Goal: Task Accomplishment & Management: Use online tool/utility

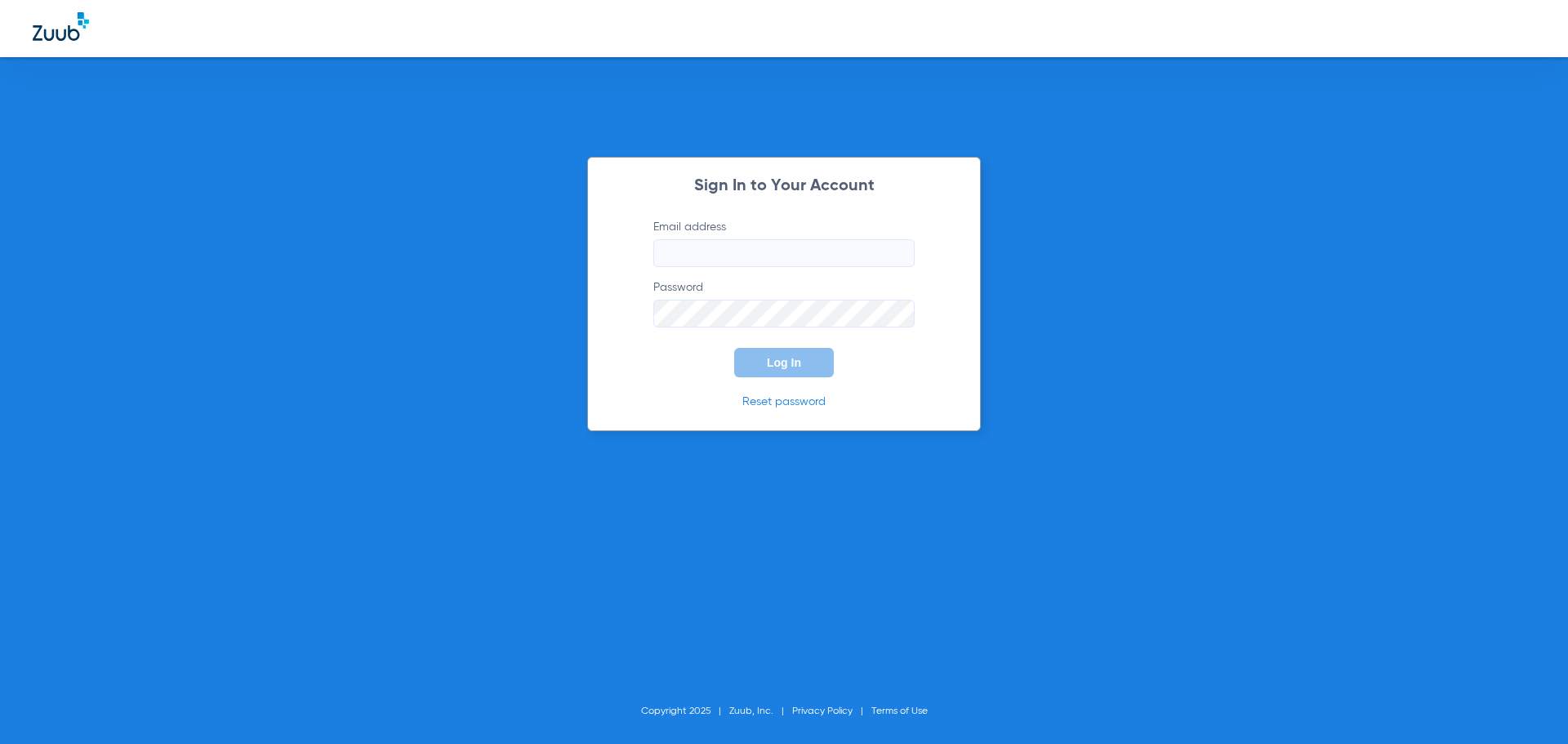
type input "[EMAIL_ADDRESS][DOMAIN_NAME]"
click at [772, 369] on button "Log In" at bounding box center [784, 363] width 99 height 29
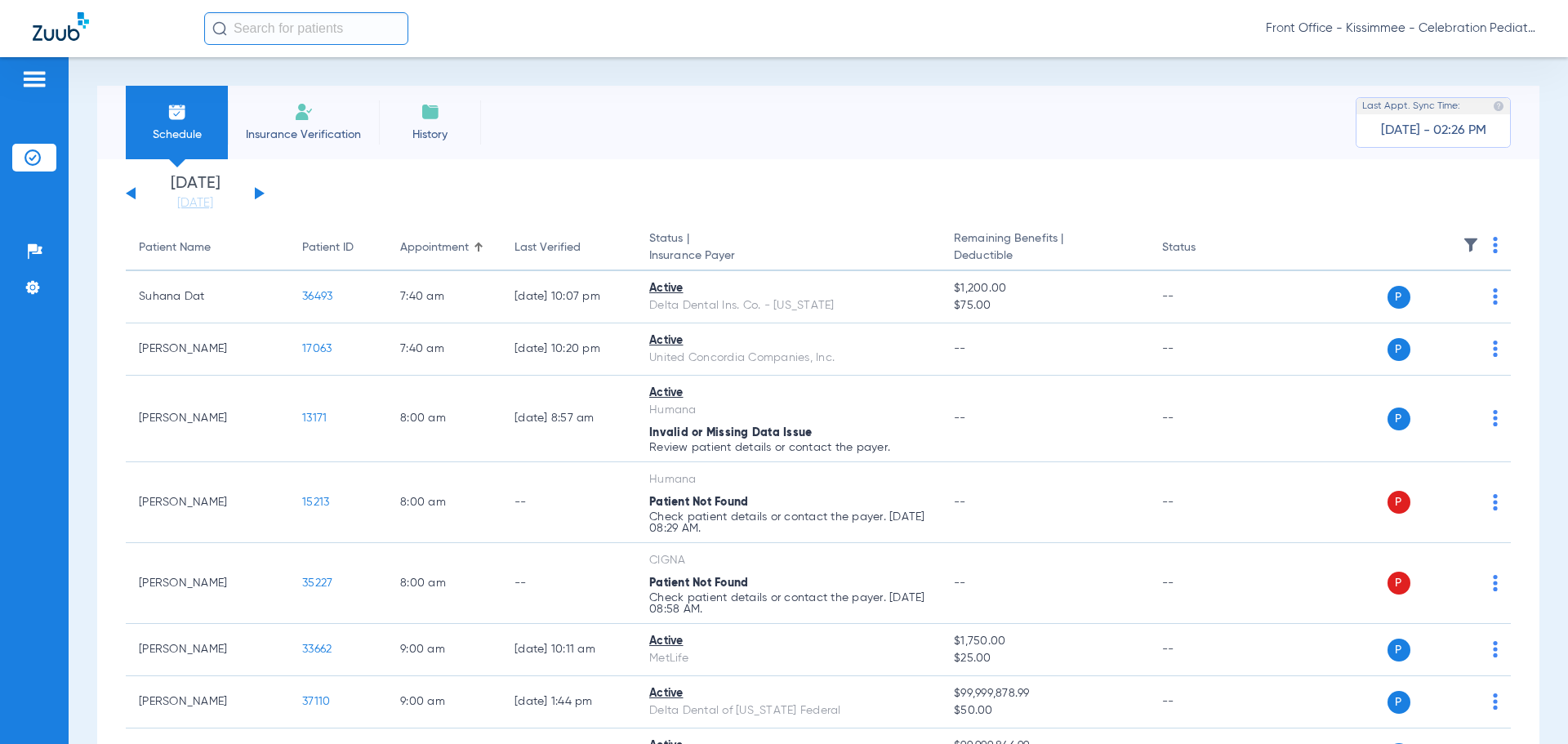
click at [28, 575] on div "Patients Insurance Verification Setup Help Center Settings" at bounding box center [34, 429] width 69 height 744
click at [183, 203] on link "[DATE]" at bounding box center [195, 203] width 98 height 17
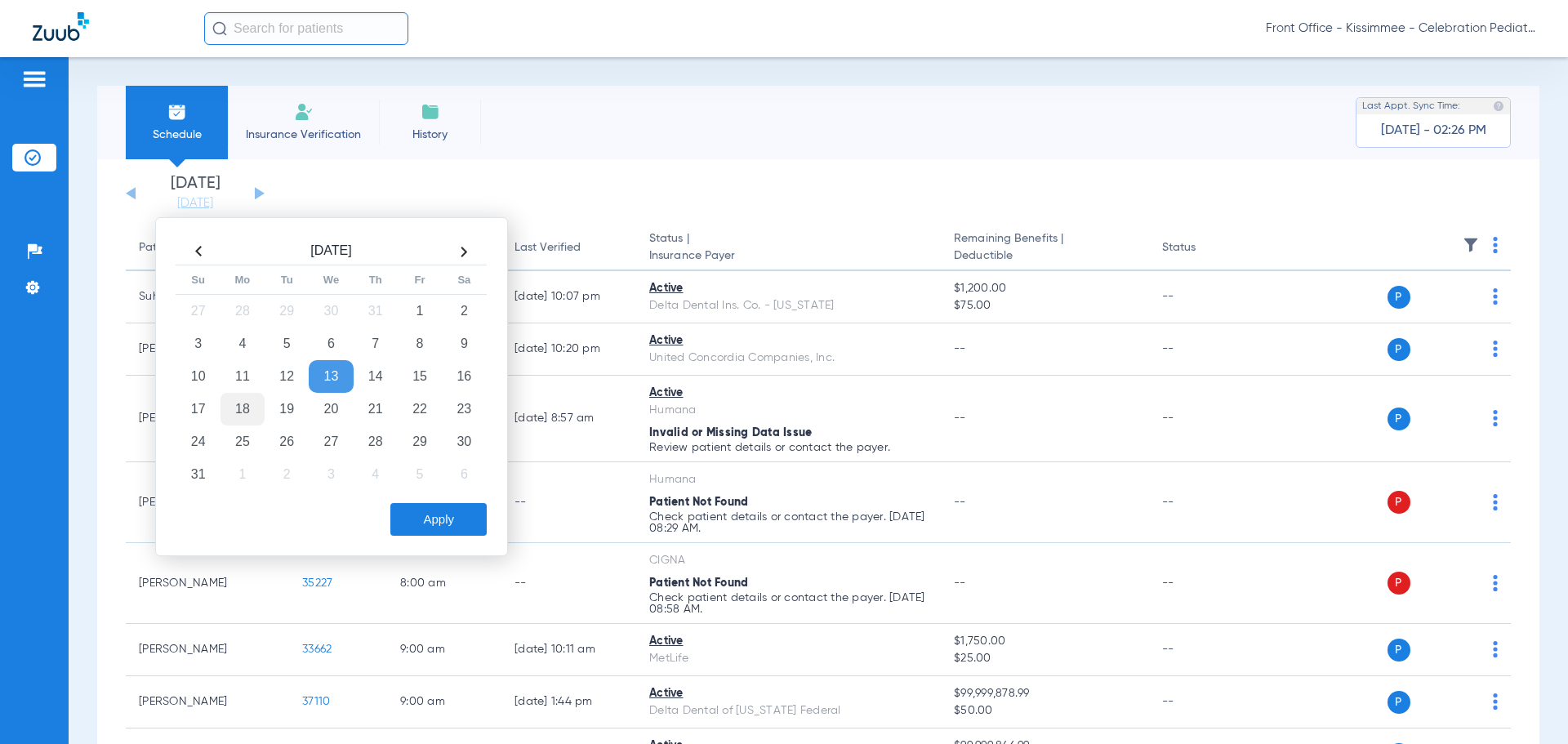
click at [235, 405] on td "18" at bounding box center [242, 409] width 44 height 32
click at [430, 516] on button "Apply" at bounding box center [438, 518] width 97 height 32
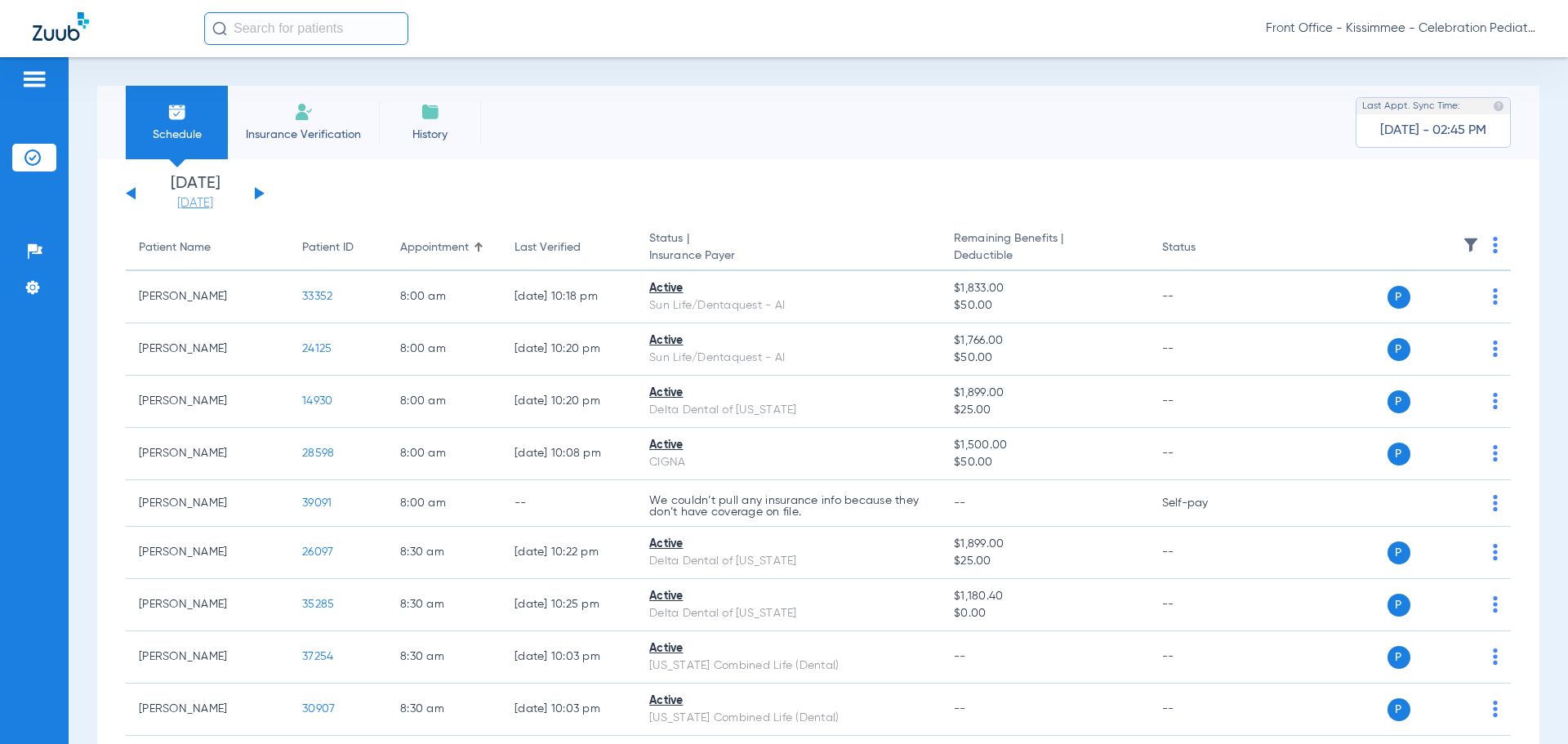
click at [190, 196] on li "[DATE]" at bounding box center [195, 193] width 98 height 36
click at [188, 202] on link "[DATE]" at bounding box center [195, 203] width 98 height 17
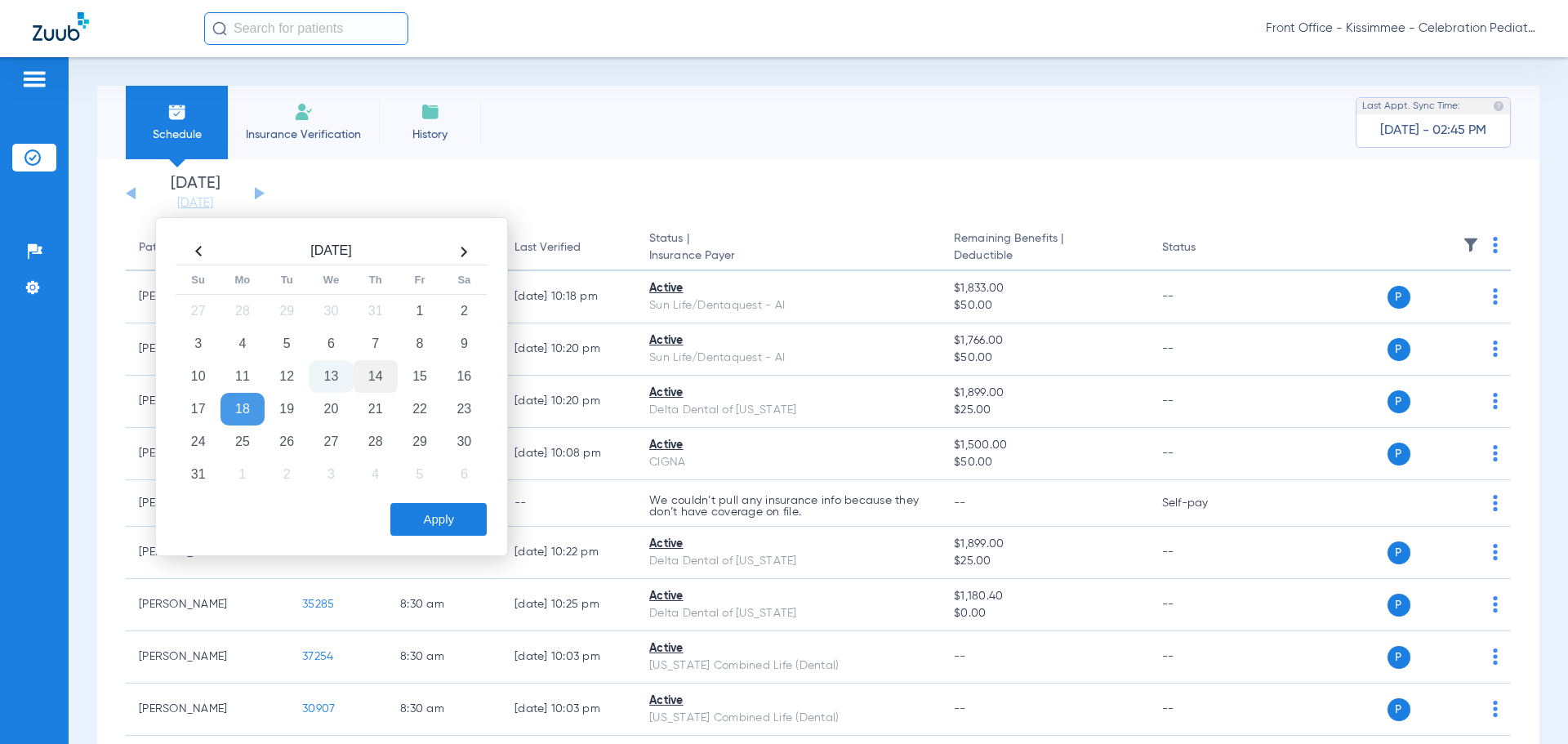
click at [378, 377] on td "14" at bounding box center [376, 376] width 44 height 32
click at [439, 515] on button "Apply" at bounding box center [438, 518] width 97 height 32
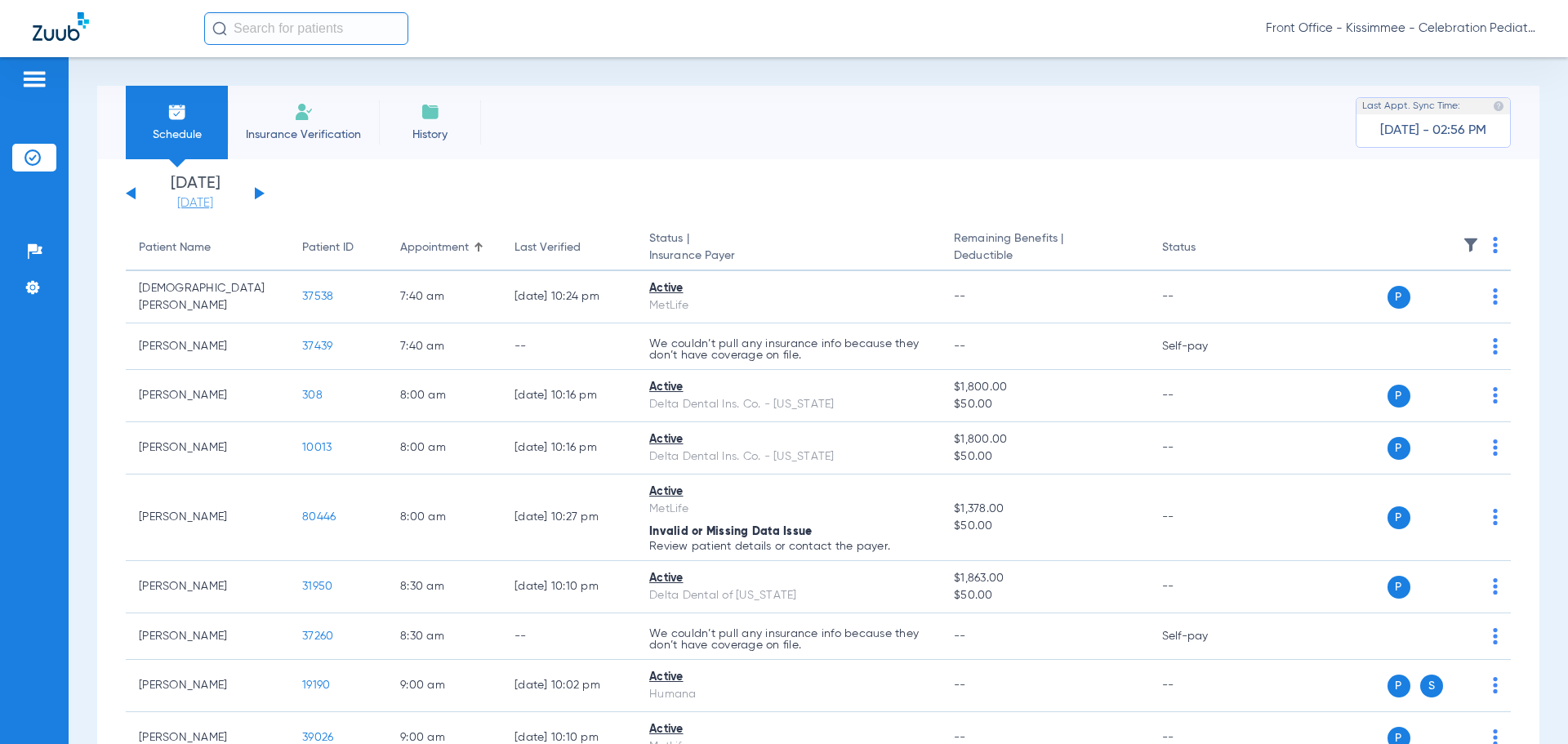
click at [198, 198] on link "[DATE]" at bounding box center [195, 203] width 98 height 17
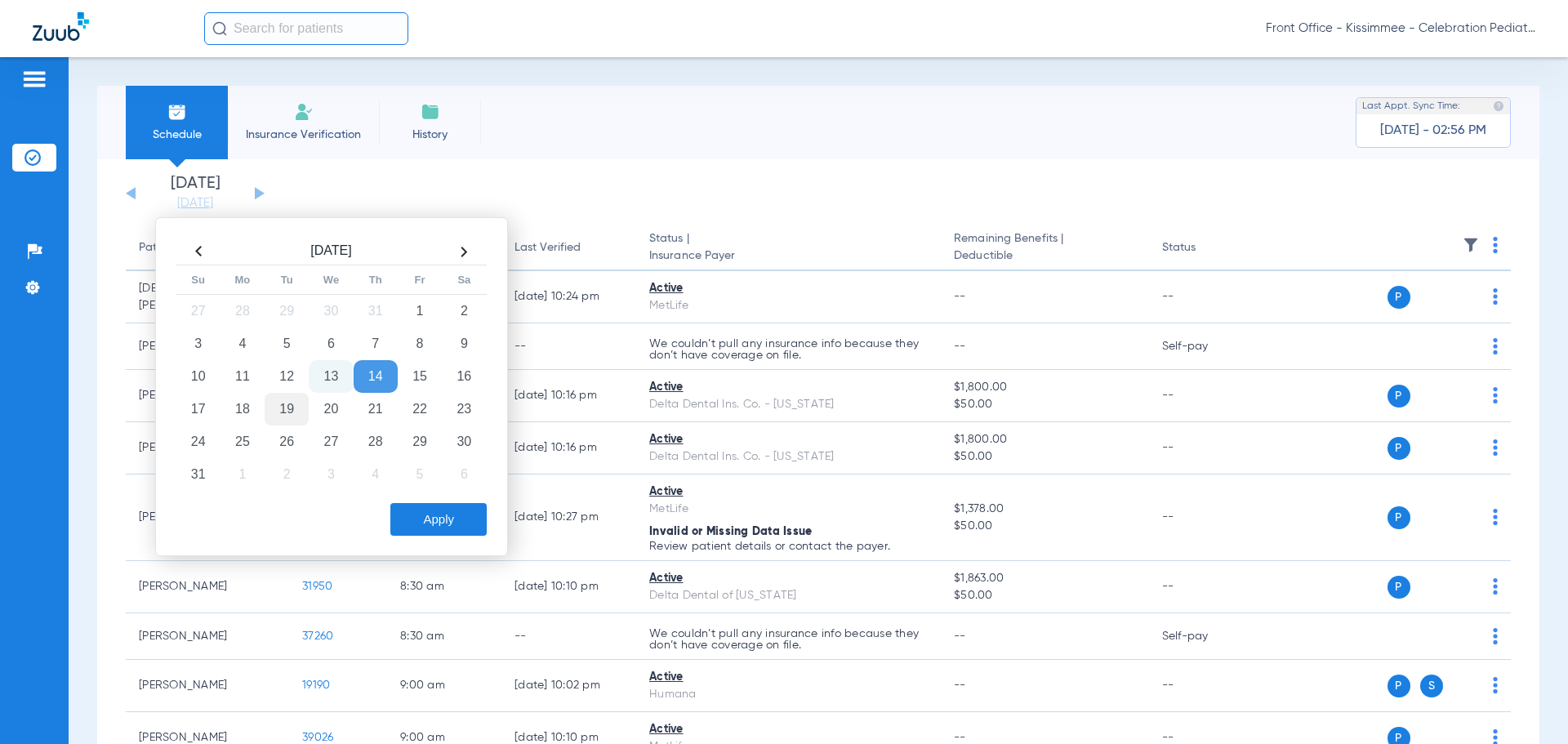
click at [272, 410] on td "19" at bounding box center [286, 409] width 44 height 32
click at [480, 524] on button "Apply" at bounding box center [438, 518] width 97 height 32
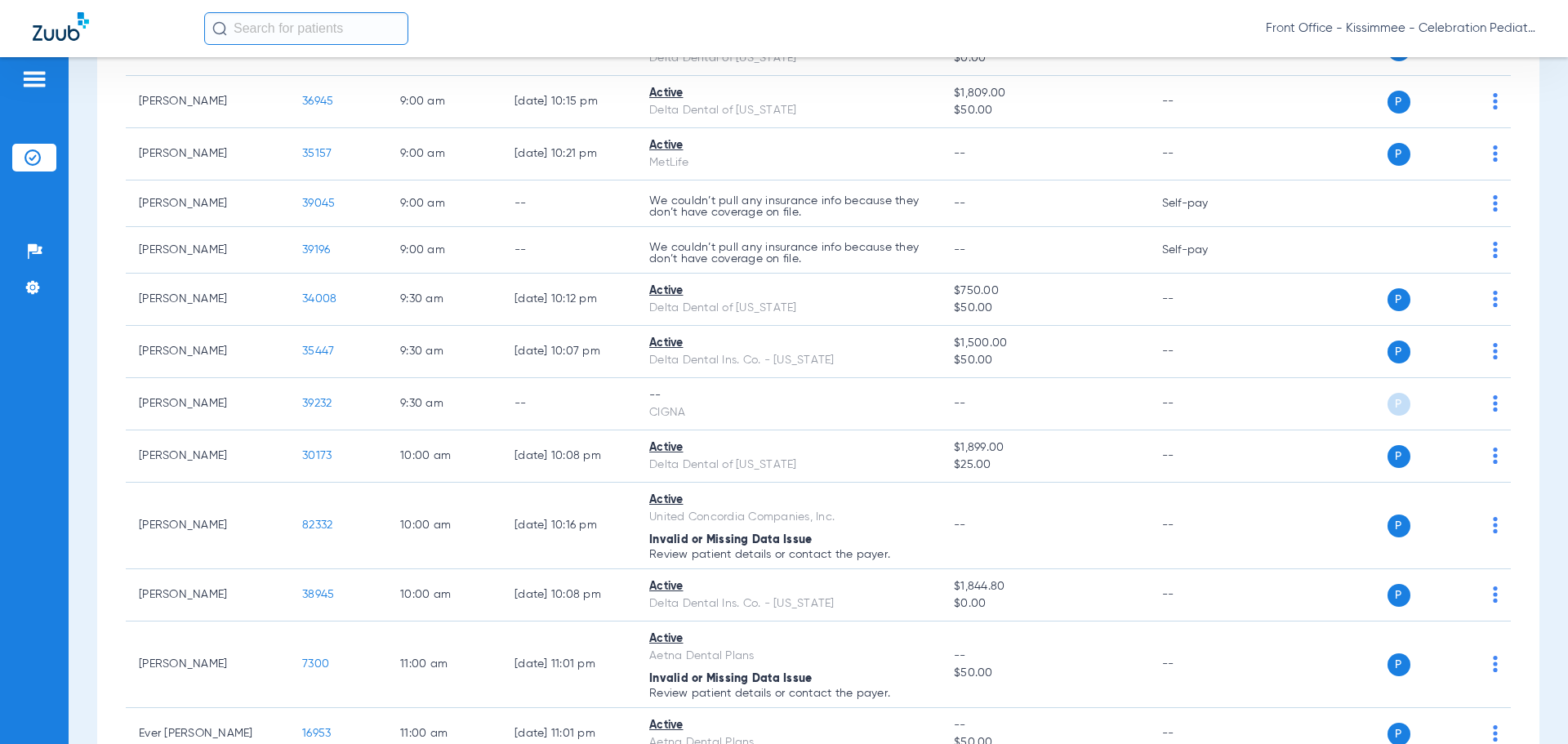
scroll to position [735, 0]
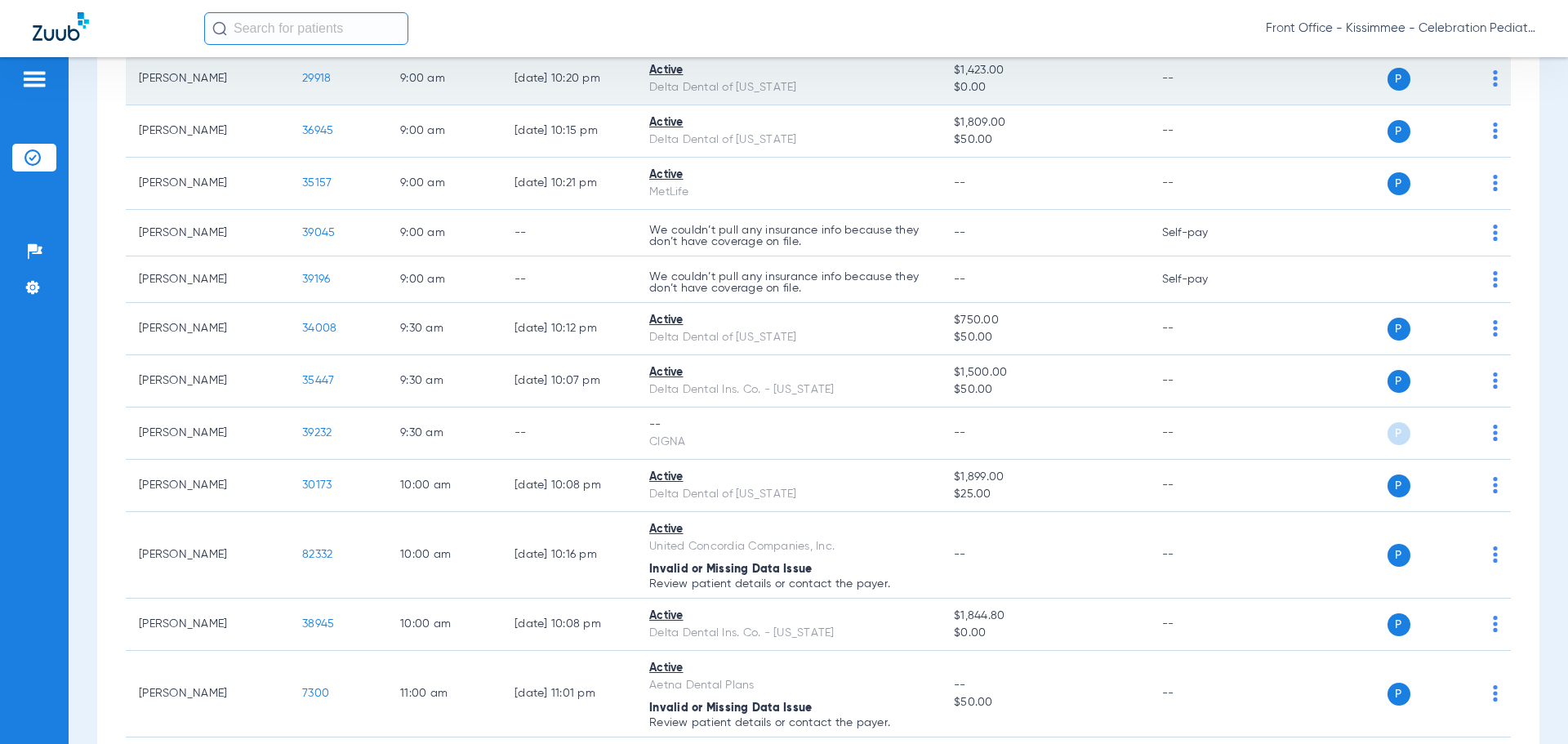
click at [317, 75] on span "29918" at bounding box center [316, 78] width 29 height 11
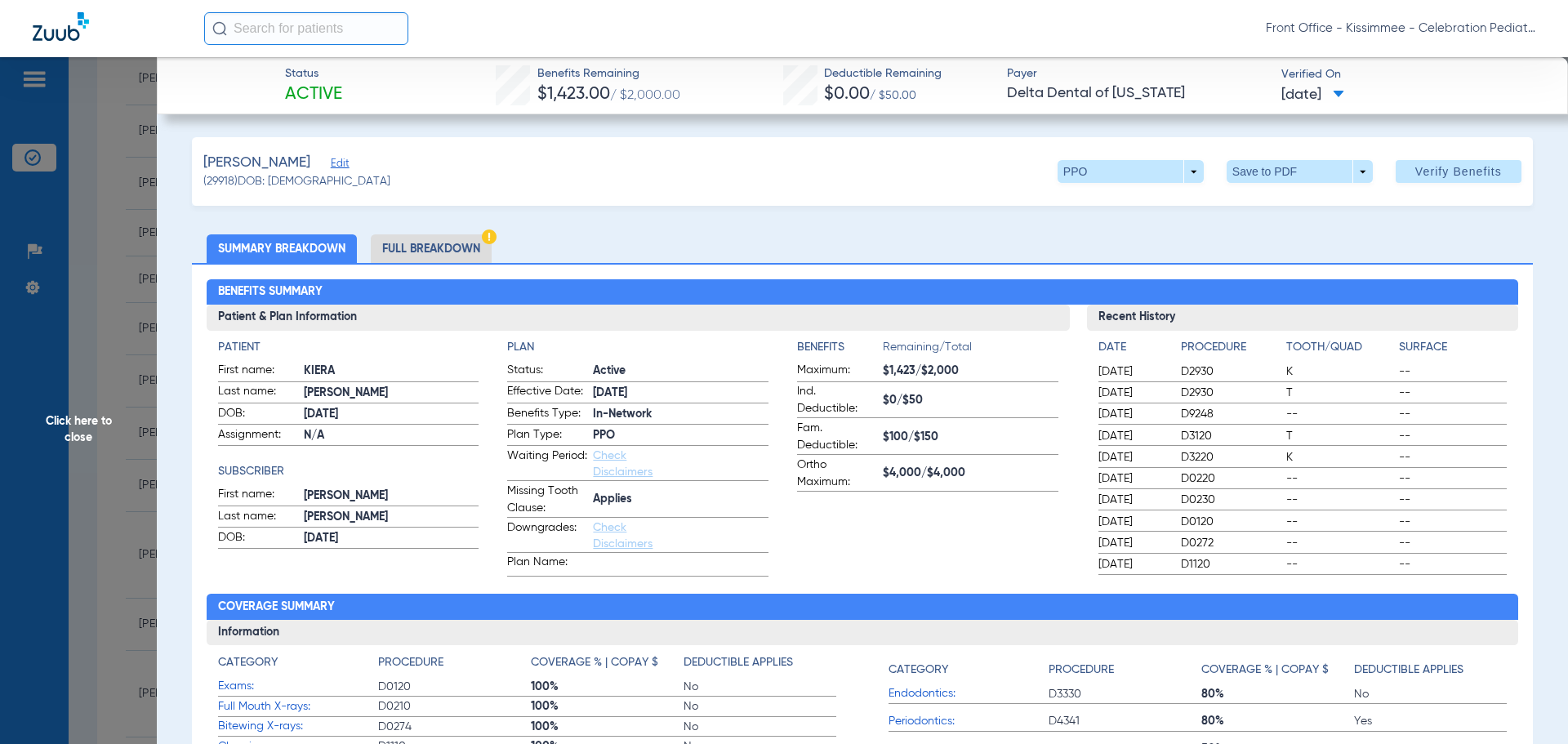
click at [480, 241] on li "Full Breakdown" at bounding box center [431, 249] width 121 height 29
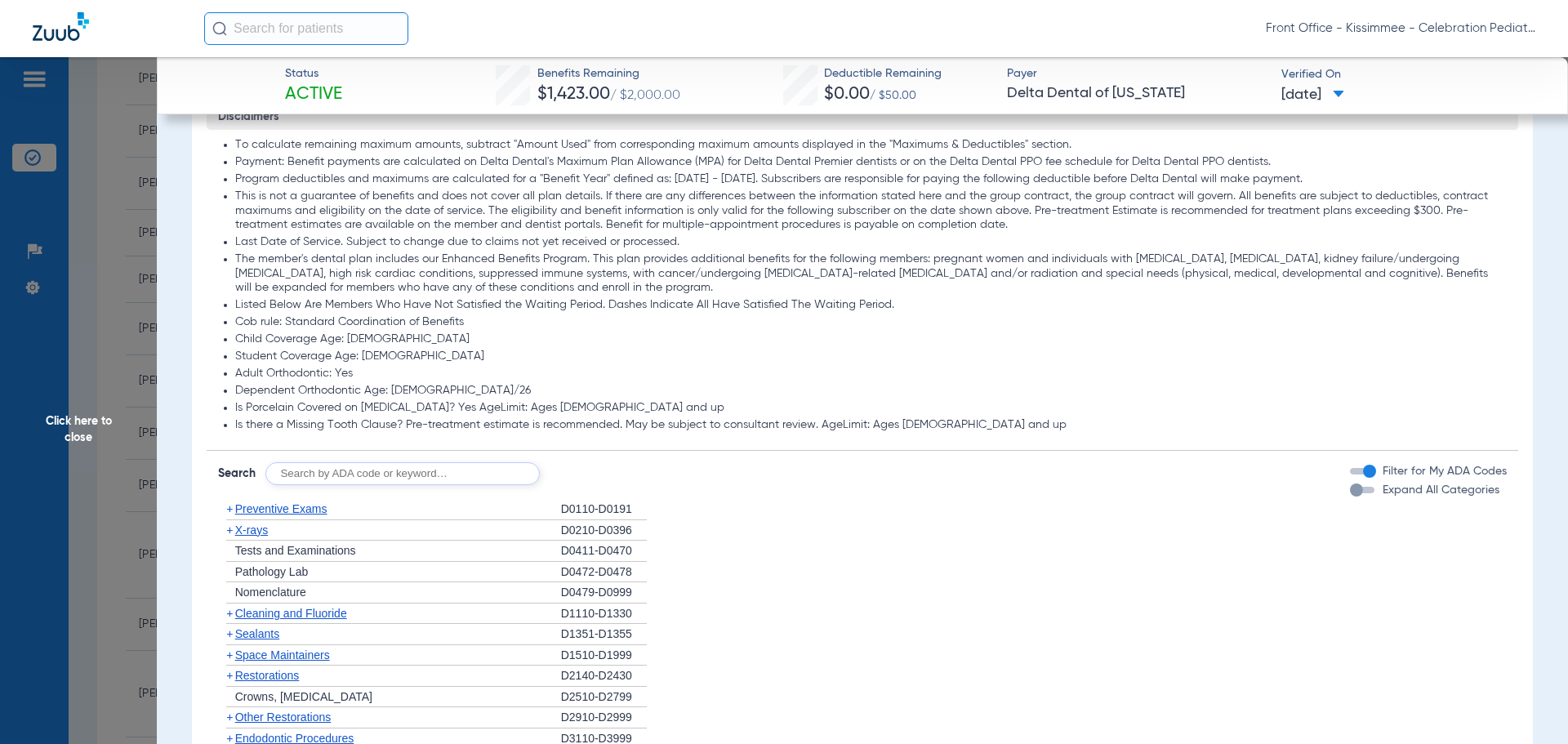
scroll to position [1225, 0]
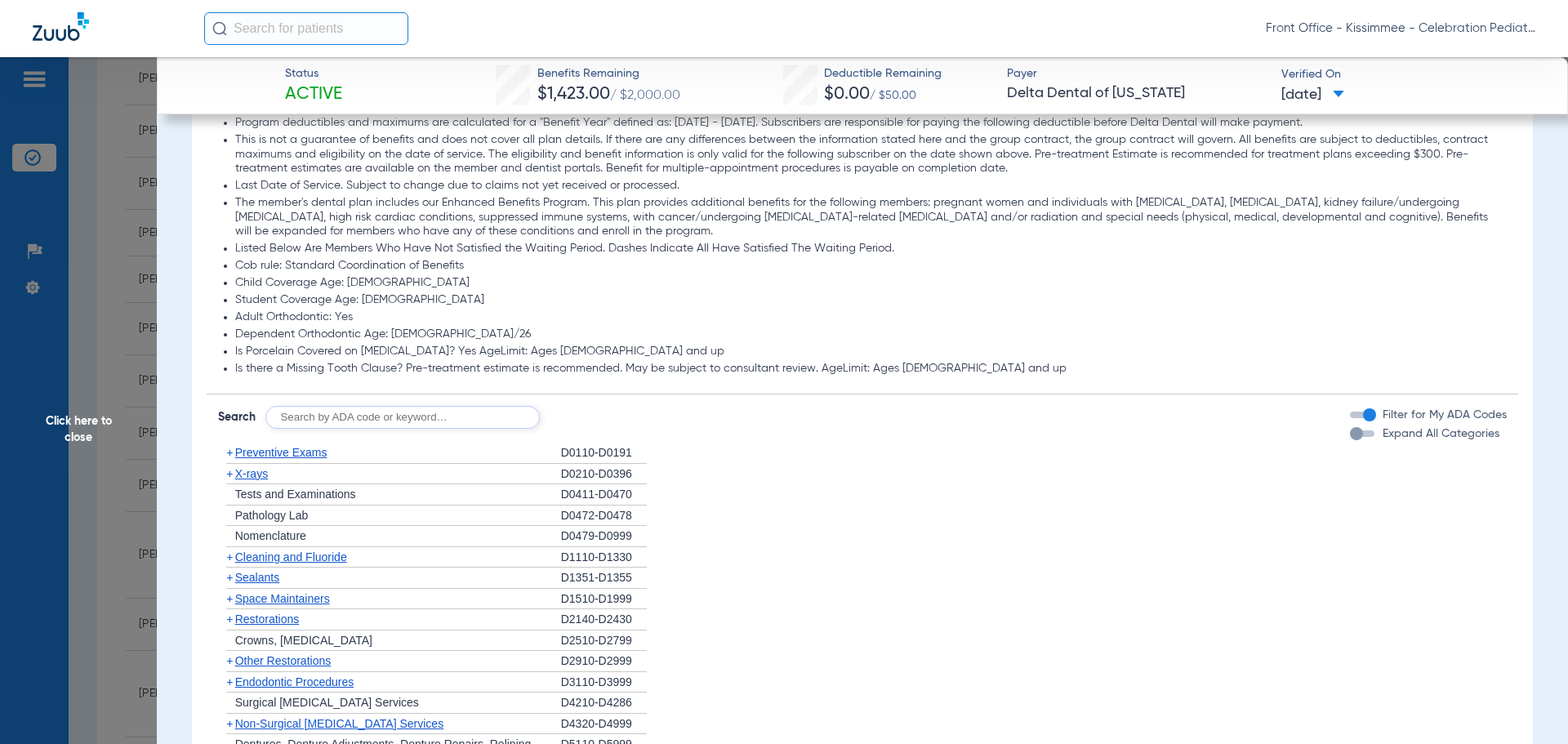
click at [1354, 437] on div "button" at bounding box center [1362, 433] width 25 height 6
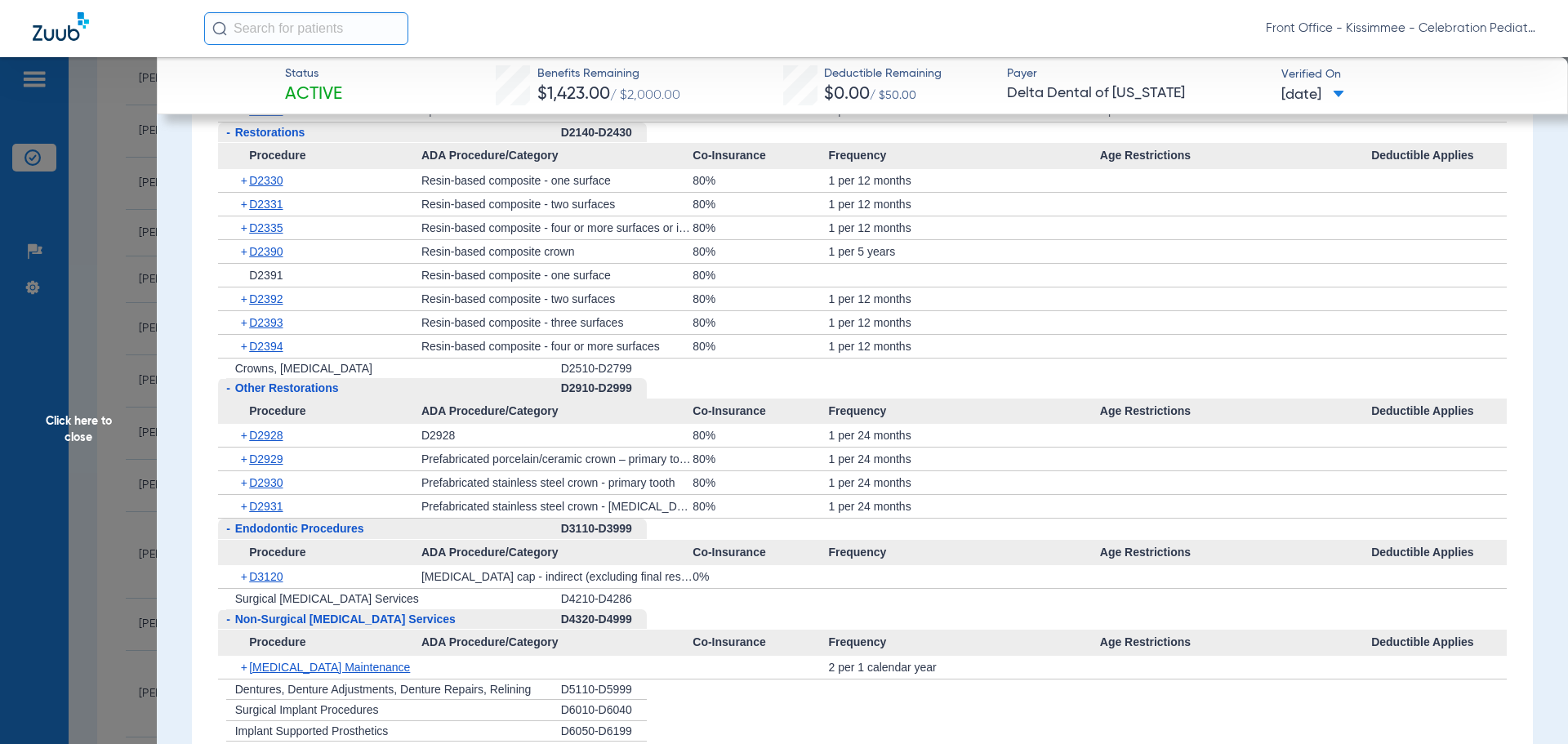
scroll to position [2123, 0]
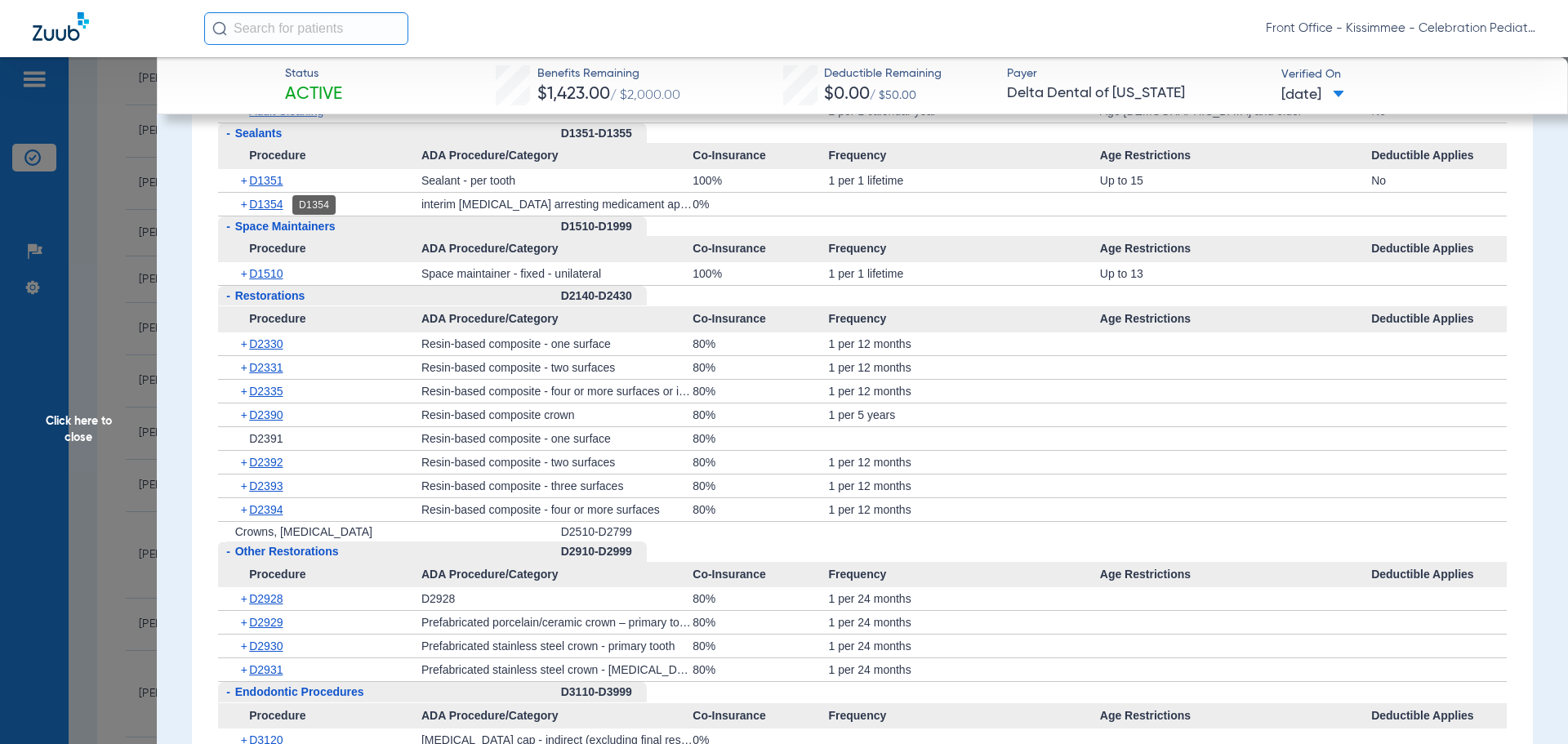
click at [266, 211] on span "D1354" at bounding box center [266, 204] width 33 height 13
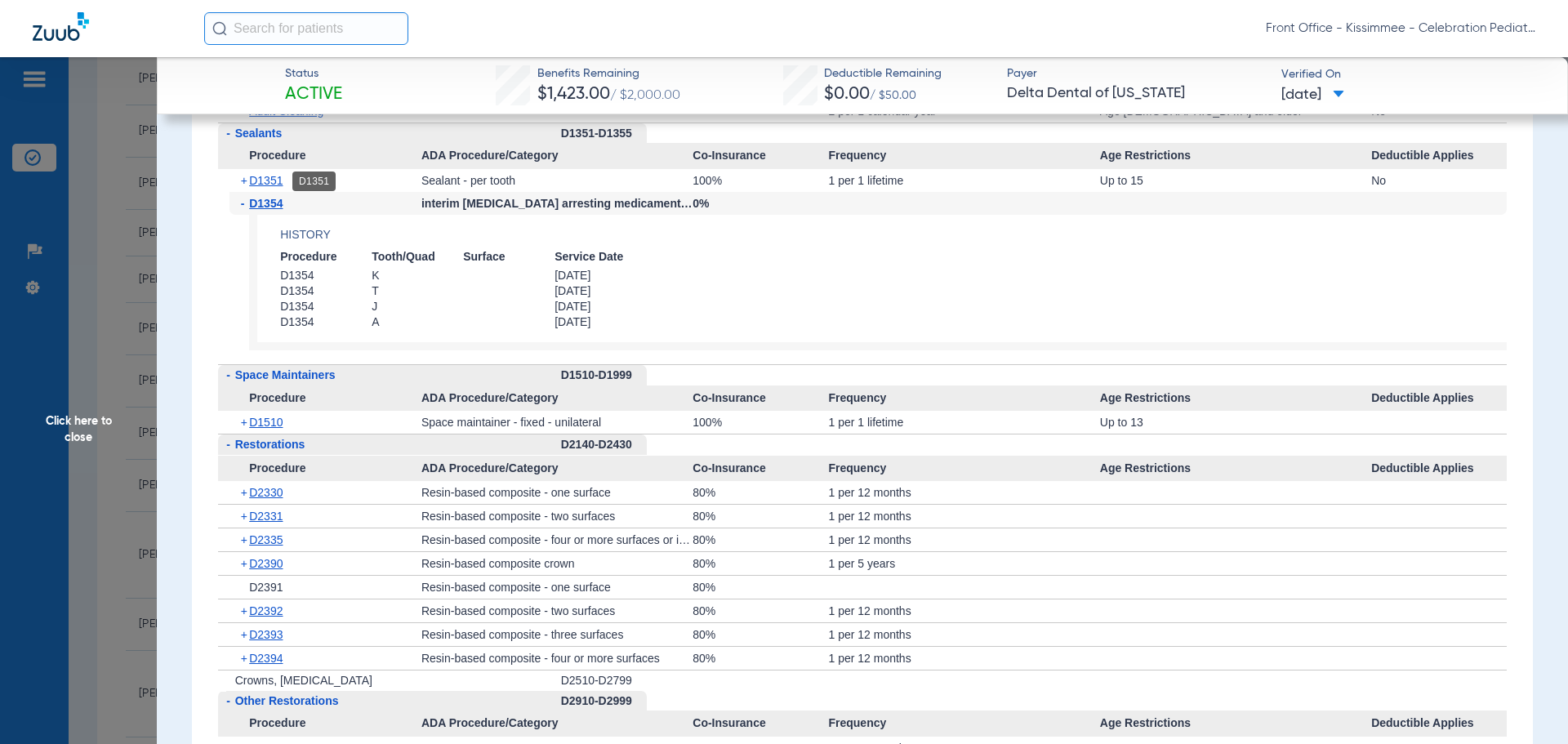
click at [266, 185] on span "D1351" at bounding box center [266, 180] width 33 height 13
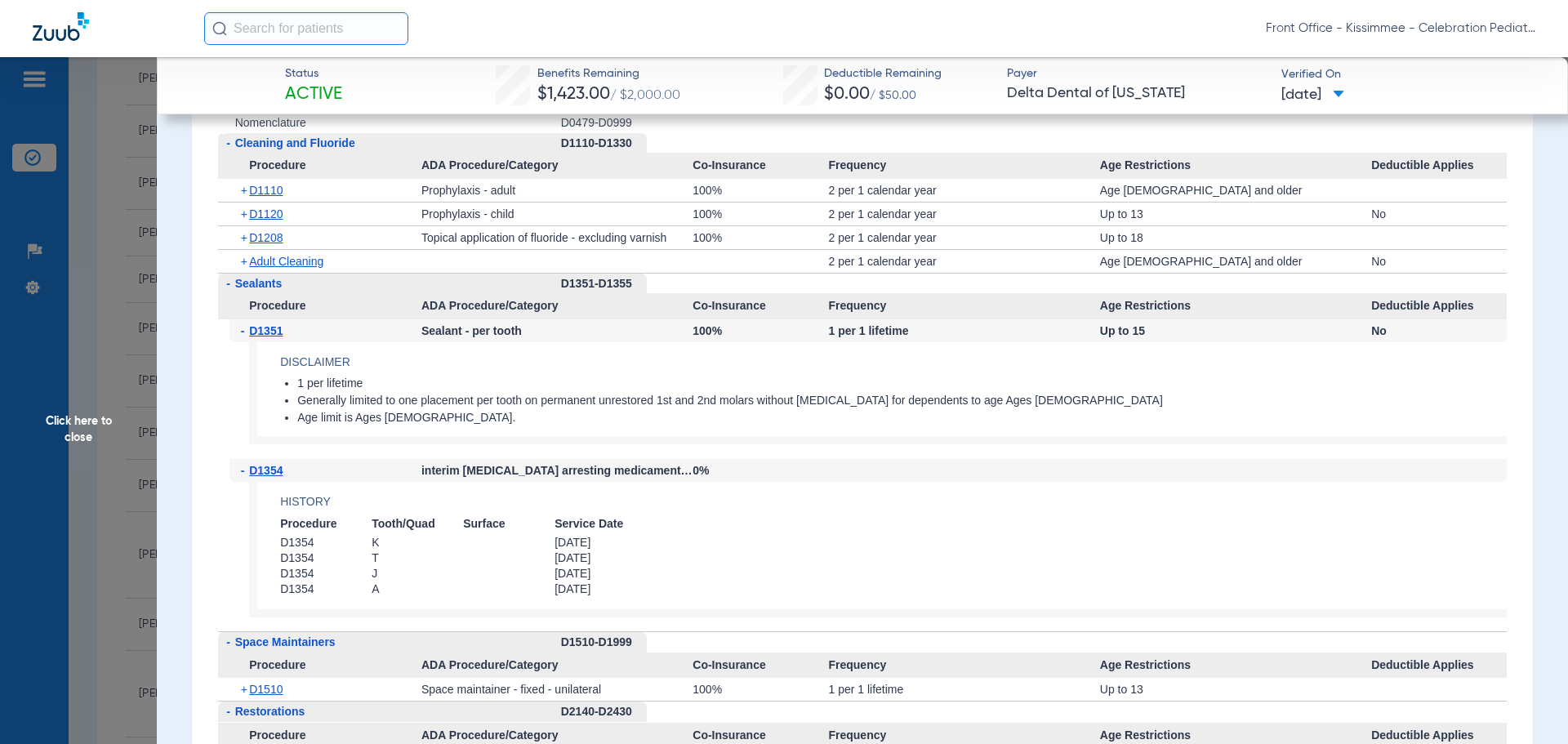
scroll to position [1960, 0]
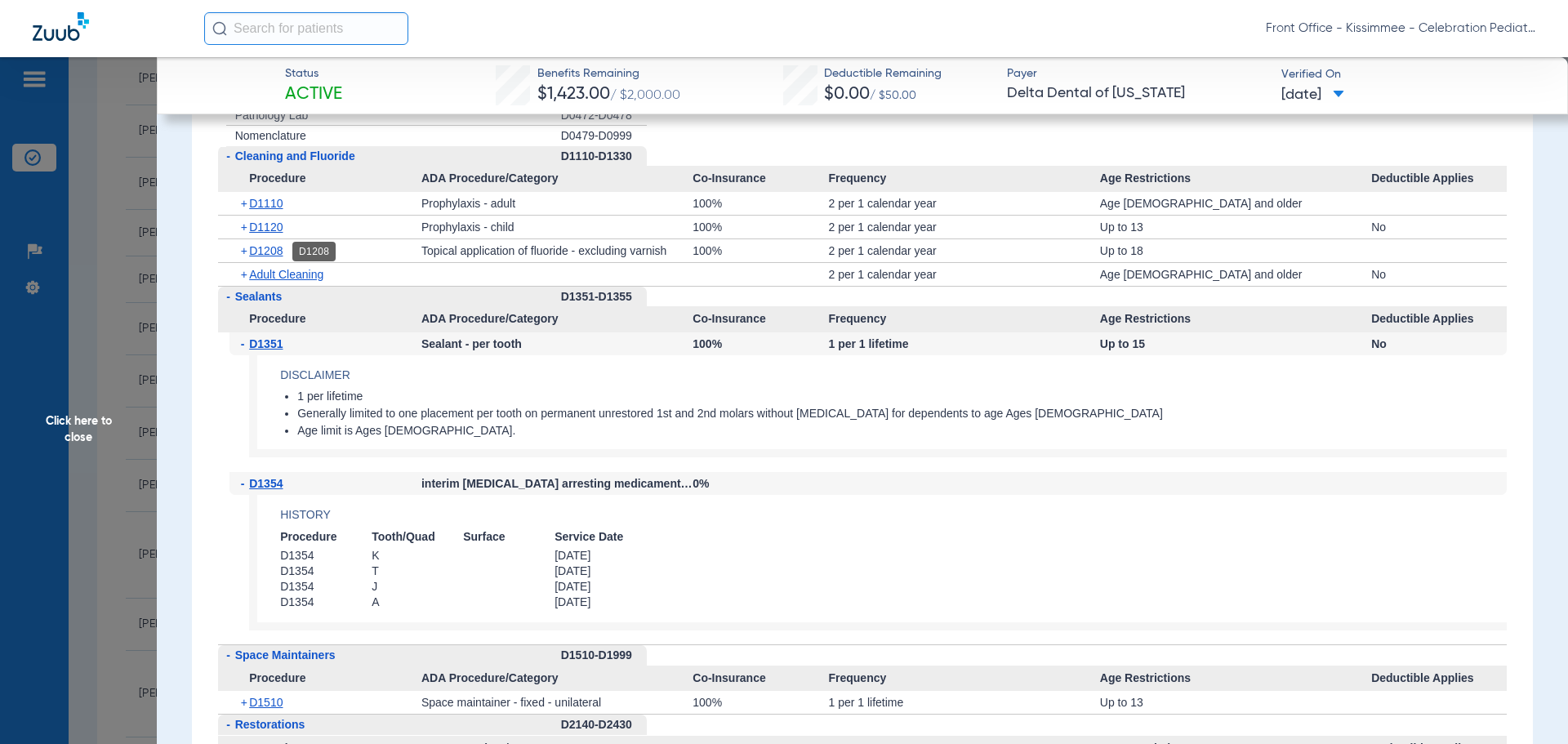
click at [268, 251] on span "D1208" at bounding box center [266, 250] width 33 height 13
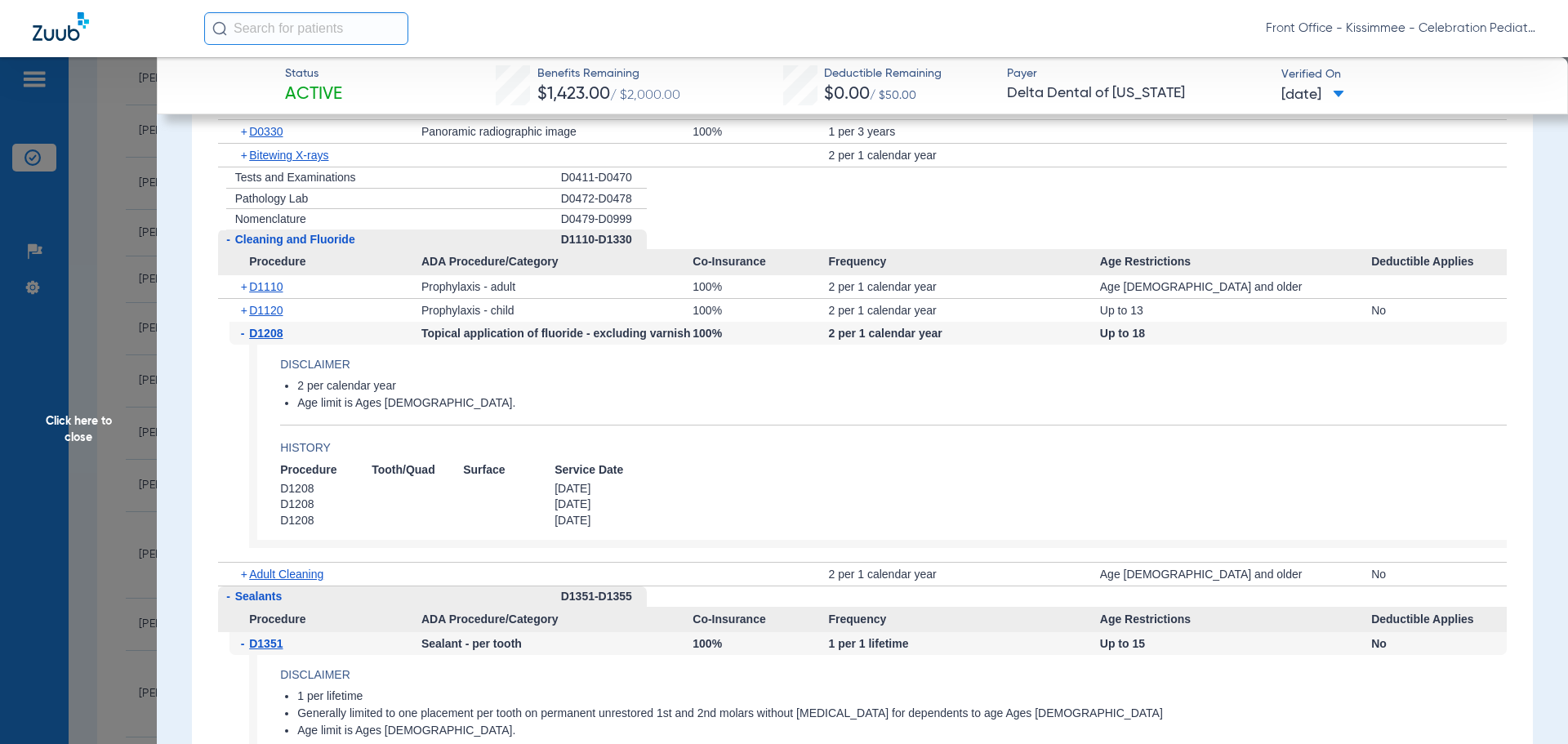
scroll to position [1796, 0]
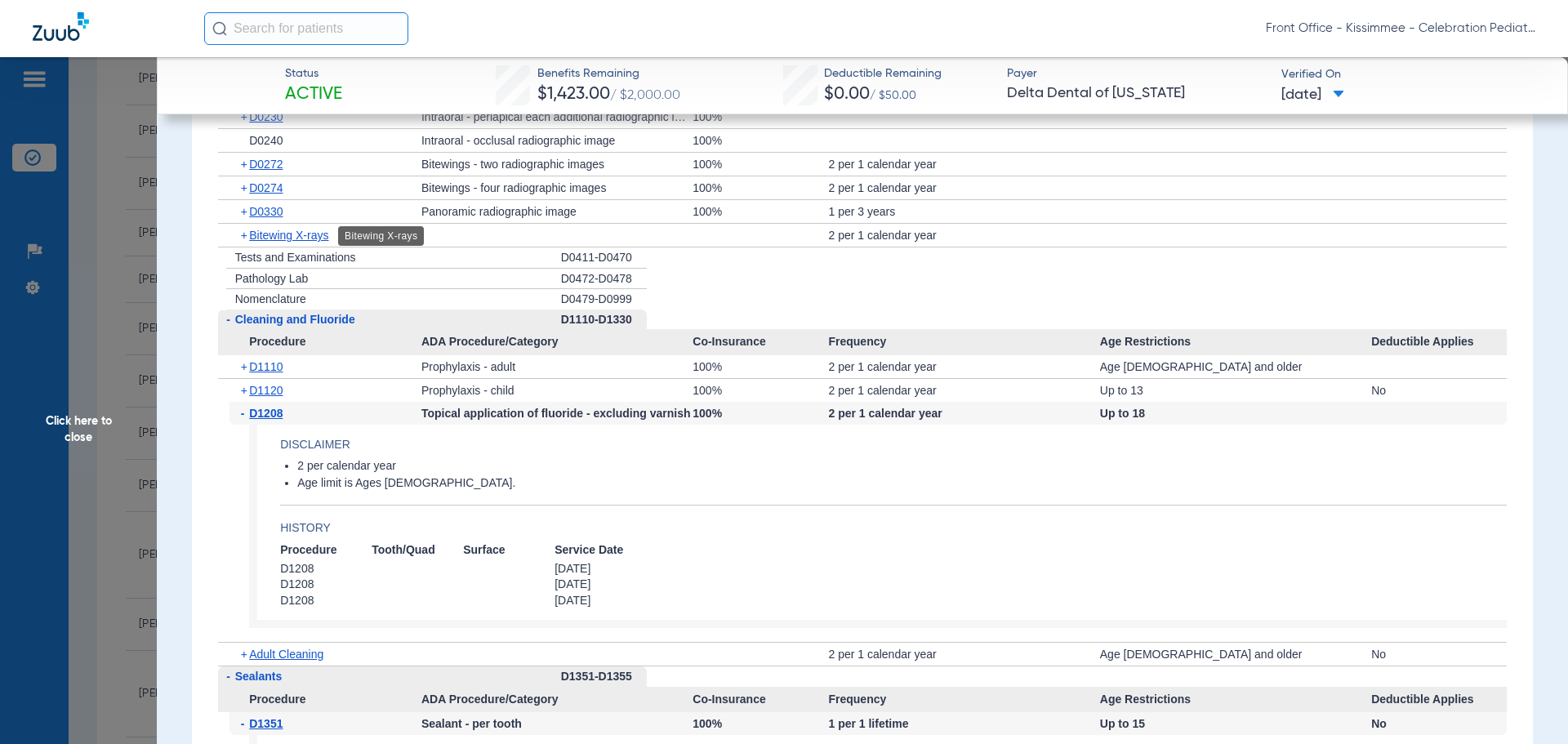
click at [256, 238] on span "Bitewing X-rays" at bounding box center [289, 235] width 79 height 13
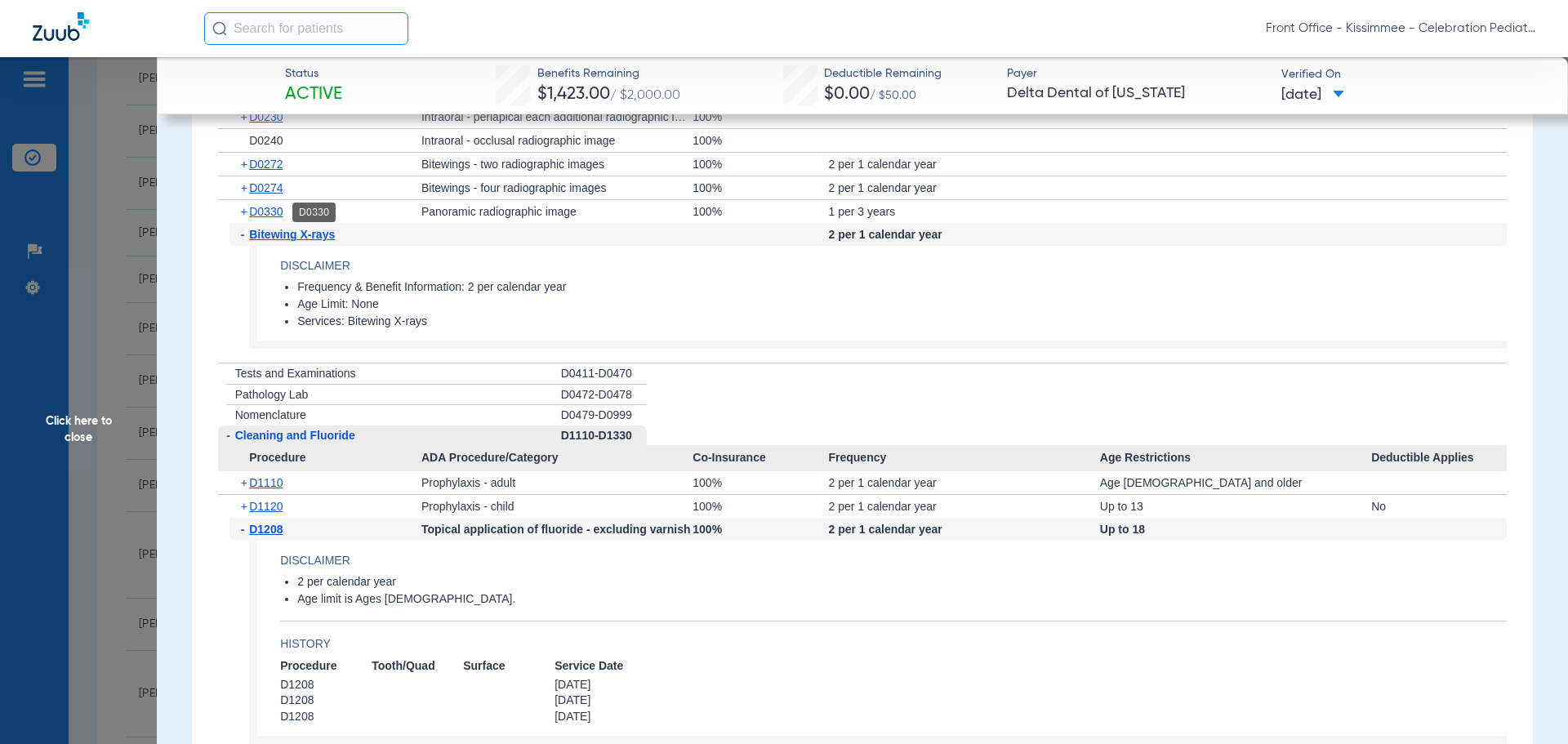
click at [253, 216] on span "D0330" at bounding box center [266, 212] width 33 height 13
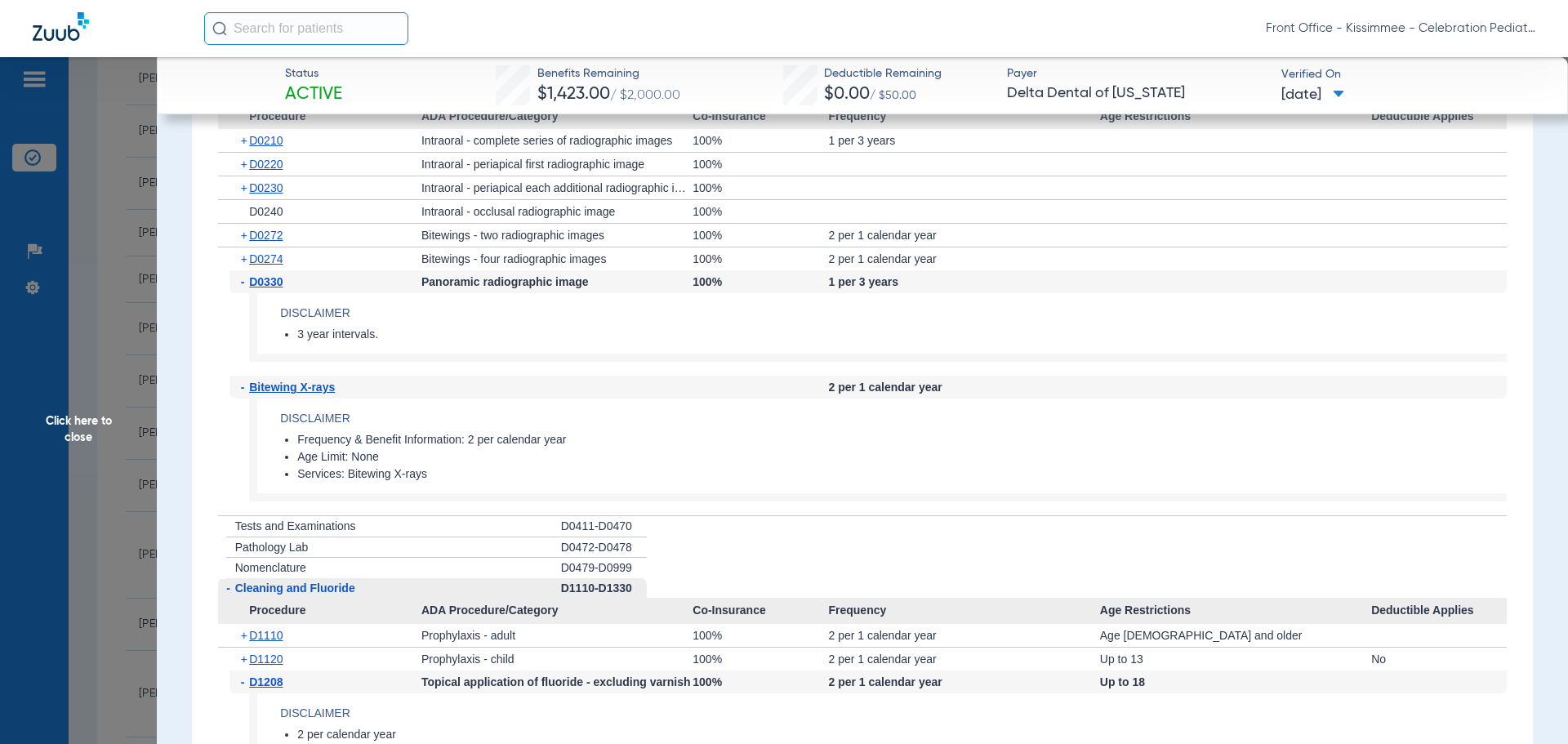
scroll to position [1715, 0]
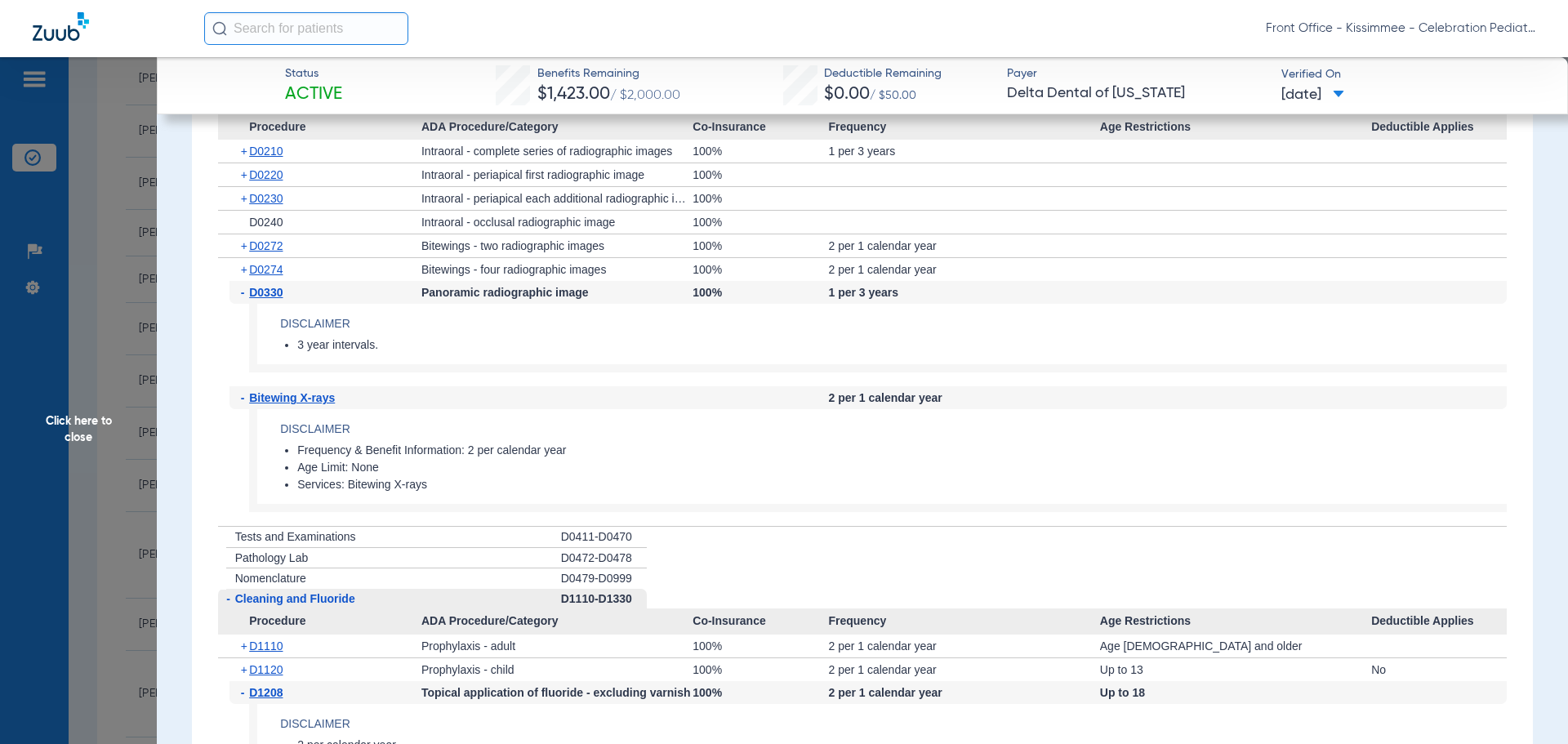
click at [259, 279] on div "+ D0274" at bounding box center [325, 269] width 192 height 23
click at [259, 268] on span "D0274" at bounding box center [266, 270] width 33 height 13
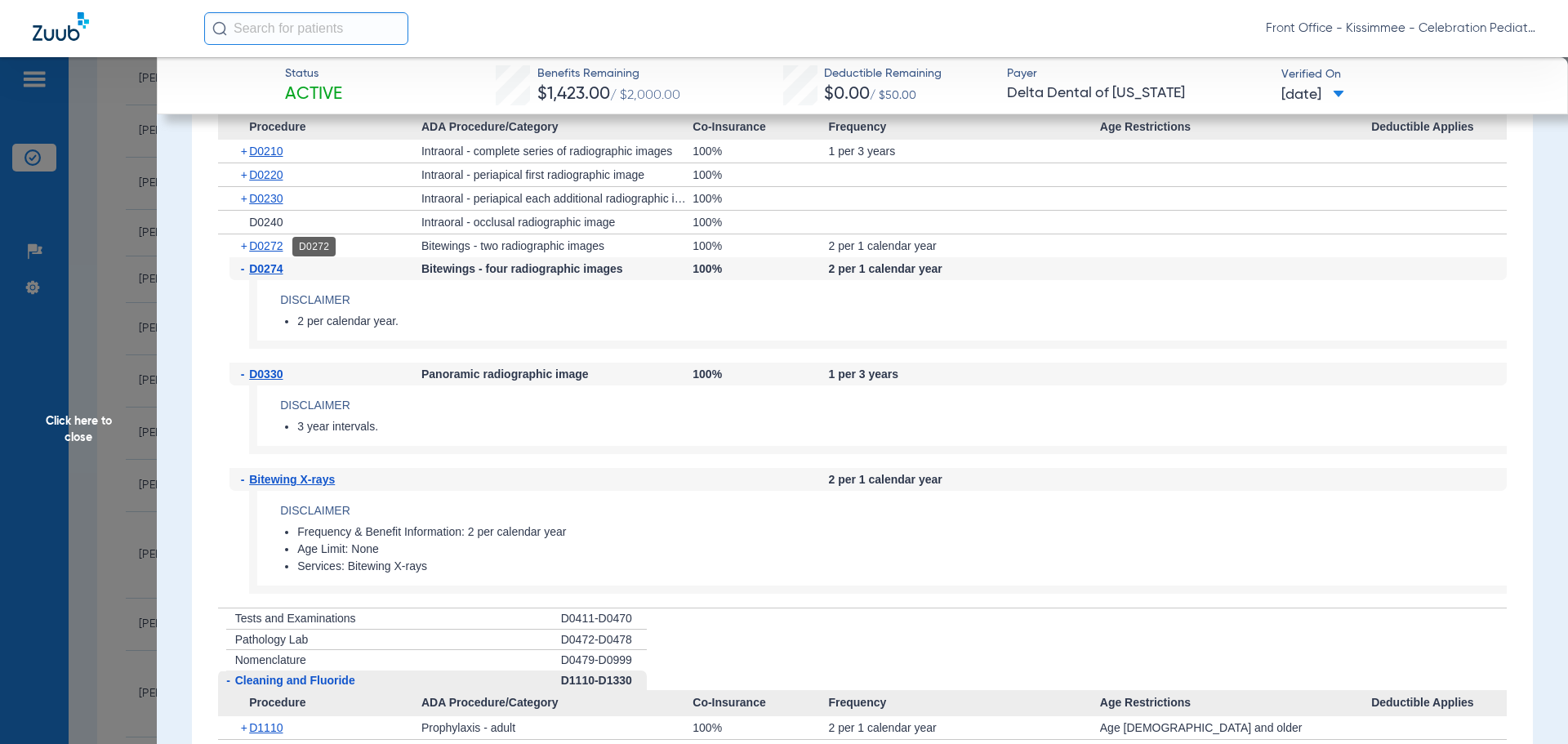
click at [266, 241] on span "D0272" at bounding box center [266, 246] width 33 height 13
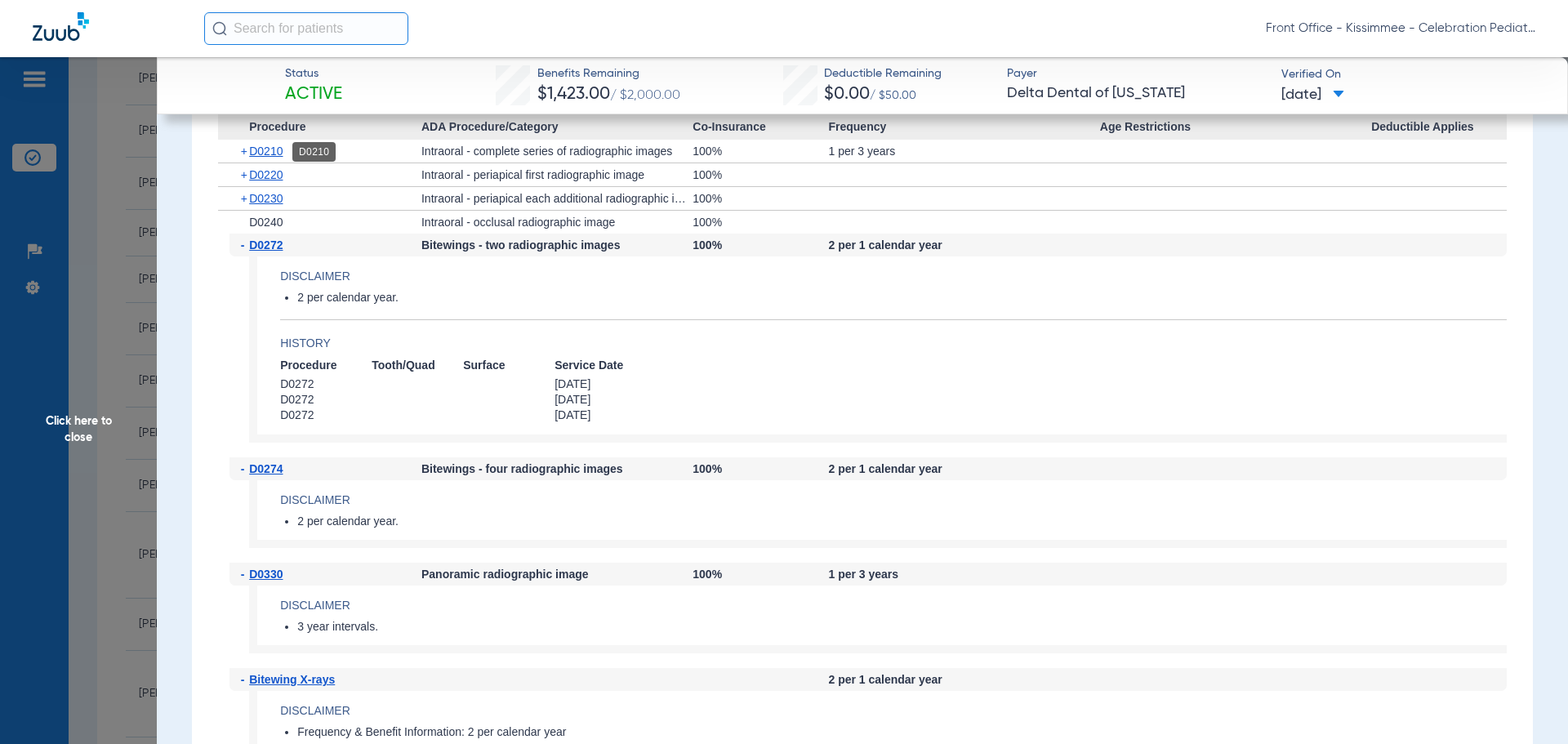
click at [262, 148] on span "D0210" at bounding box center [266, 151] width 33 height 13
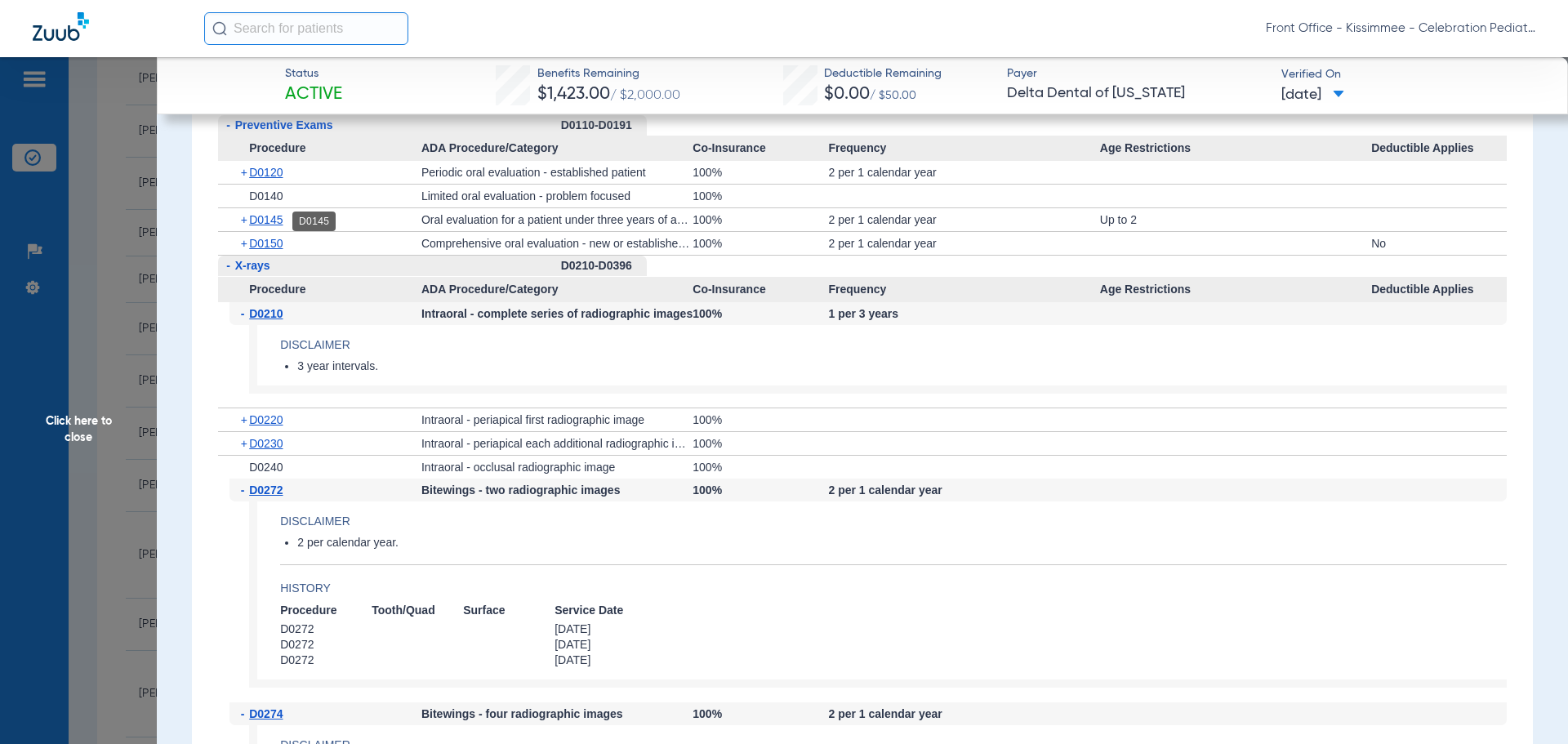
scroll to position [1552, 0]
click at [258, 169] on span "D0120" at bounding box center [266, 173] width 33 height 13
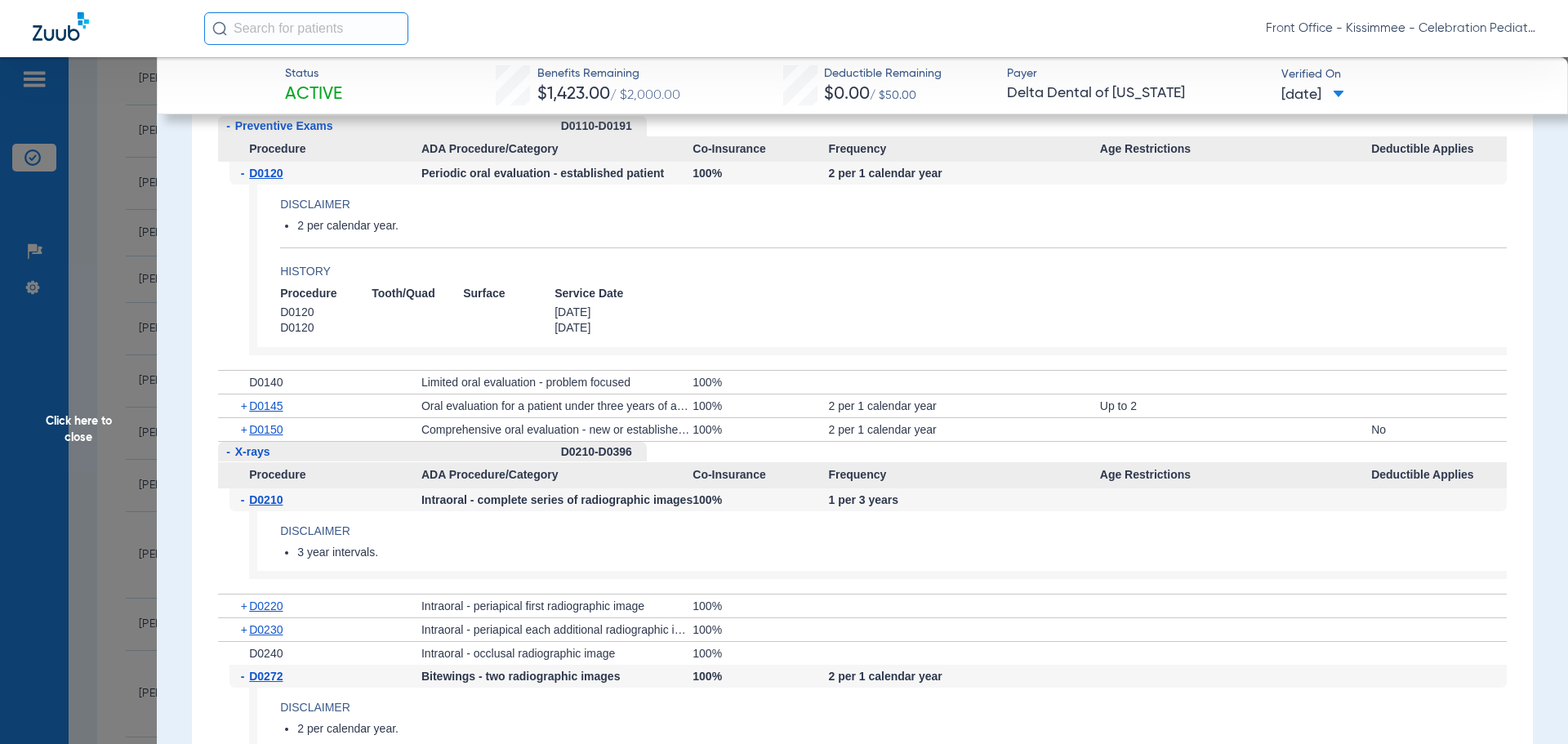
click at [260, 426] on span "D0150" at bounding box center [266, 429] width 33 height 13
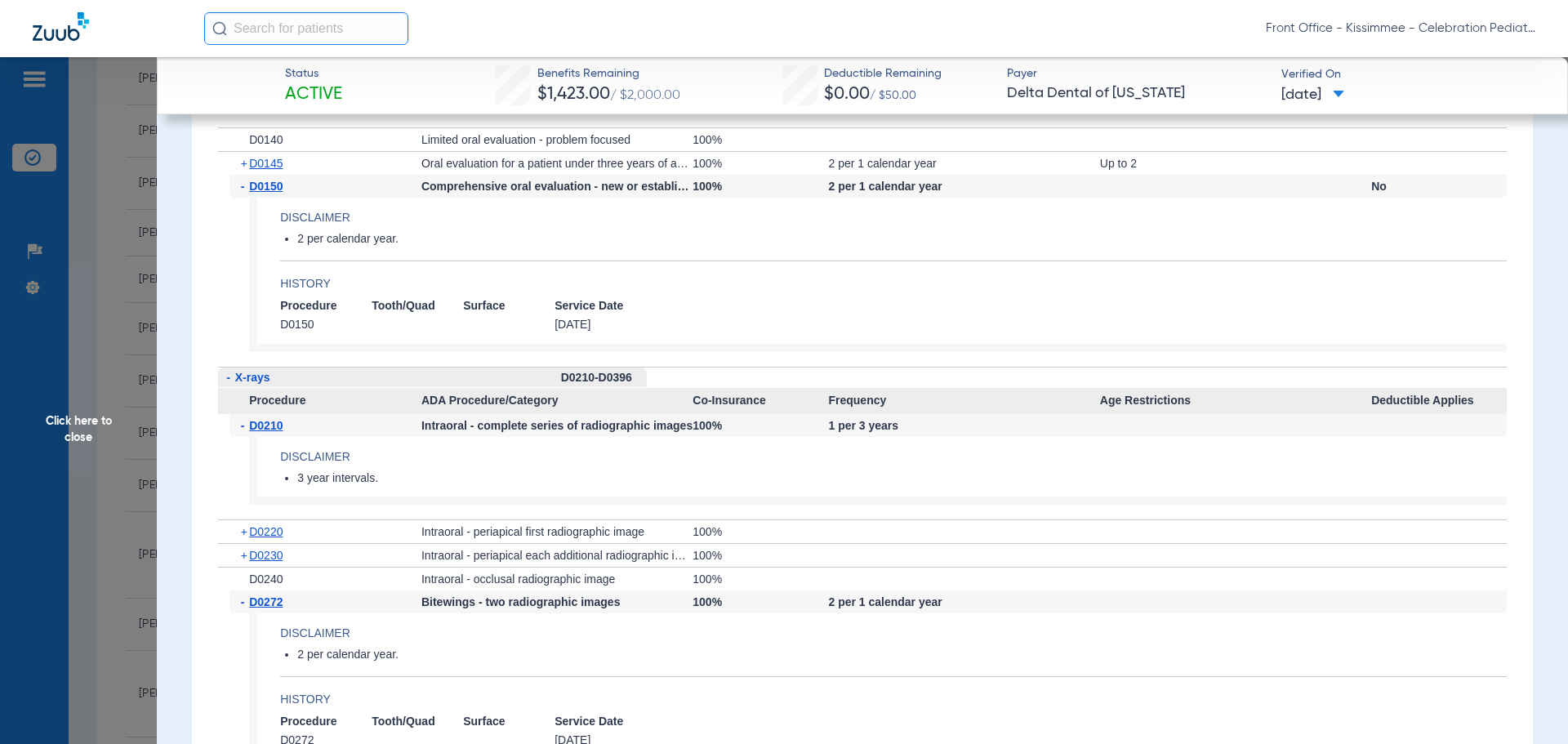
scroll to position [1796, 0]
click at [105, 425] on span "Click here to close" at bounding box center [78, 429] width 157 height 744
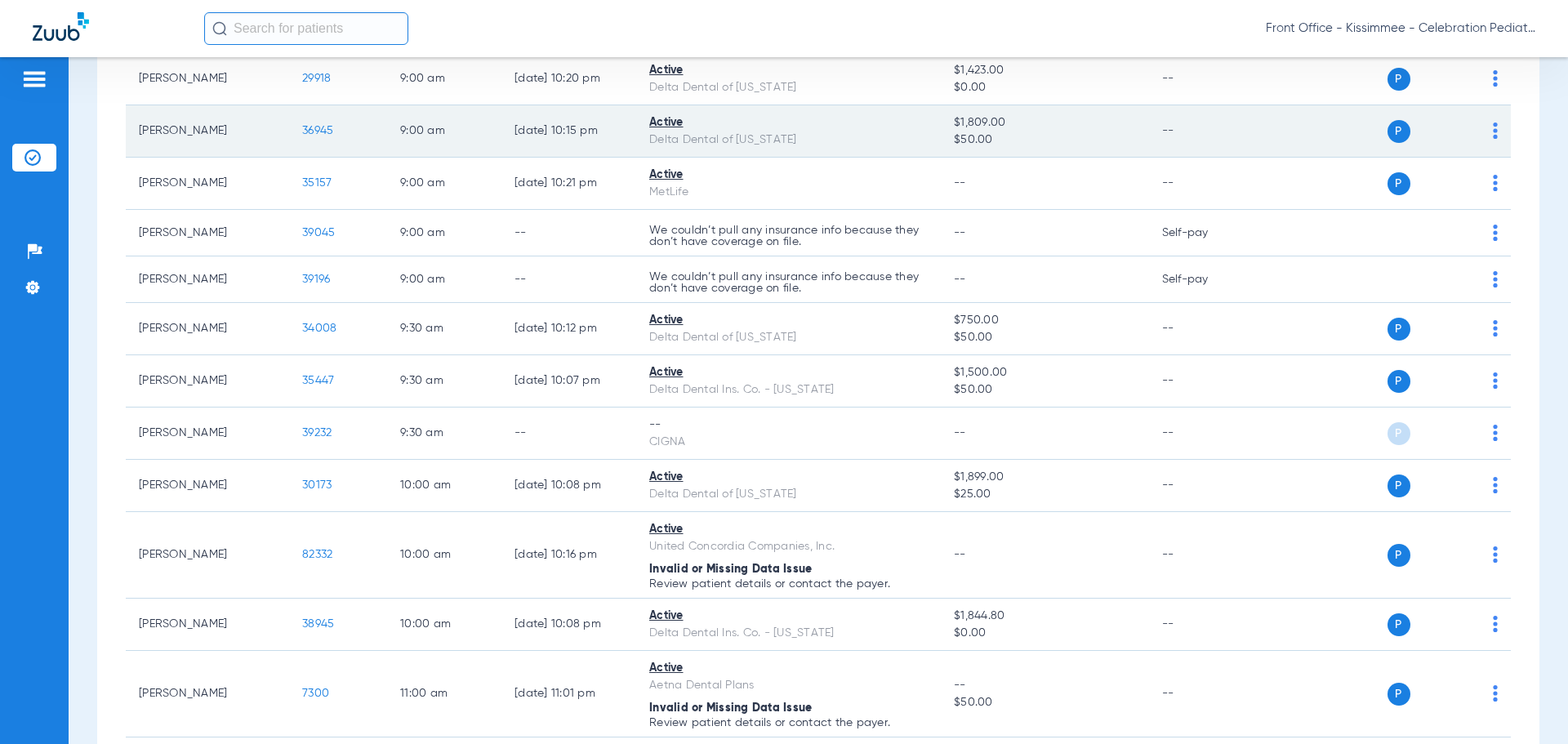
click at [309, 132] on span "36945" at bounding box center [318, 131] width 31 height 11
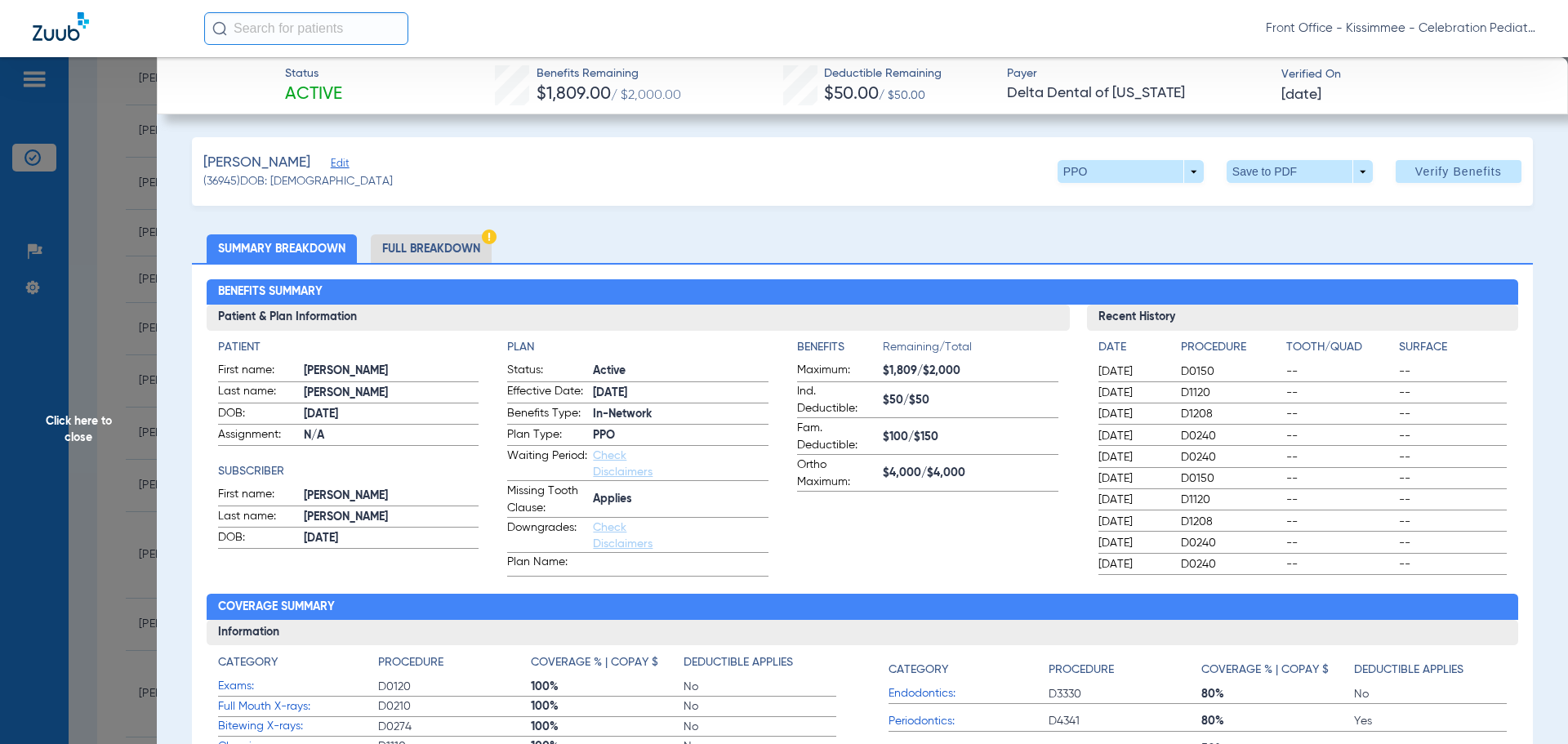
click at [455, 252] on li "Full Breakdown" at bounding box center [431, 249] width 121 height 29
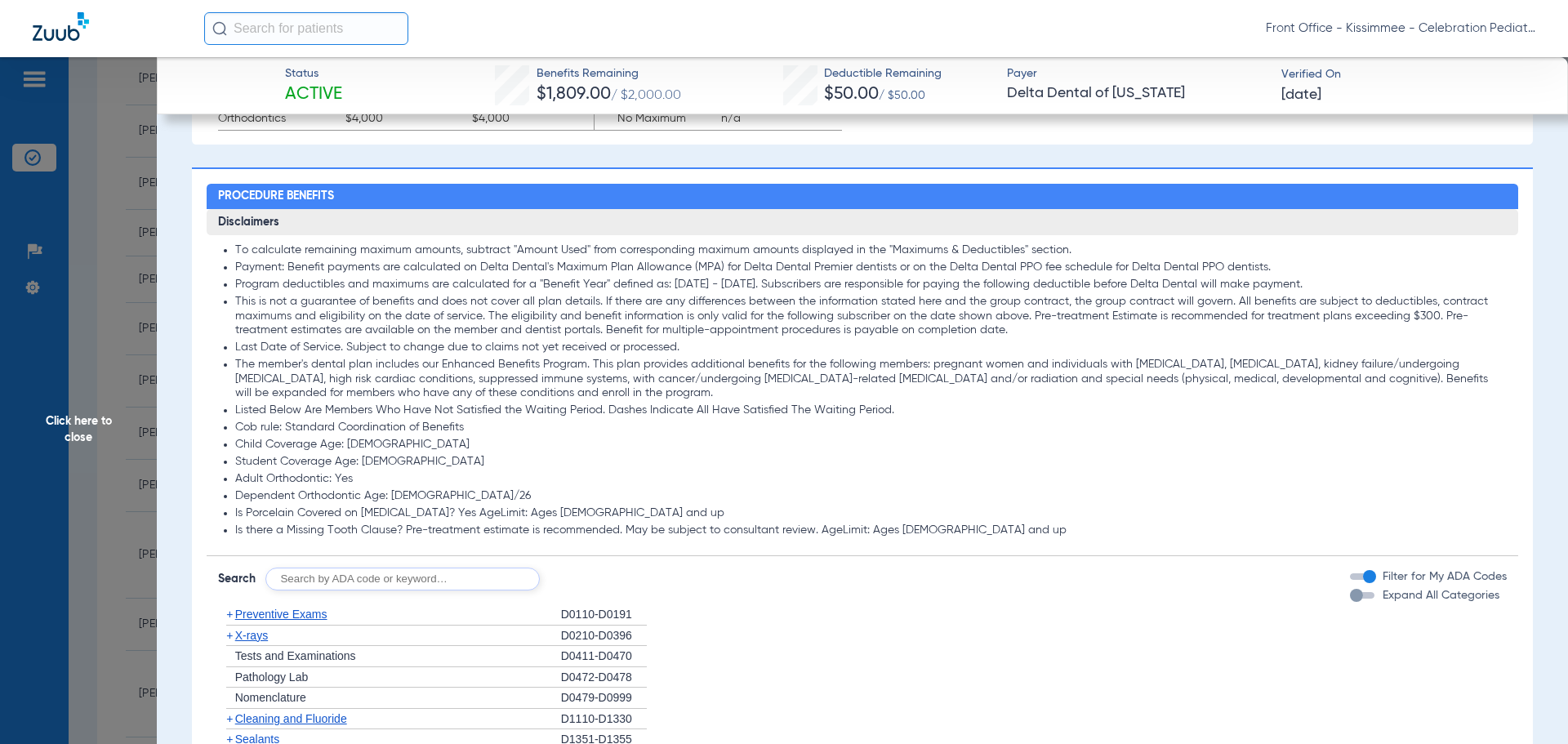
scroll to position [1144, 0]
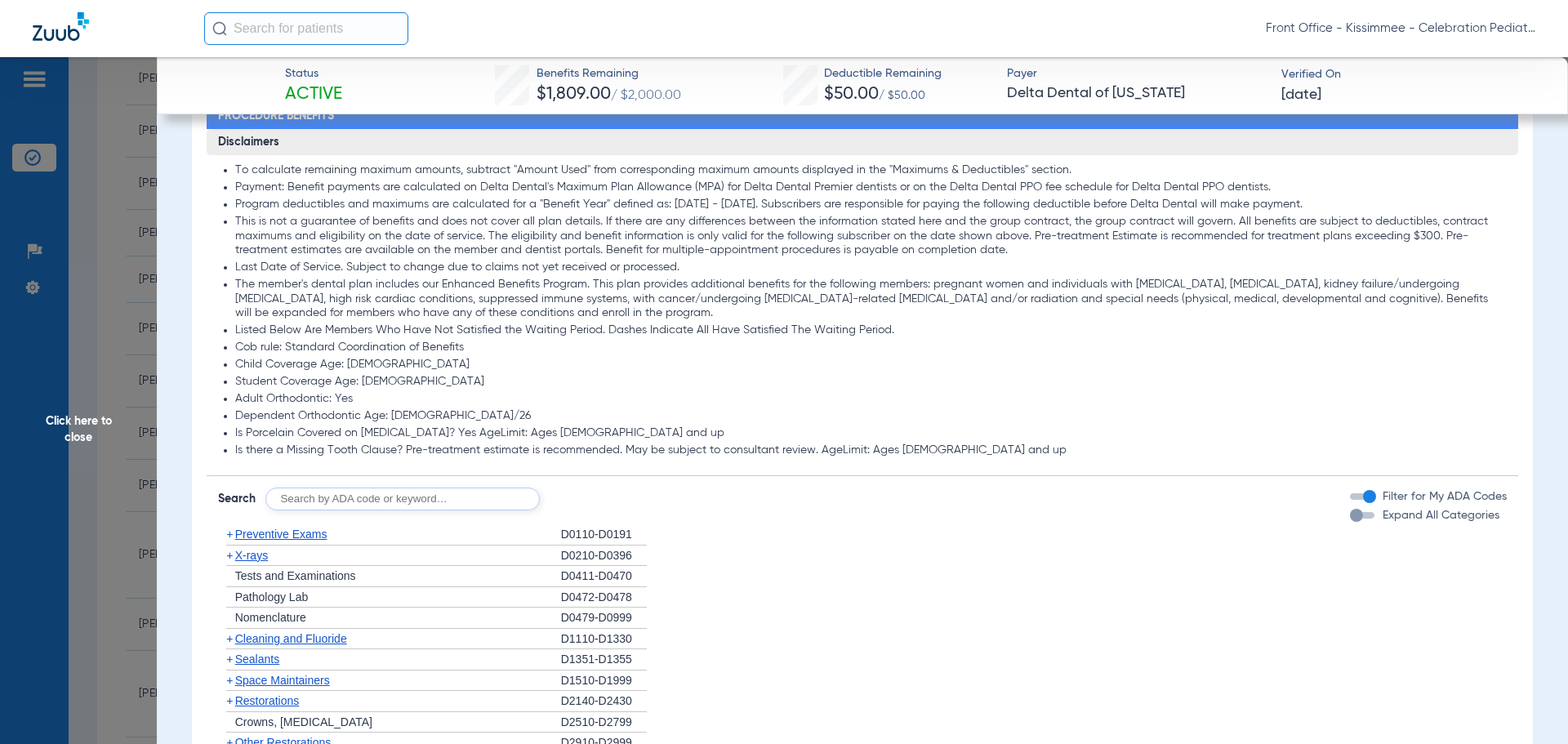
click at [1350, 516] on div "button" at bounding box center [1356, 516] width 13 height 13
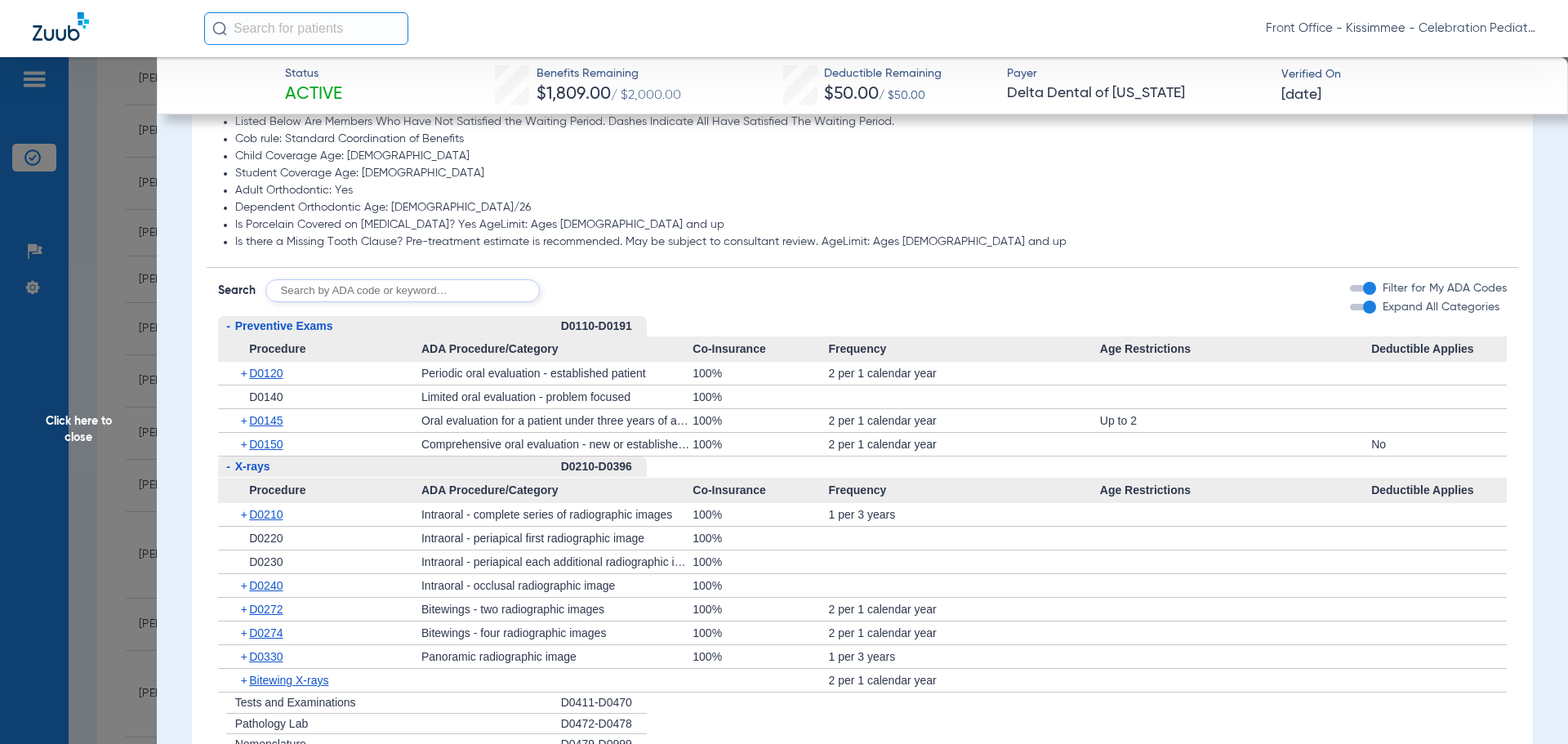
scroll to position [1389, 0]
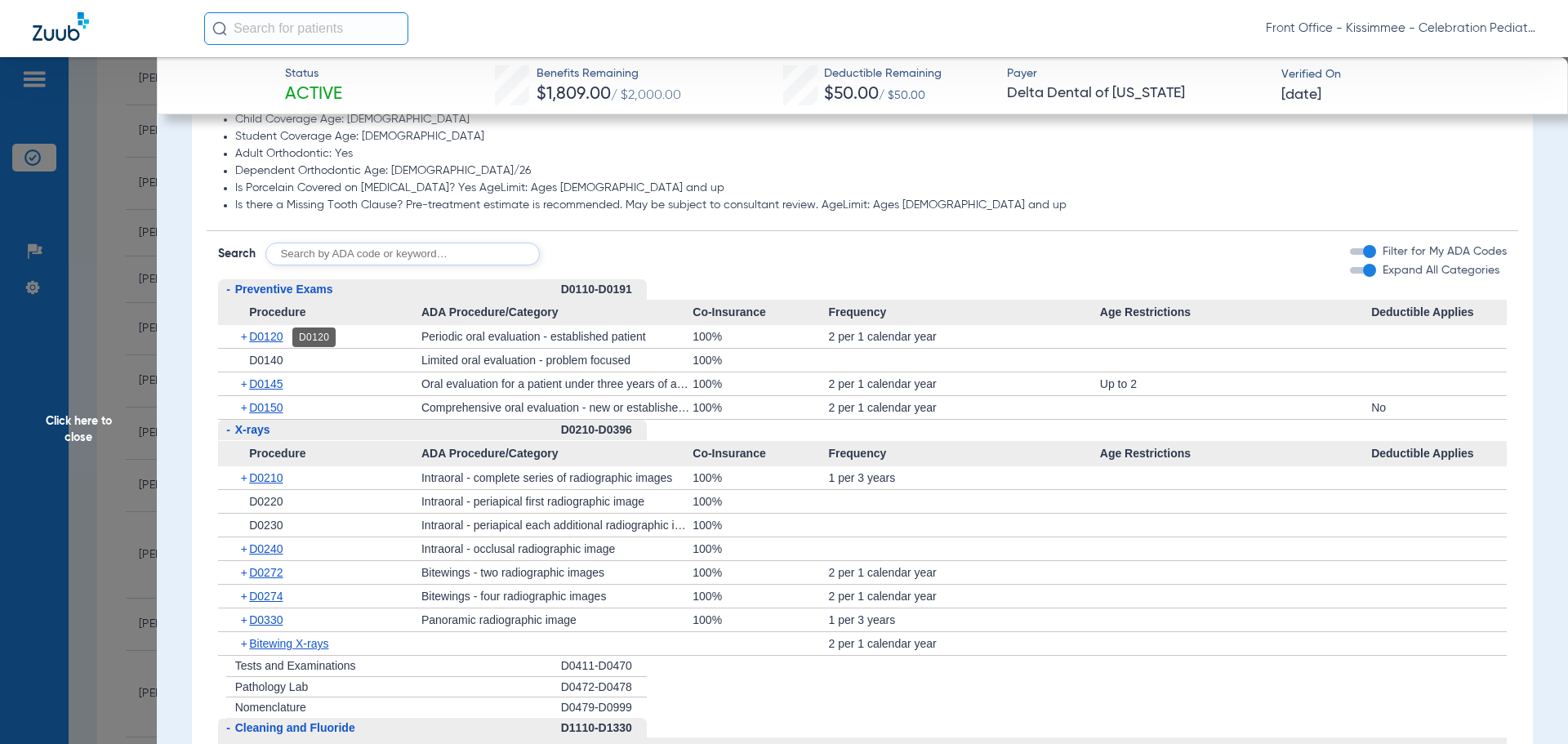
click at [255, 337] on span "D0120" at bounding box center [266, 336] width 33 height 13
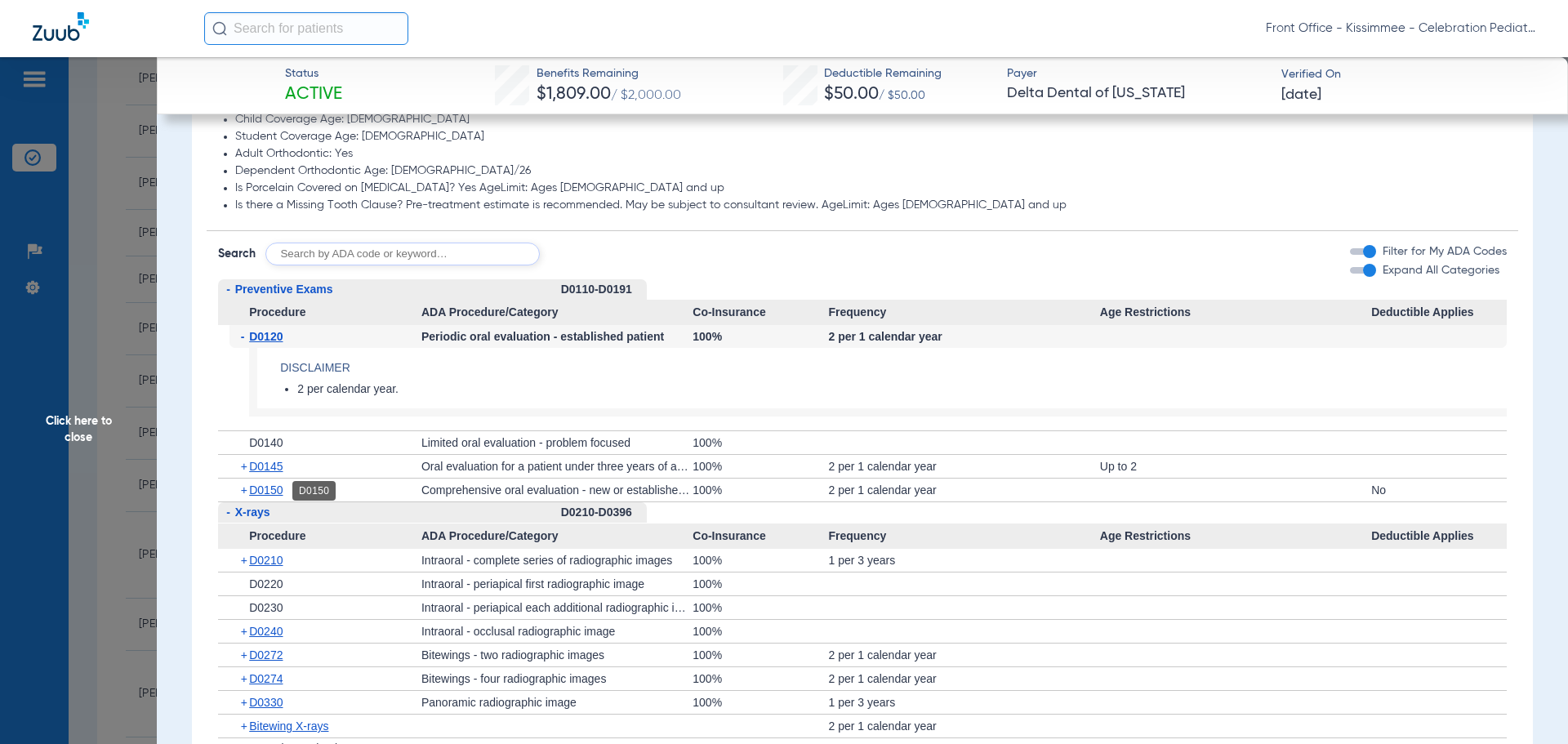
click at [263, 486] on span "D0150" at bounding box center [266, 490] width 33 height 13
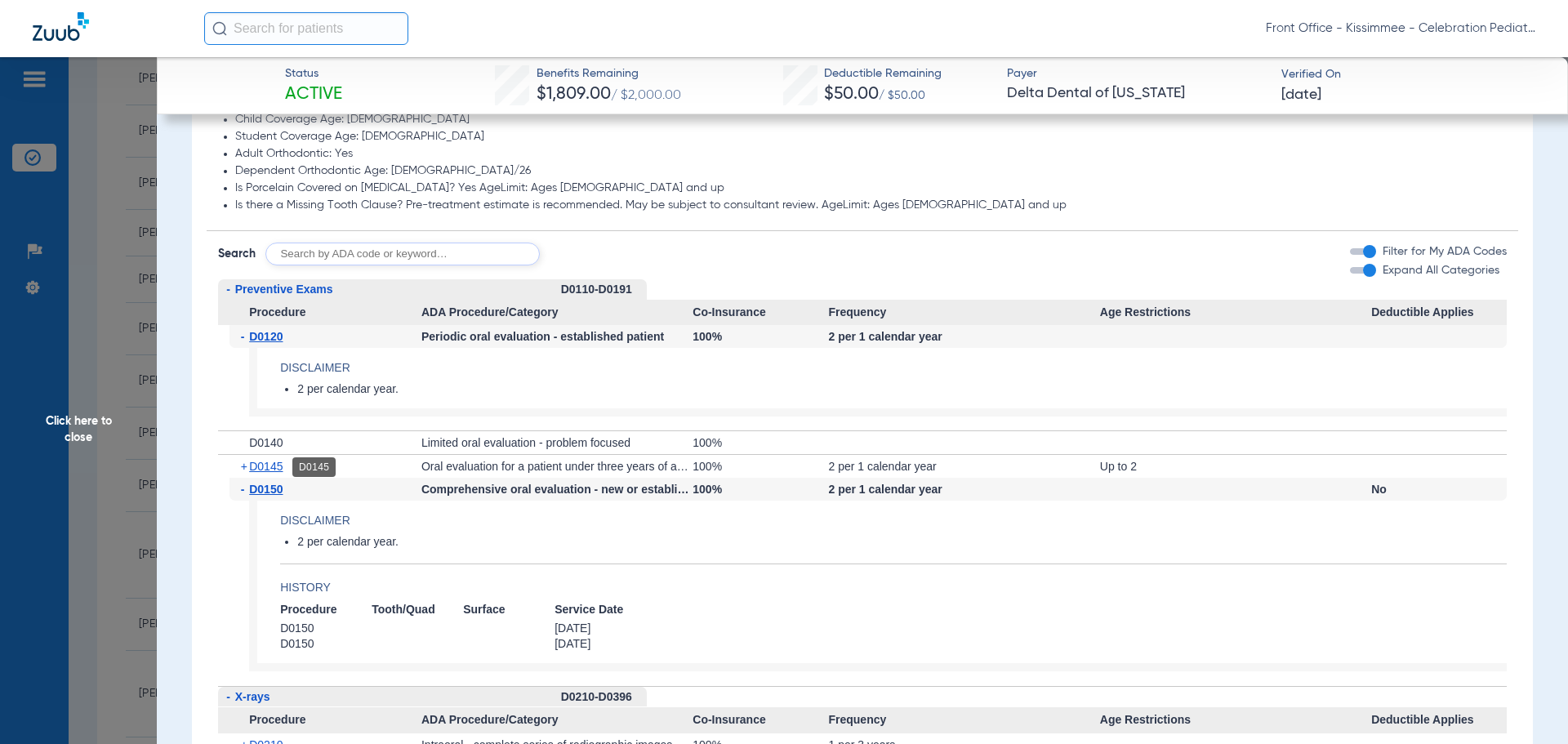
click at [264, 471] on span "D0145" at bounding box center [266, 466] width 33 height 13
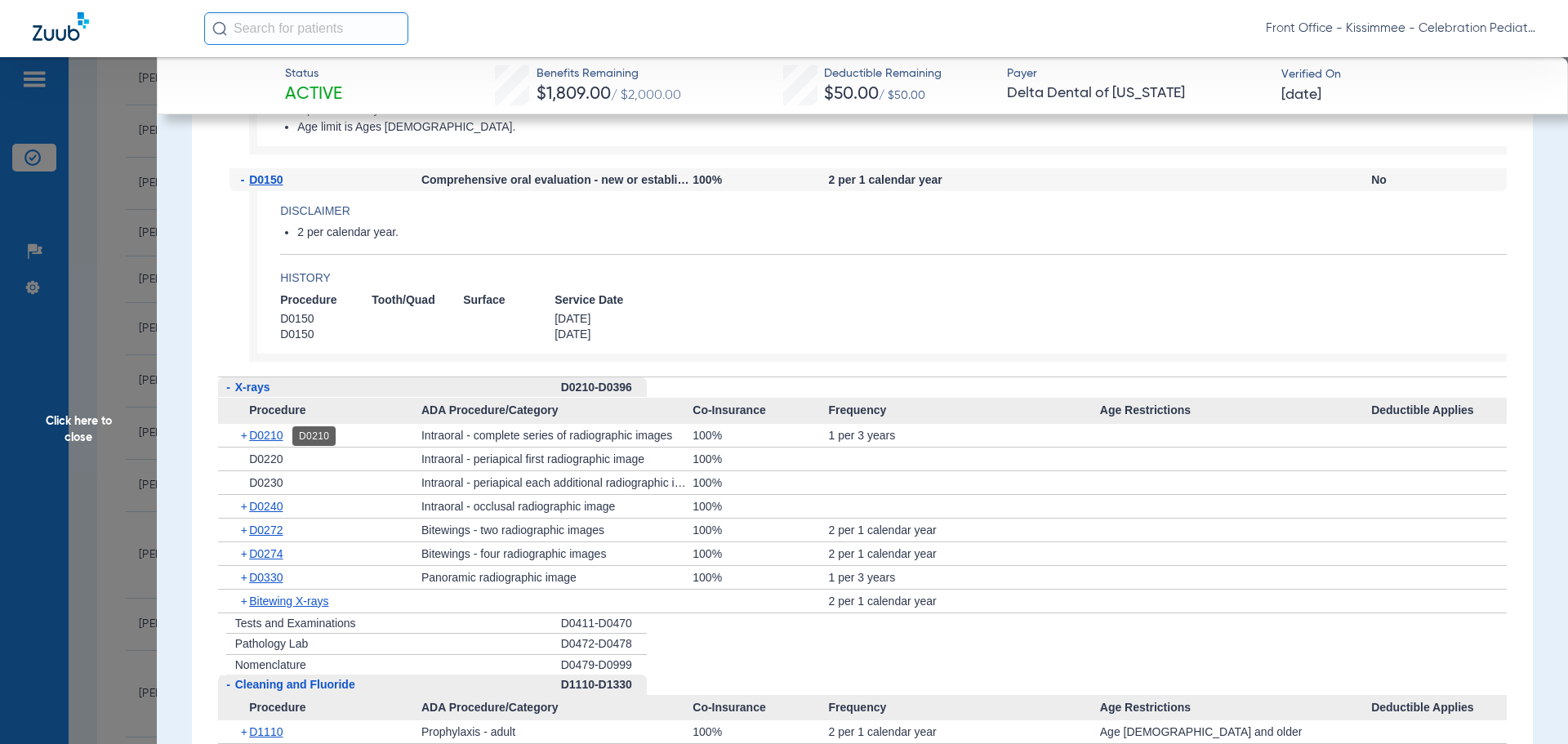
click at [264, 439] on span "D0210" at bounding box center [266, 436] width 33 height 13
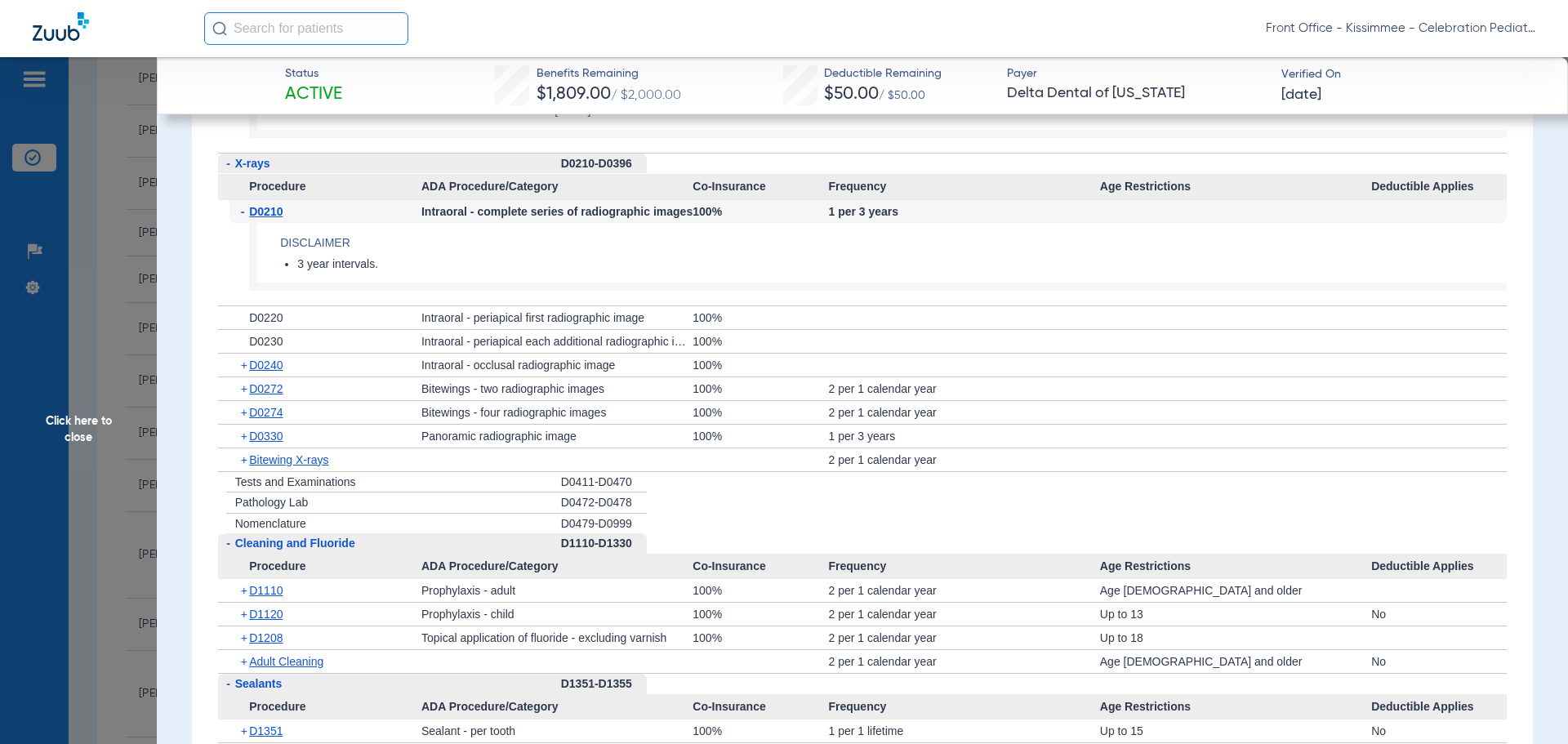
scroll to position [2041, 0]
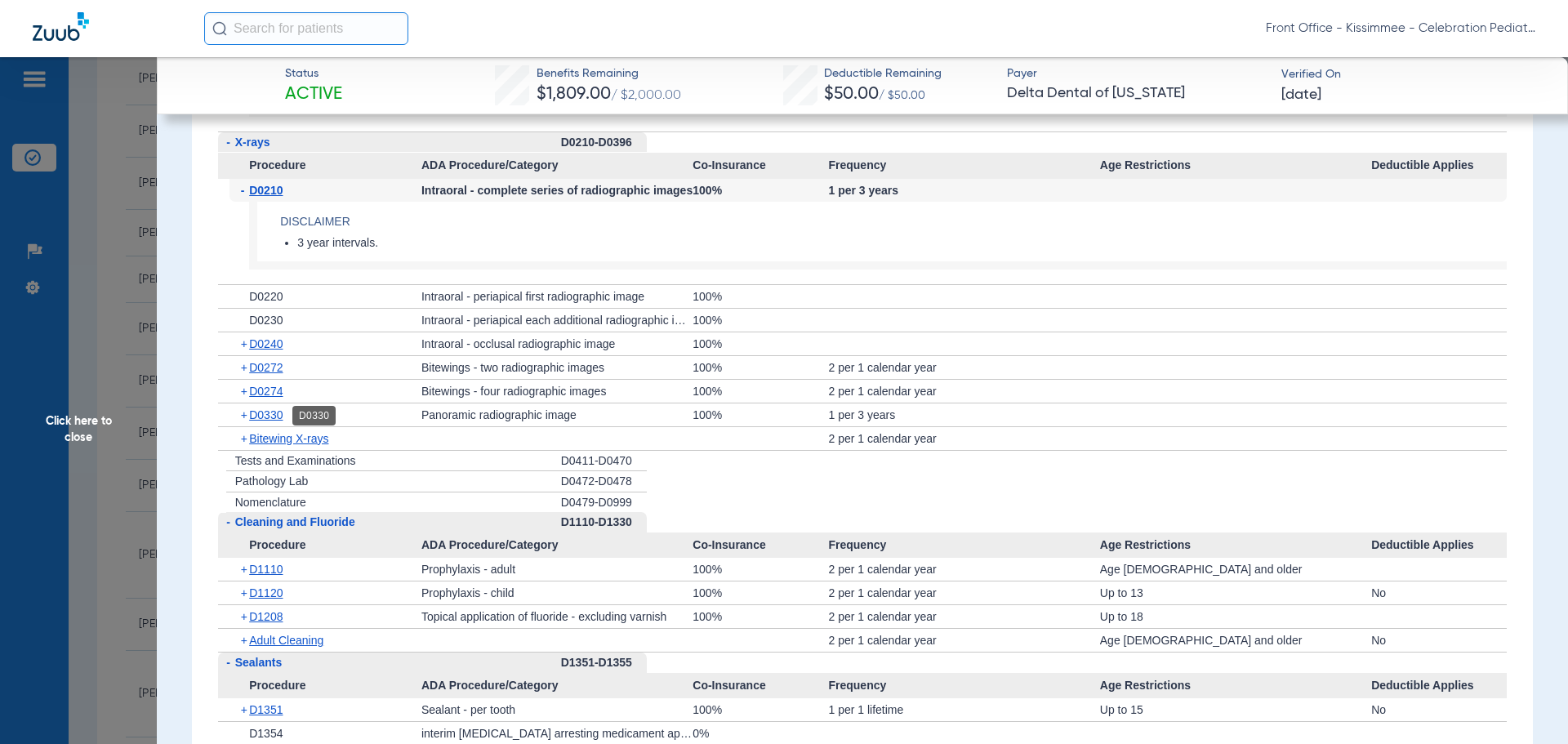
click at [271, 421] on span "D0330" at bounding box center [266, 414] width 33 height 13
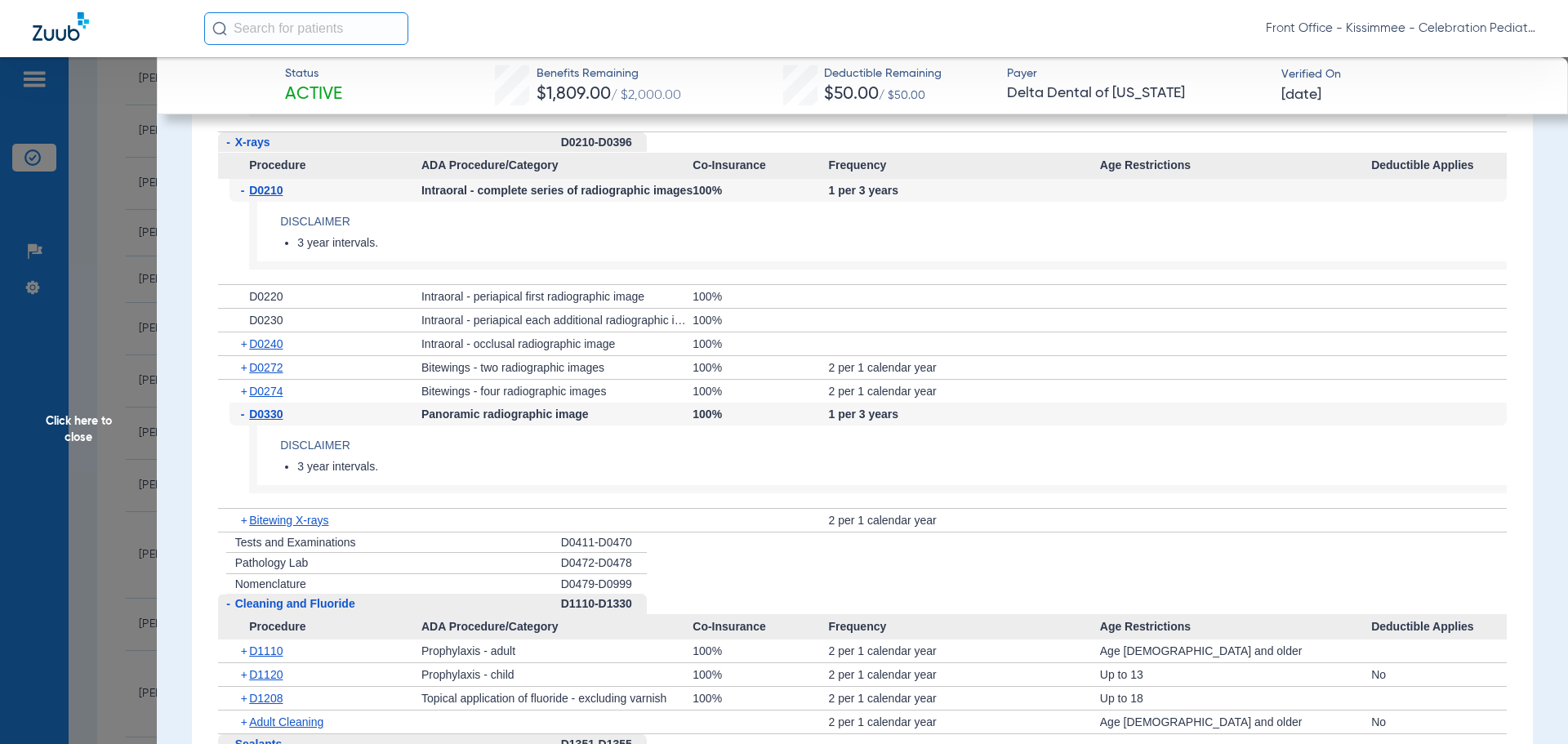
scroll to position [2286, 0]
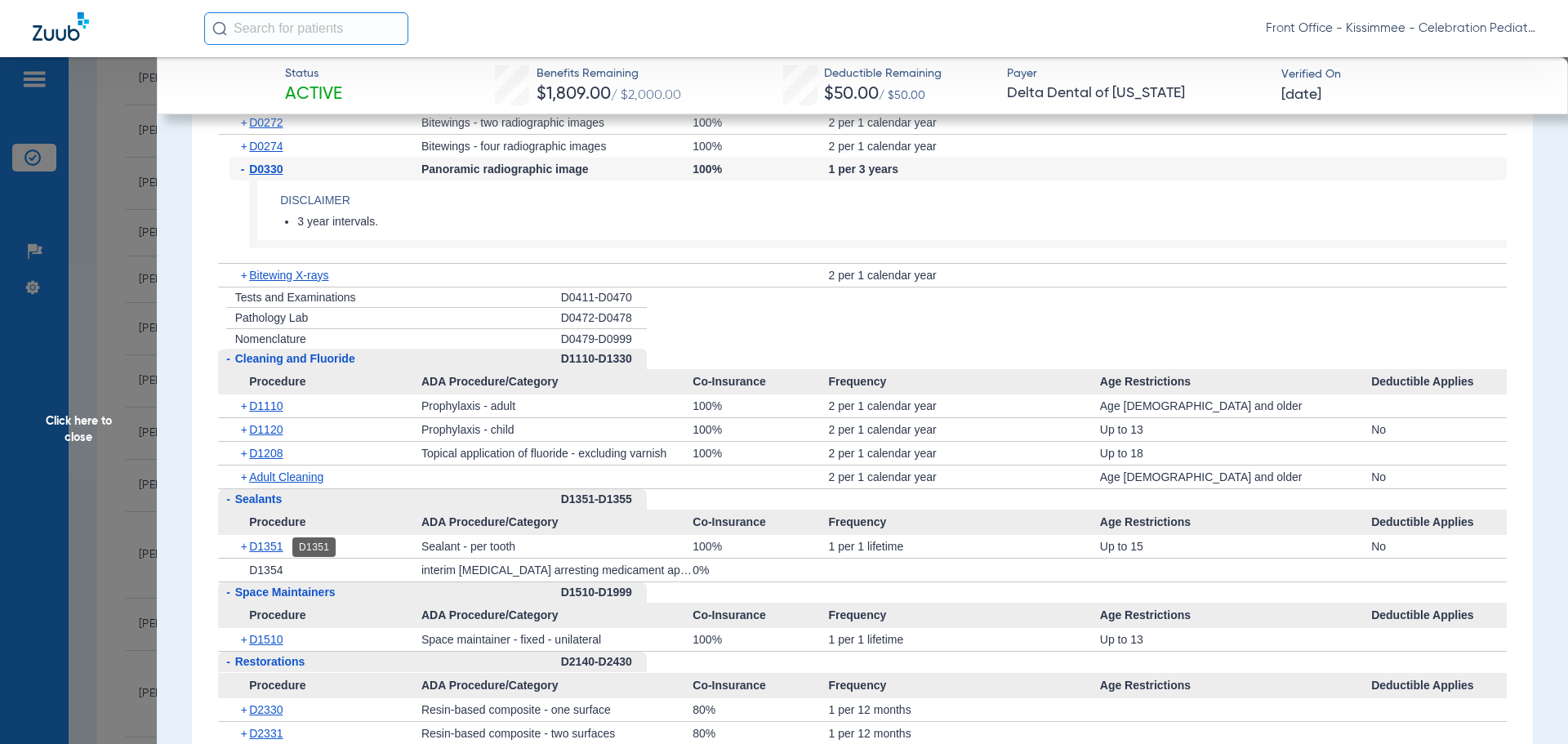
click at [260, 544] on span "D1351" at bounding box center [266, 546] width 33 height 13
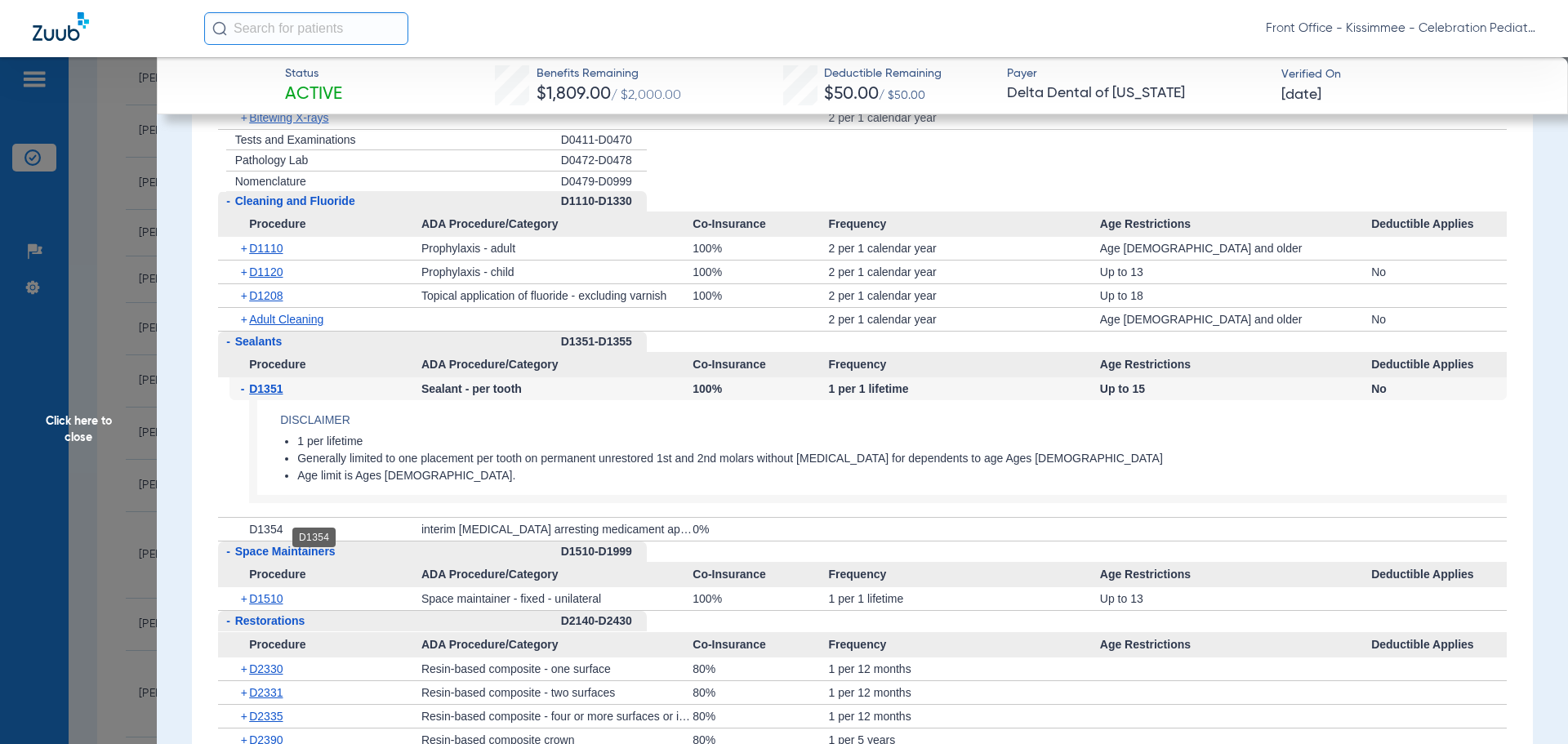
scroll to position [2450, 0]
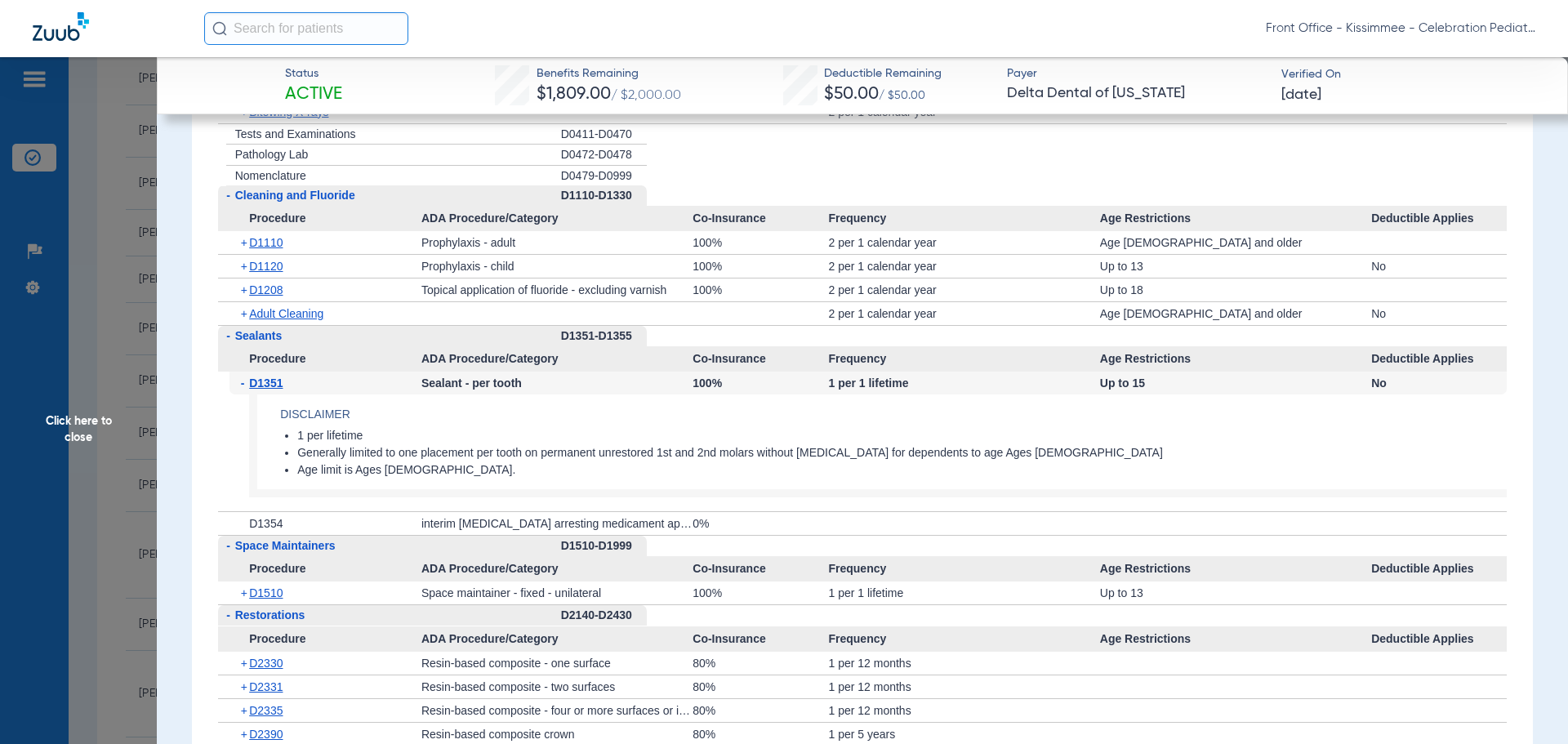
click at [83, 424] on span "Click here to close" at bounding box center [78, 429] width 157 height 744
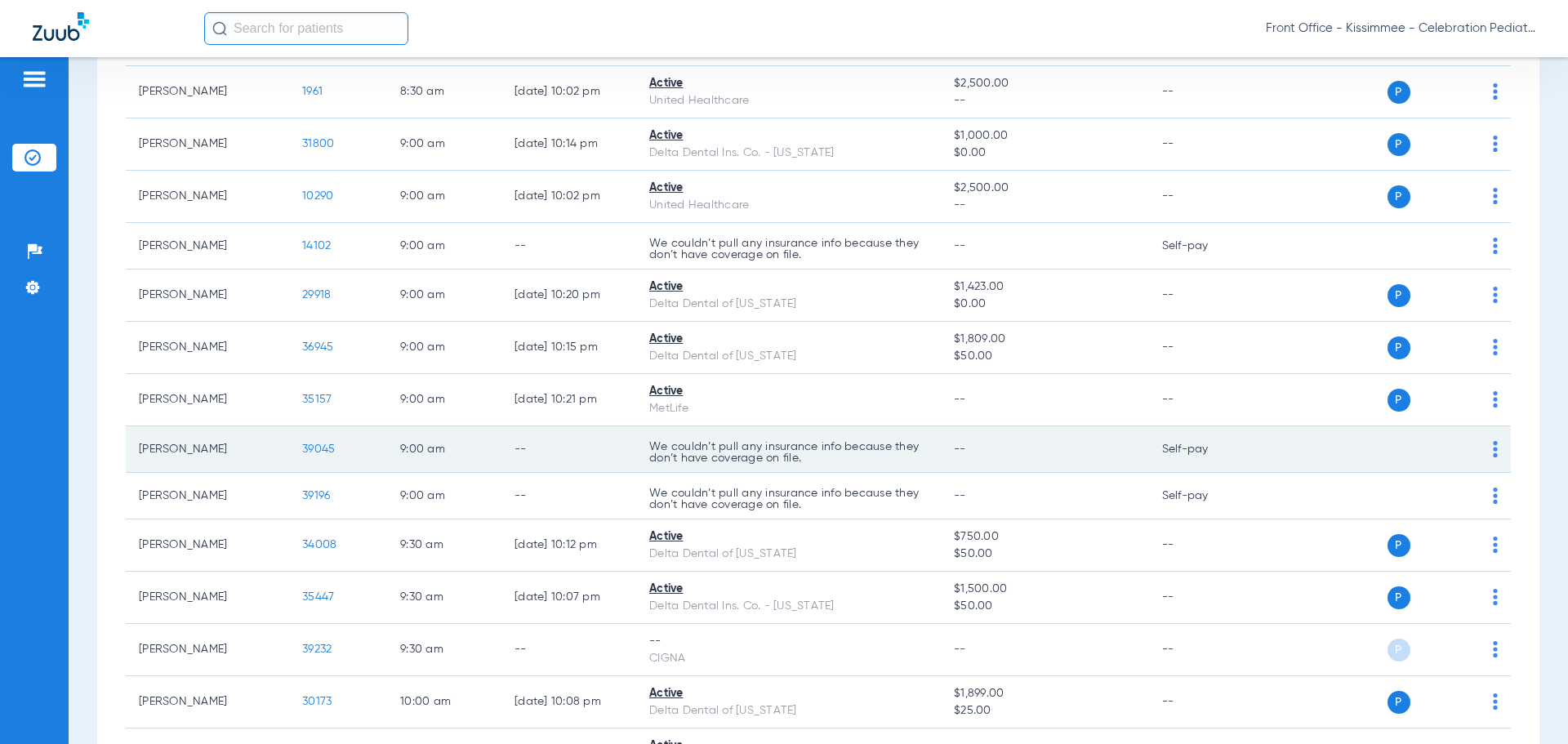
scroll to position [490, 0]
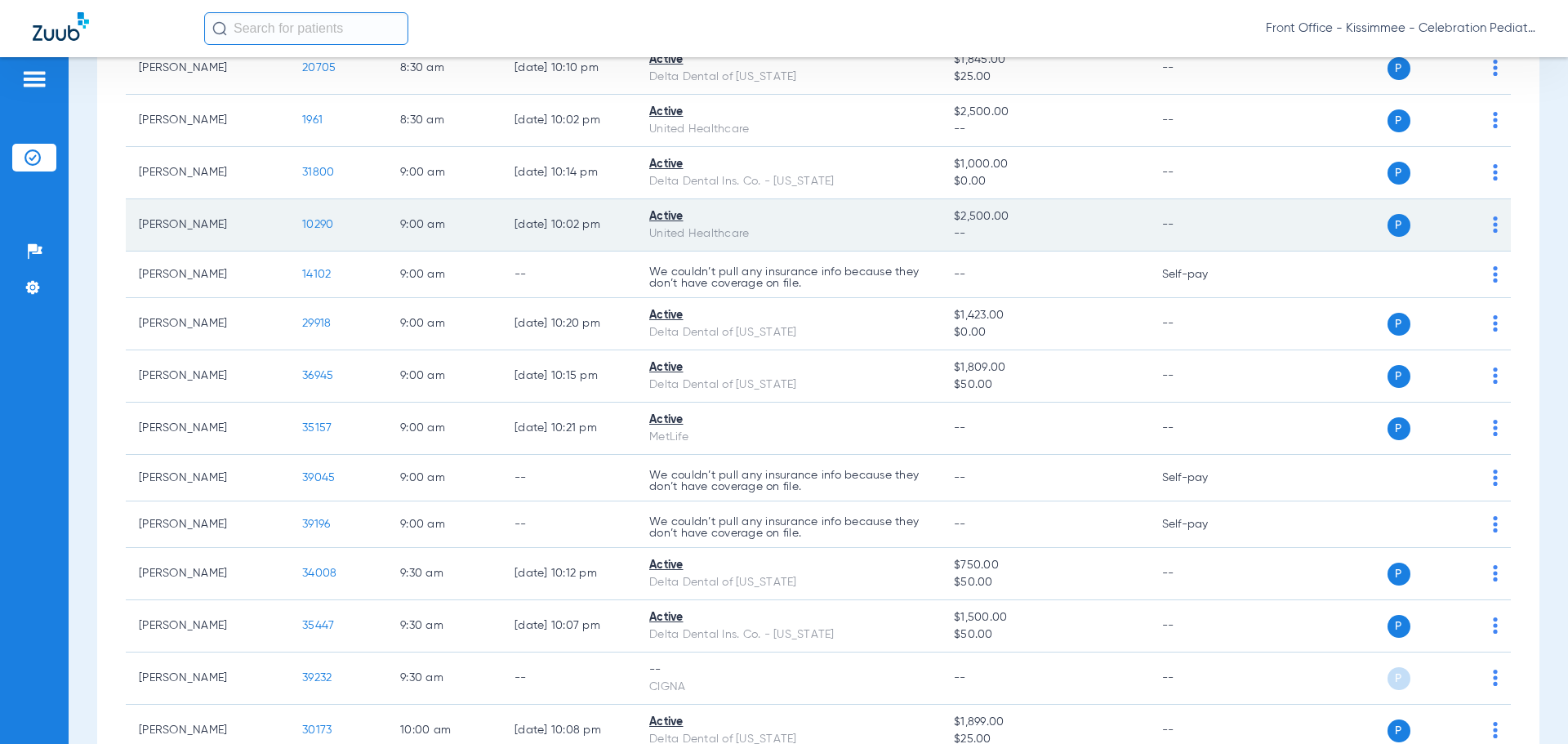
click at [317, 222] on span "10290" at bounding box center [318, 225] width 31 height 11
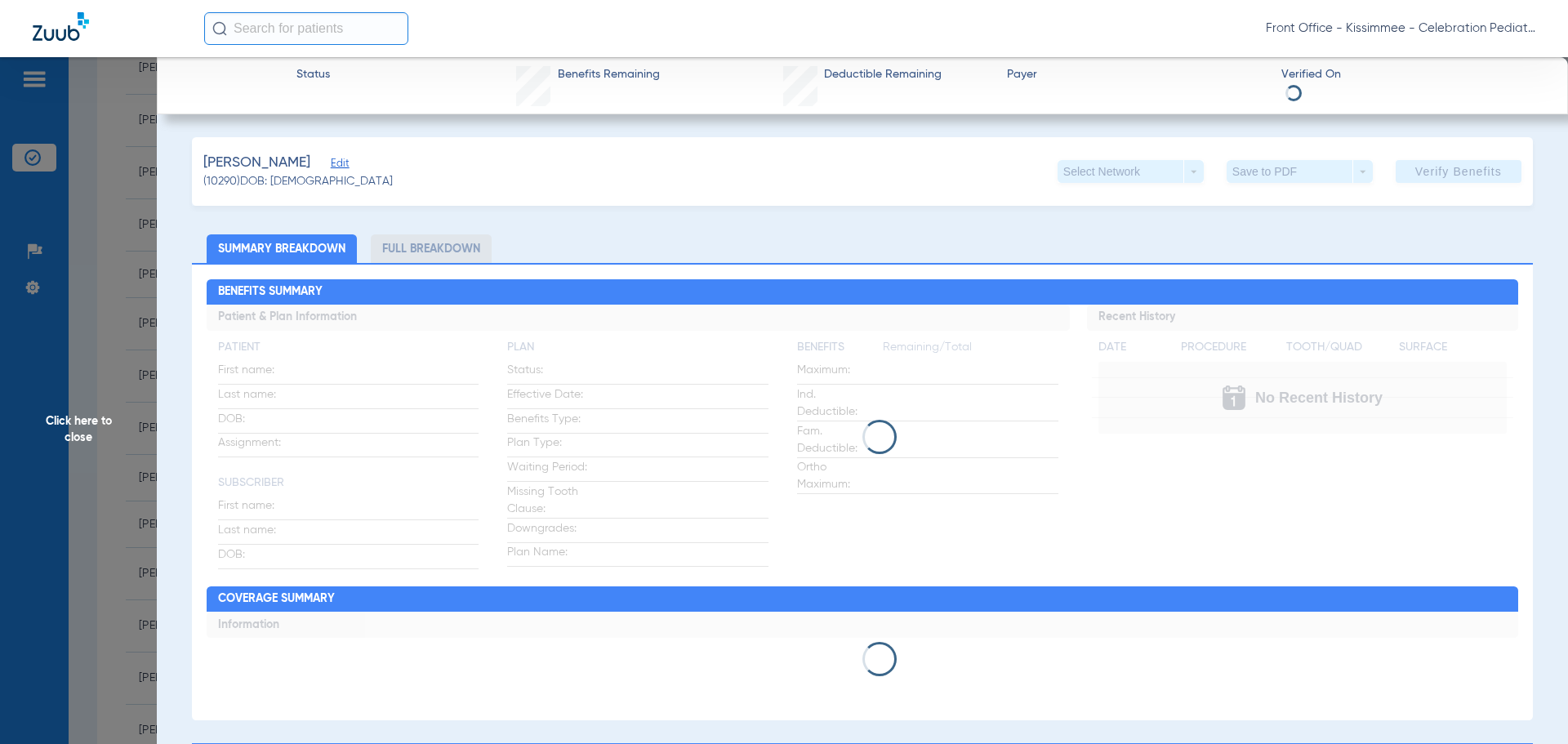
click at [428, 248] on li "Full Breakdown" at bounding box center [431, 249] width 121 height 29
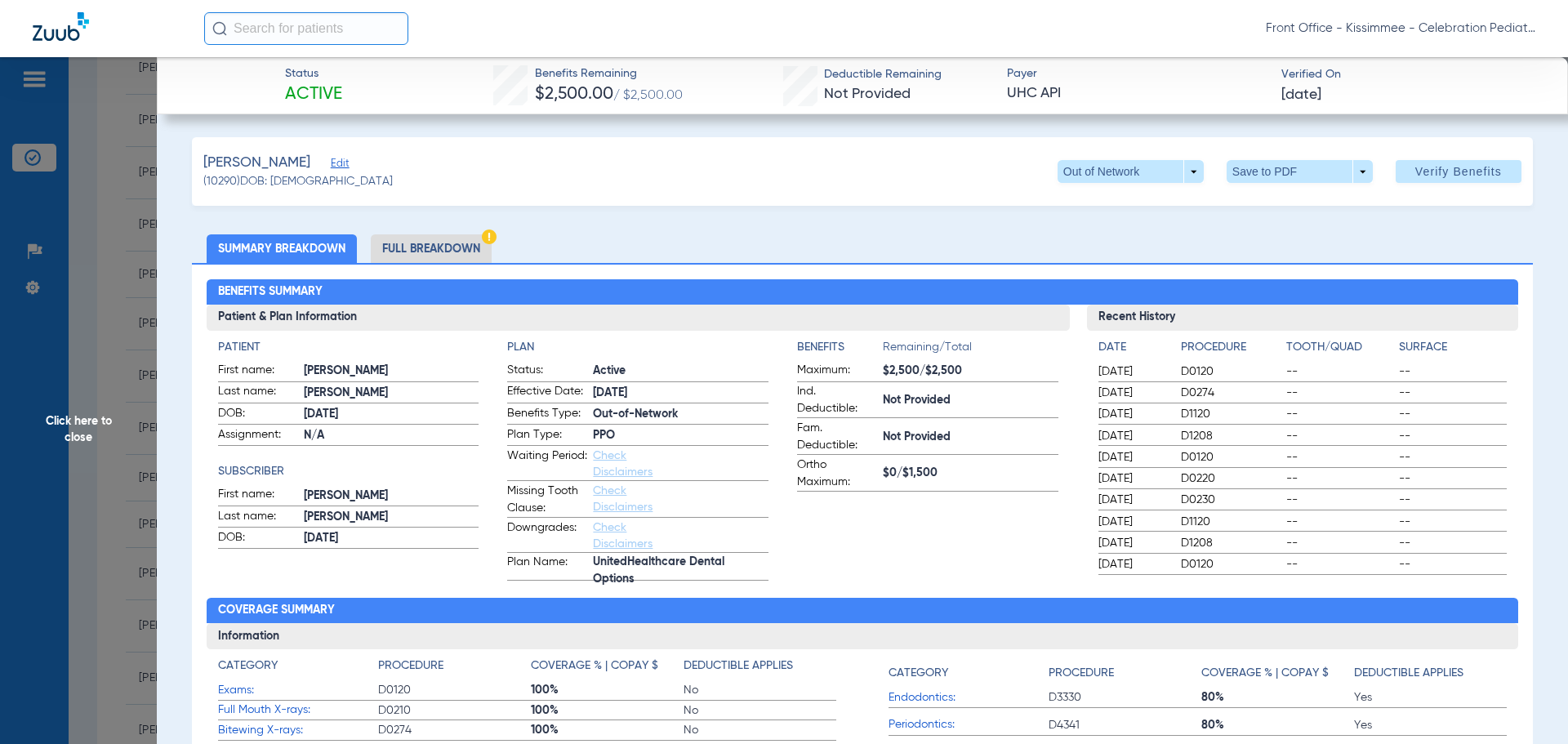
click at [444, 245] on li "Full Breakdown" at bounding box center [431, 249] width 121 height 29
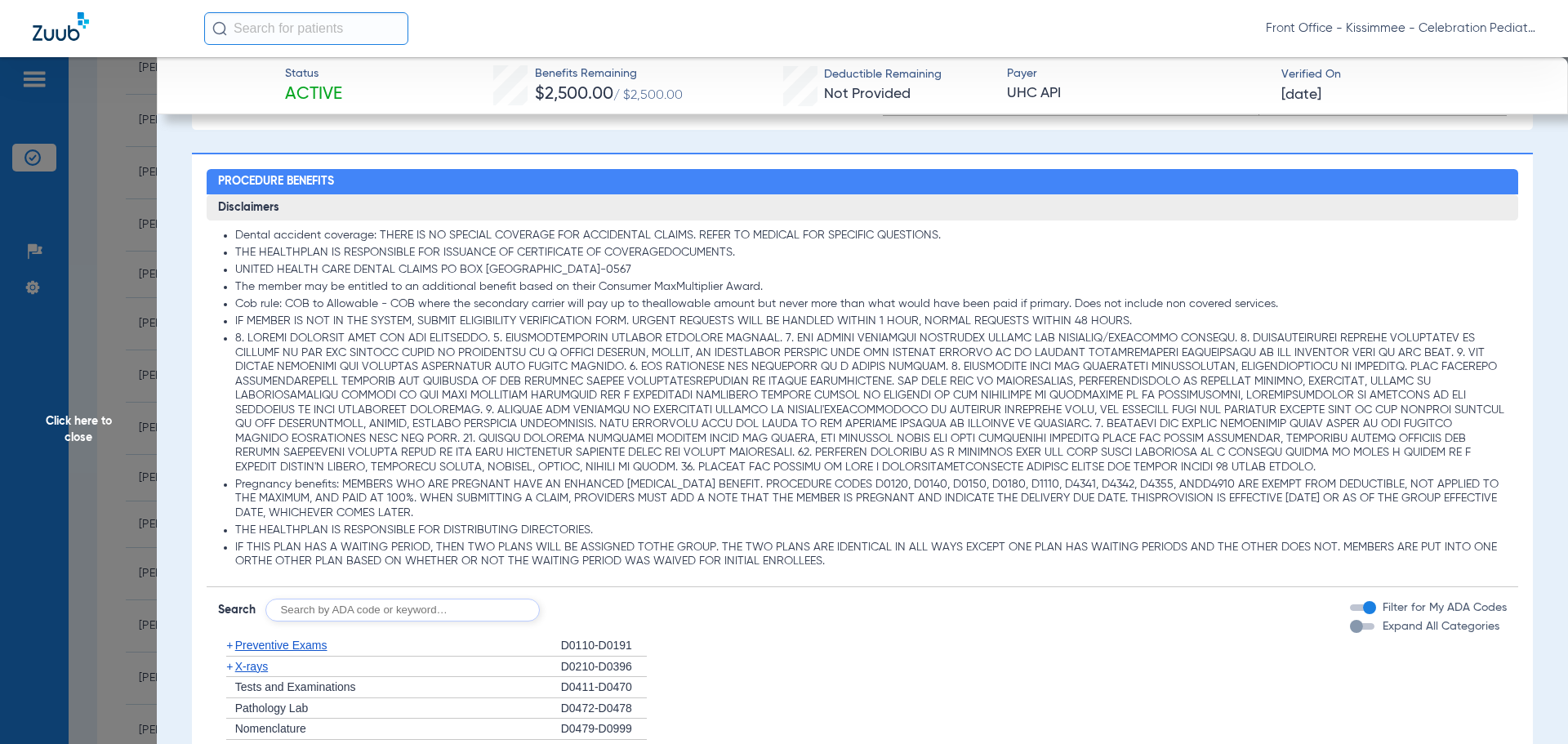
scroll to position [1225, 0]
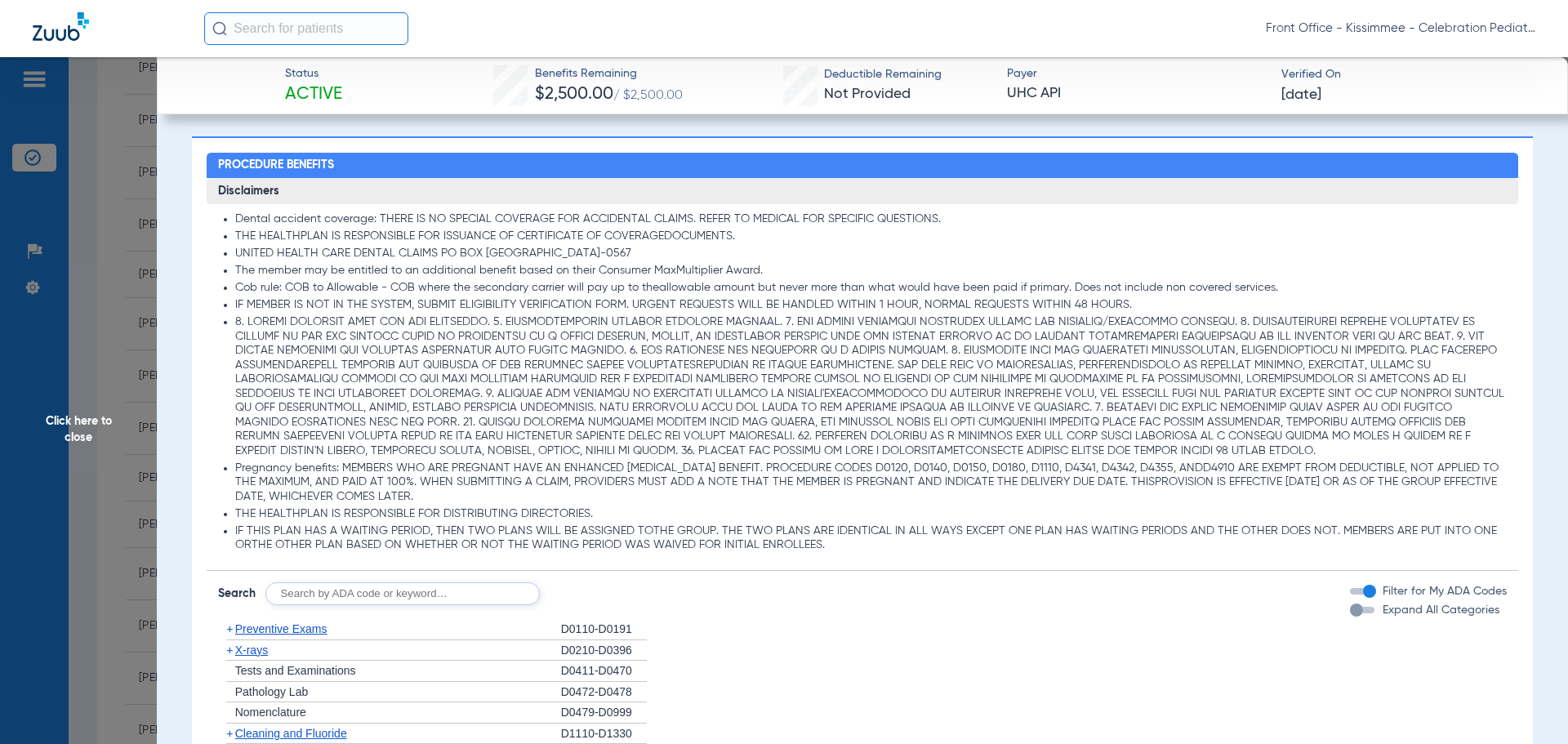
click at [1351, 614] on div "button" at bounding box center [1356, 610] width 13 height 13
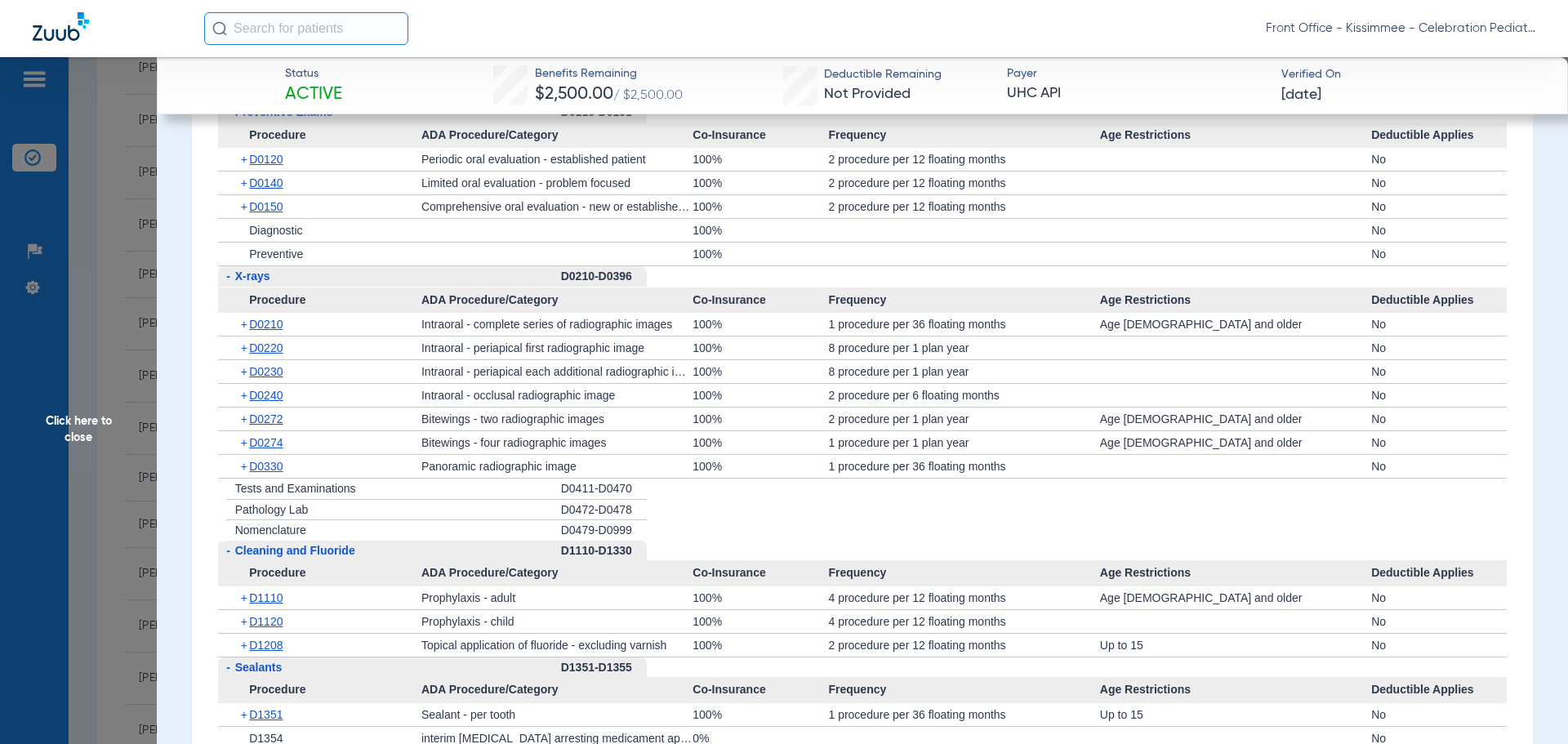
scroll to position [1715, 0]
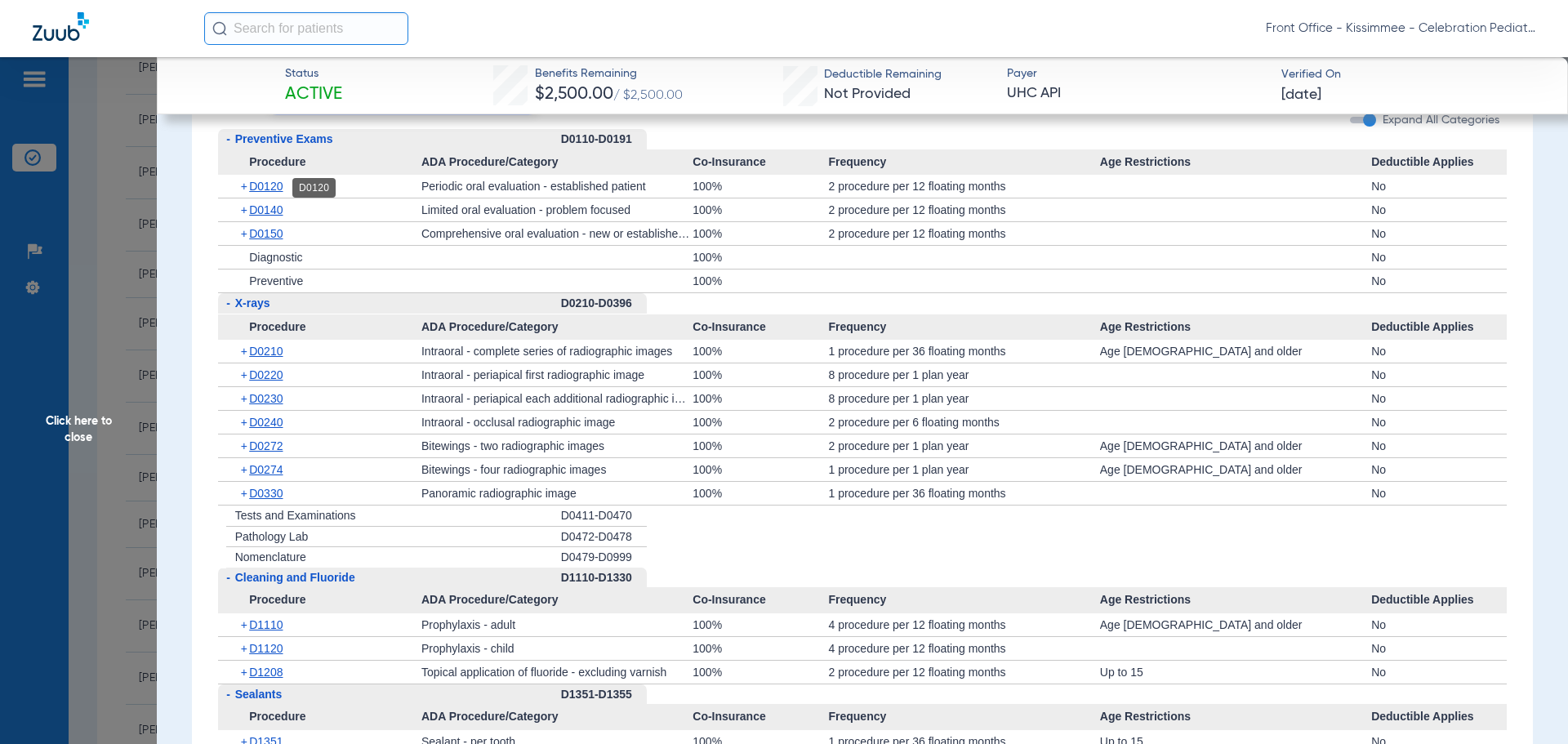
click at [273, 189] on span "D0120" at bounding box center [266, 186] width 33 height 13
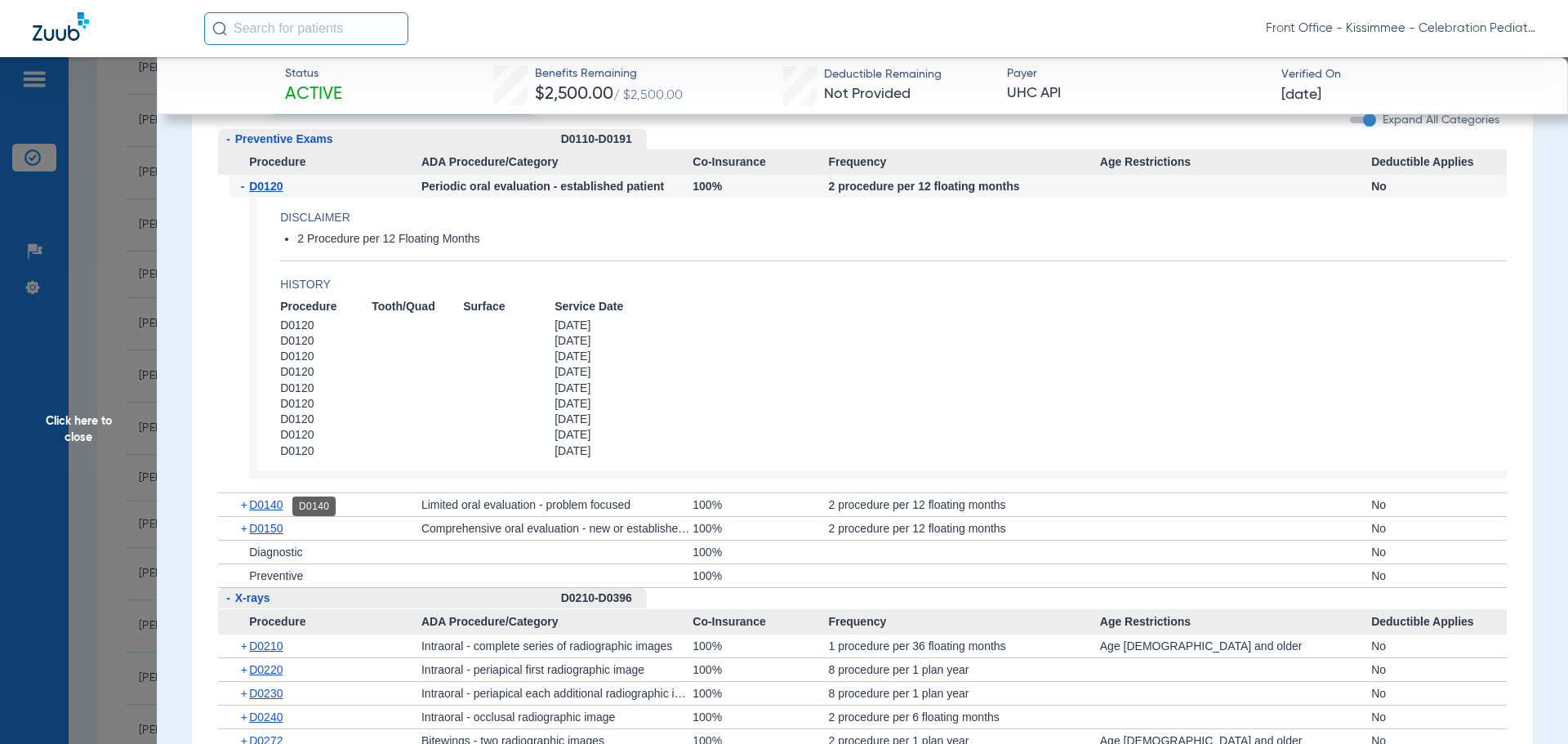
click at [268, 500] on span "D0140" at bounding box center [266, 505] width 33 height 13
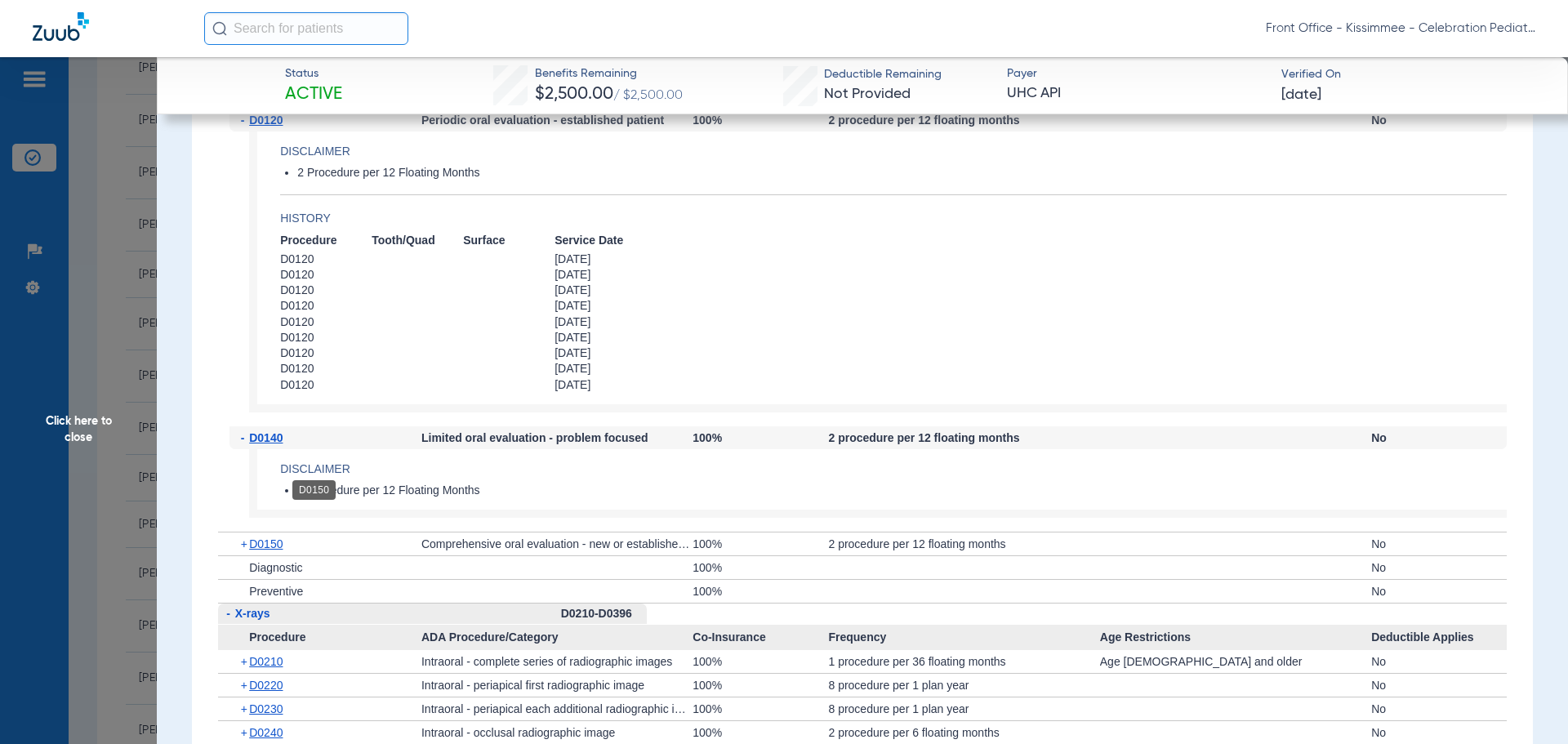
scroll to position [1878, 0]
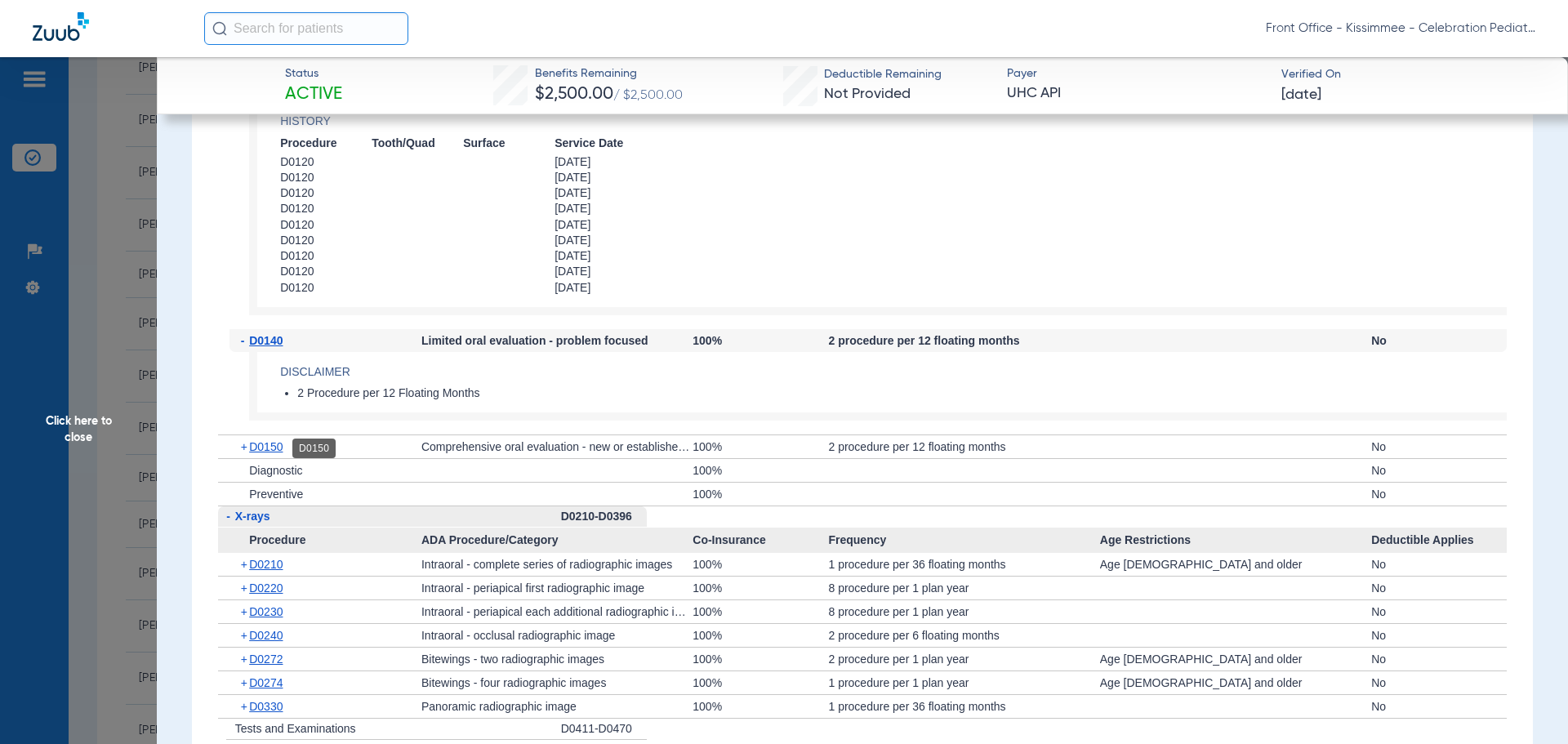
click at [259, 448] on span "D0150" at bounding box center [266, 447] width 33 height 13
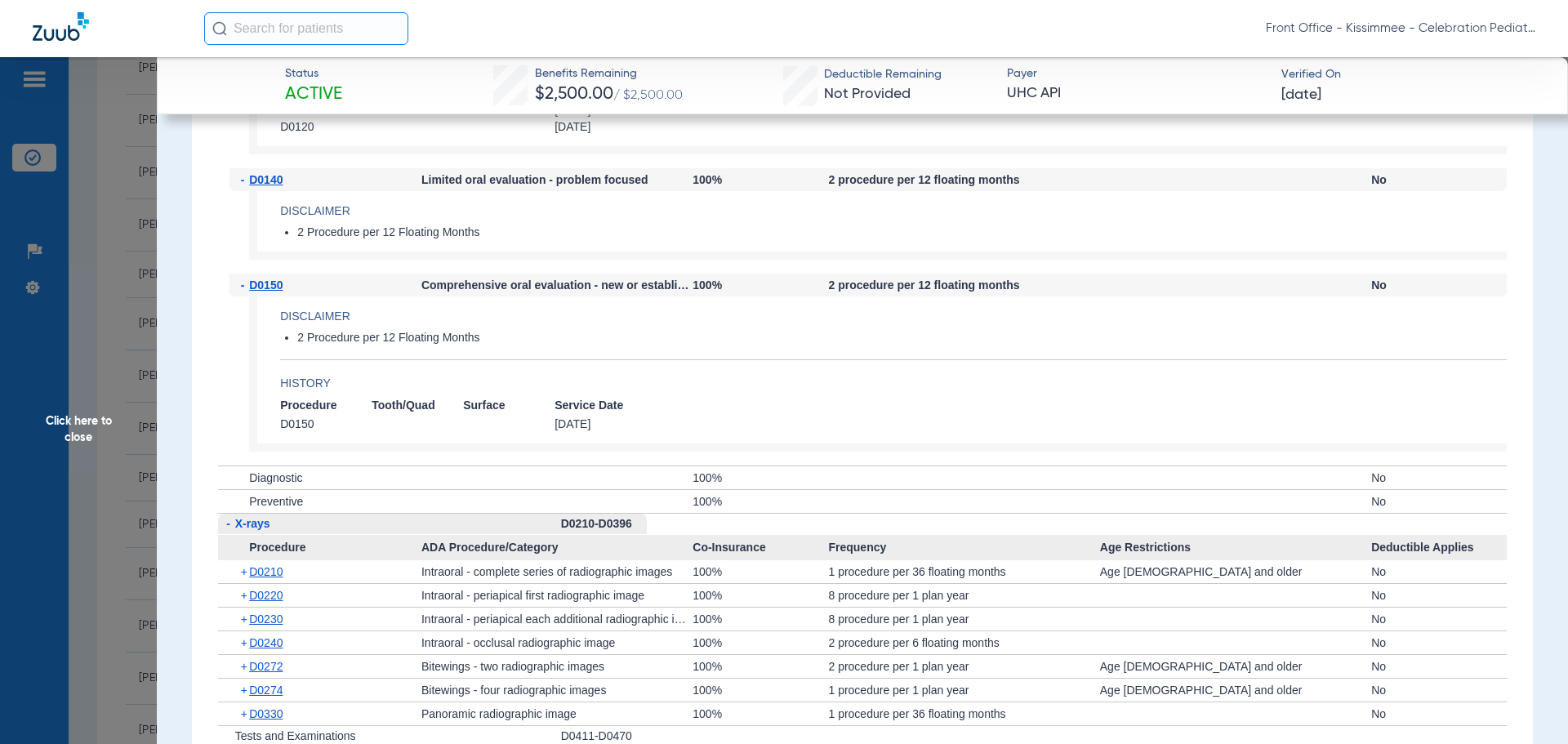
scroll to position [2123, 0]
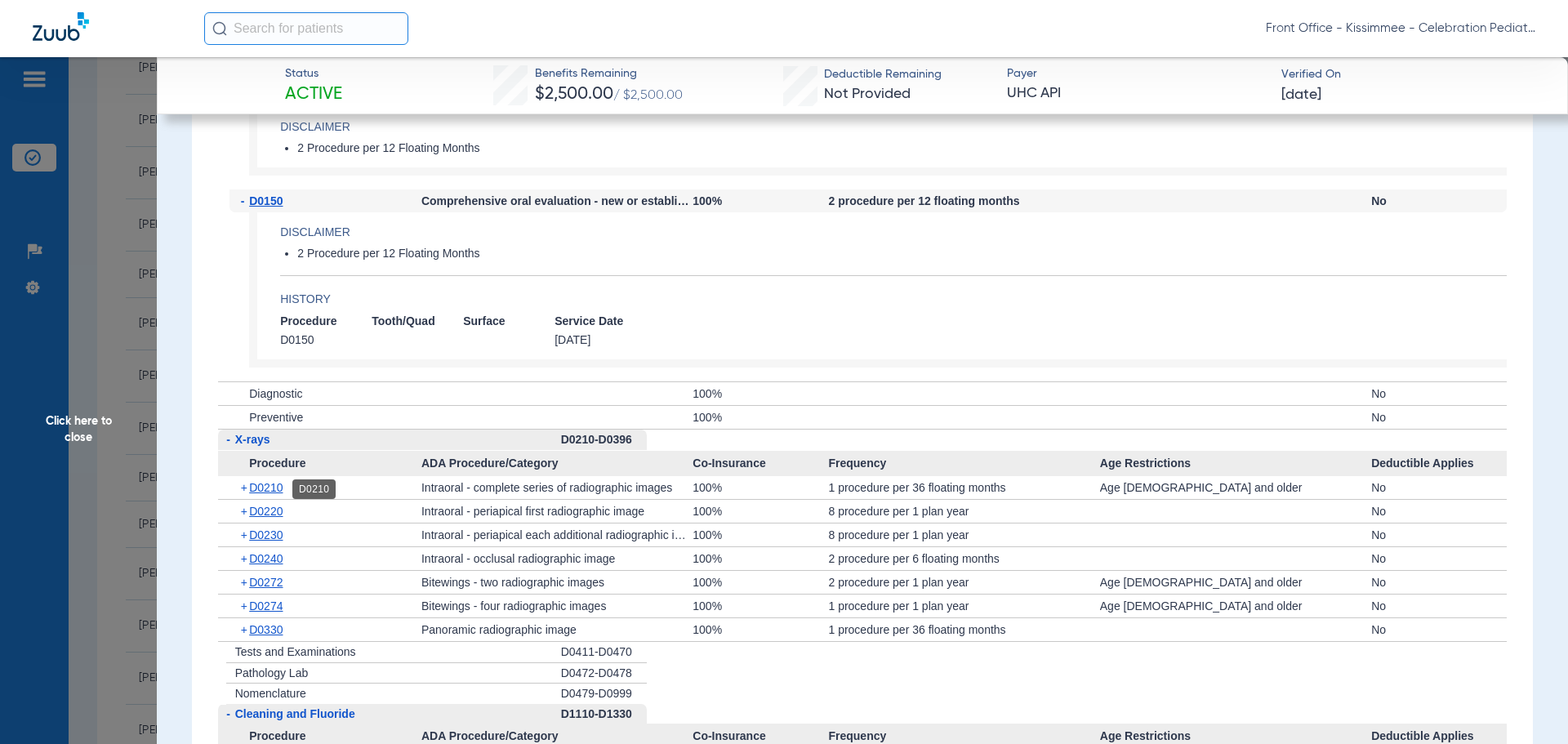
click at [263, 486] on span "D0210" at bounding box center [266, 487] width 33 height 13
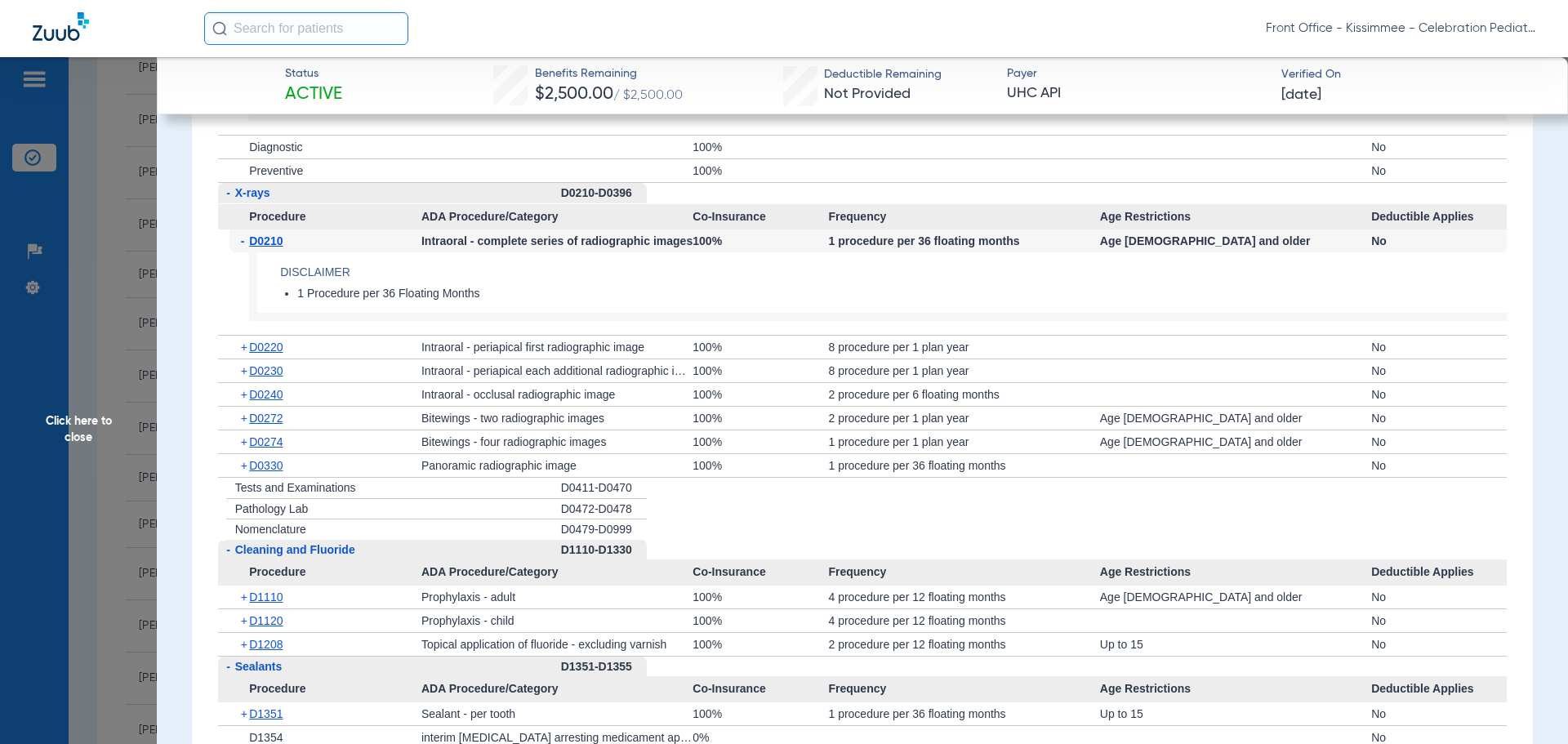
scroll to position [2450, 0]
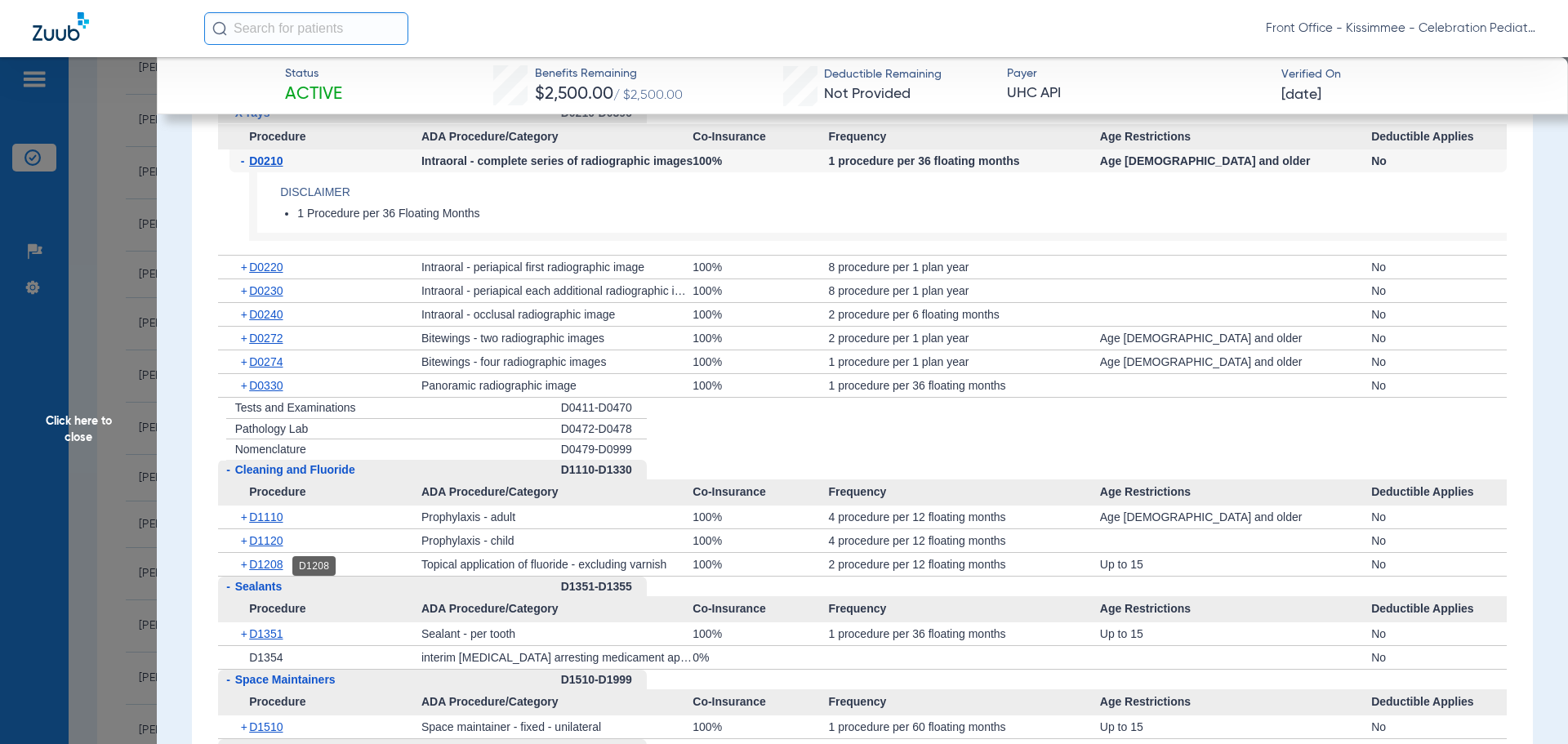
click at [261, 565] on span "D1208" at bounding box center [266, 564] width 33 height 13
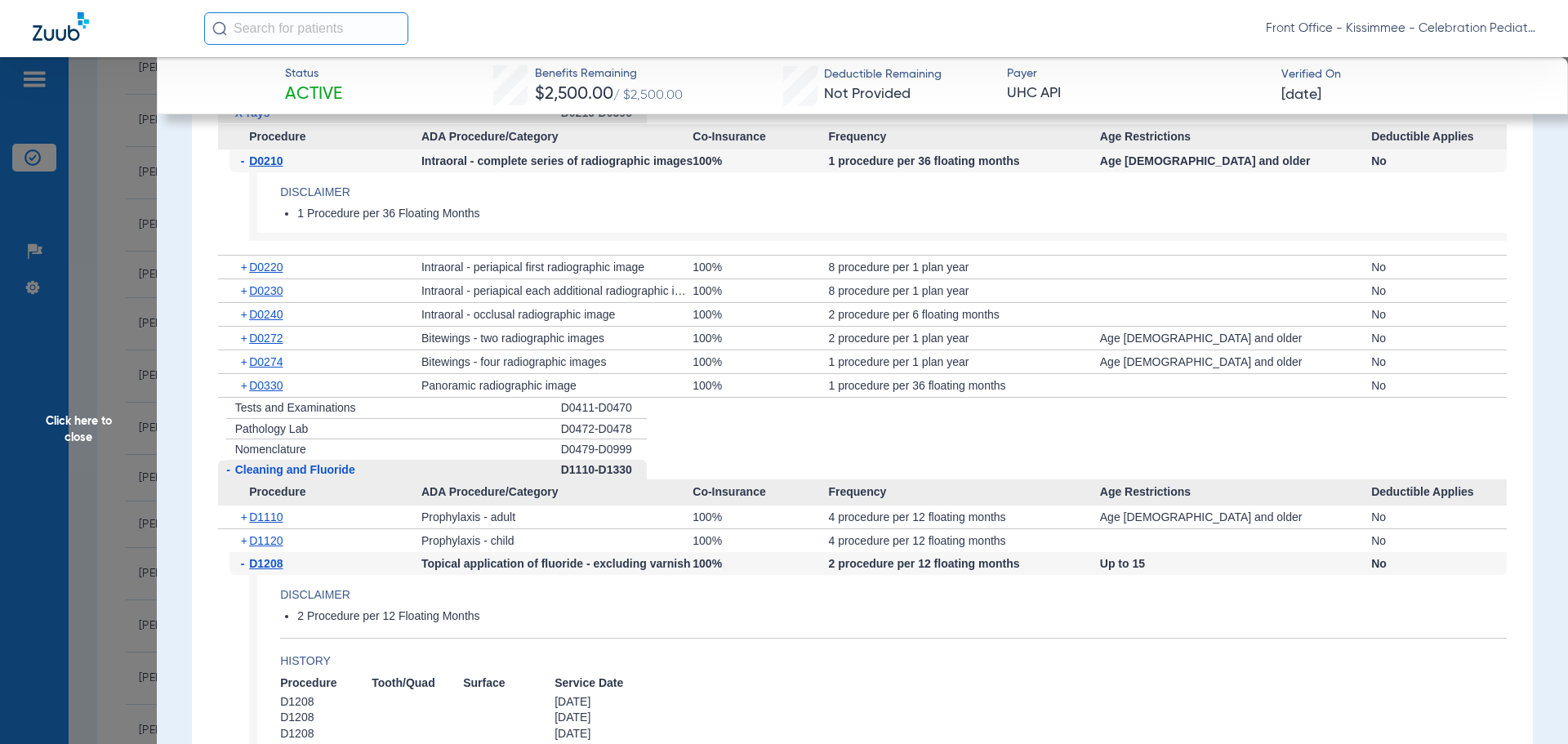
click at [256, 378] on div "+ D0330" at bounding box center [325, 385] width 192 height 23
click at [256, 391] on span "D0330" at bounding box center [266, 386] width 33 height 13
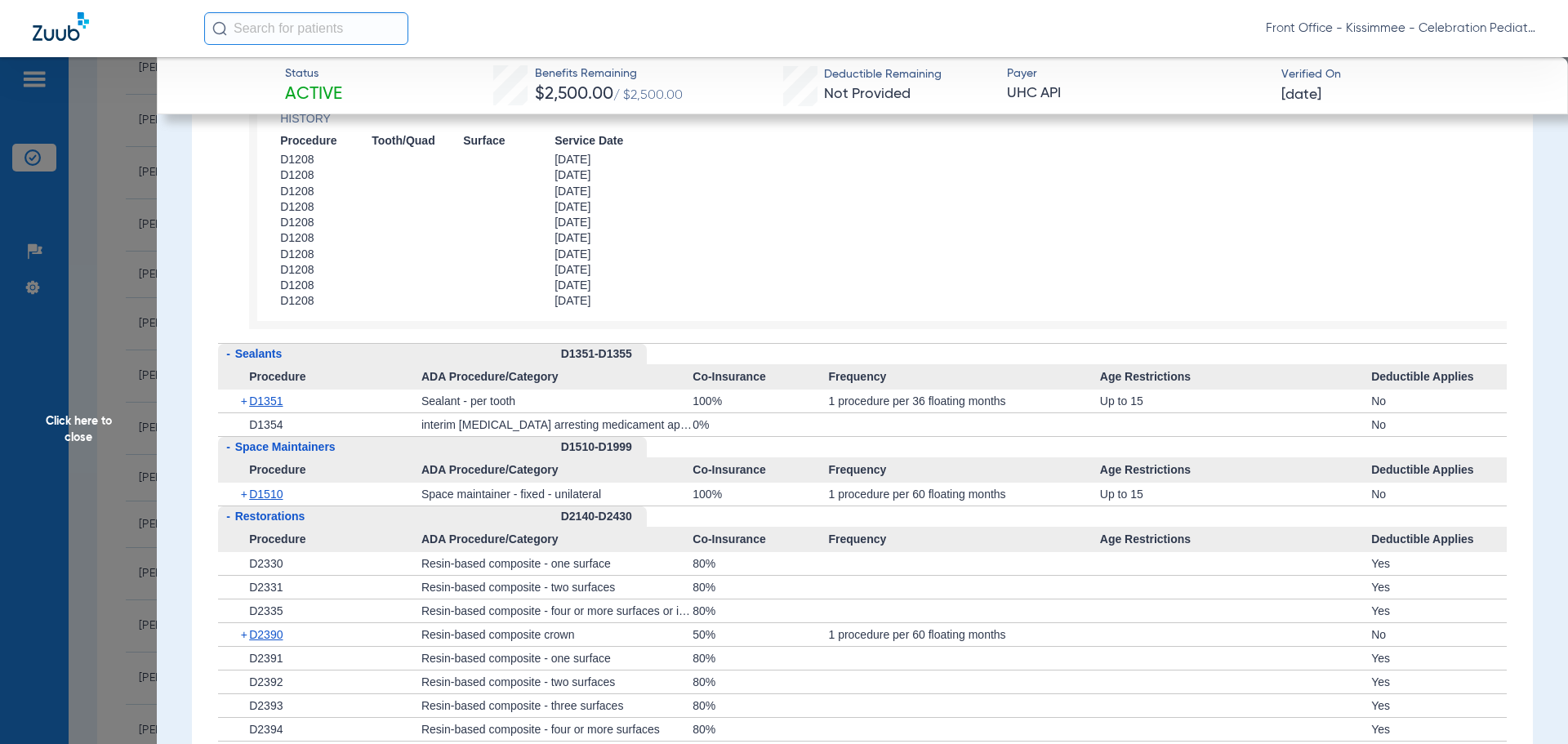
scroll to position [3185, 0]
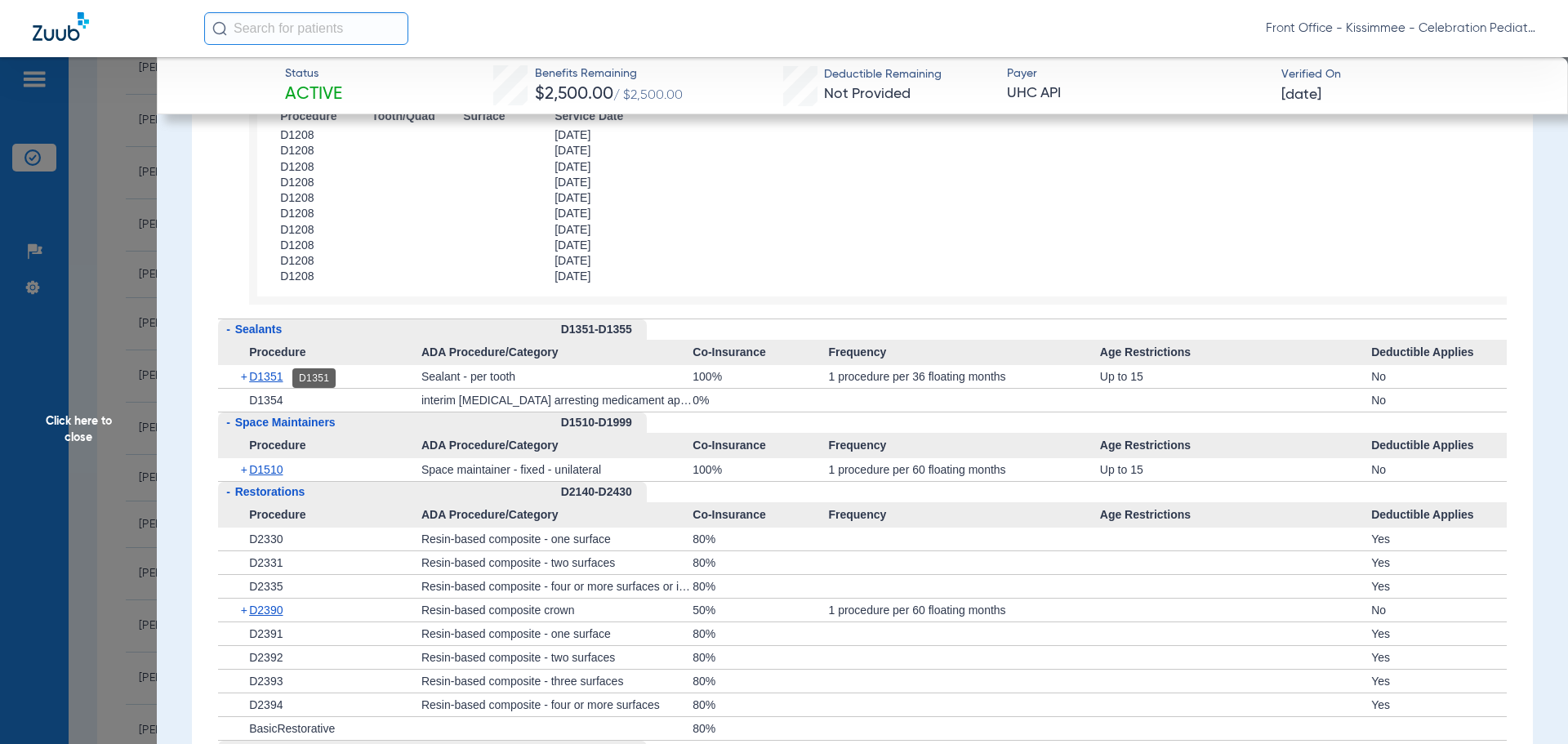
click at [274, 379] on span "D1351" at bounding box center [266, 377] width 33 height 13
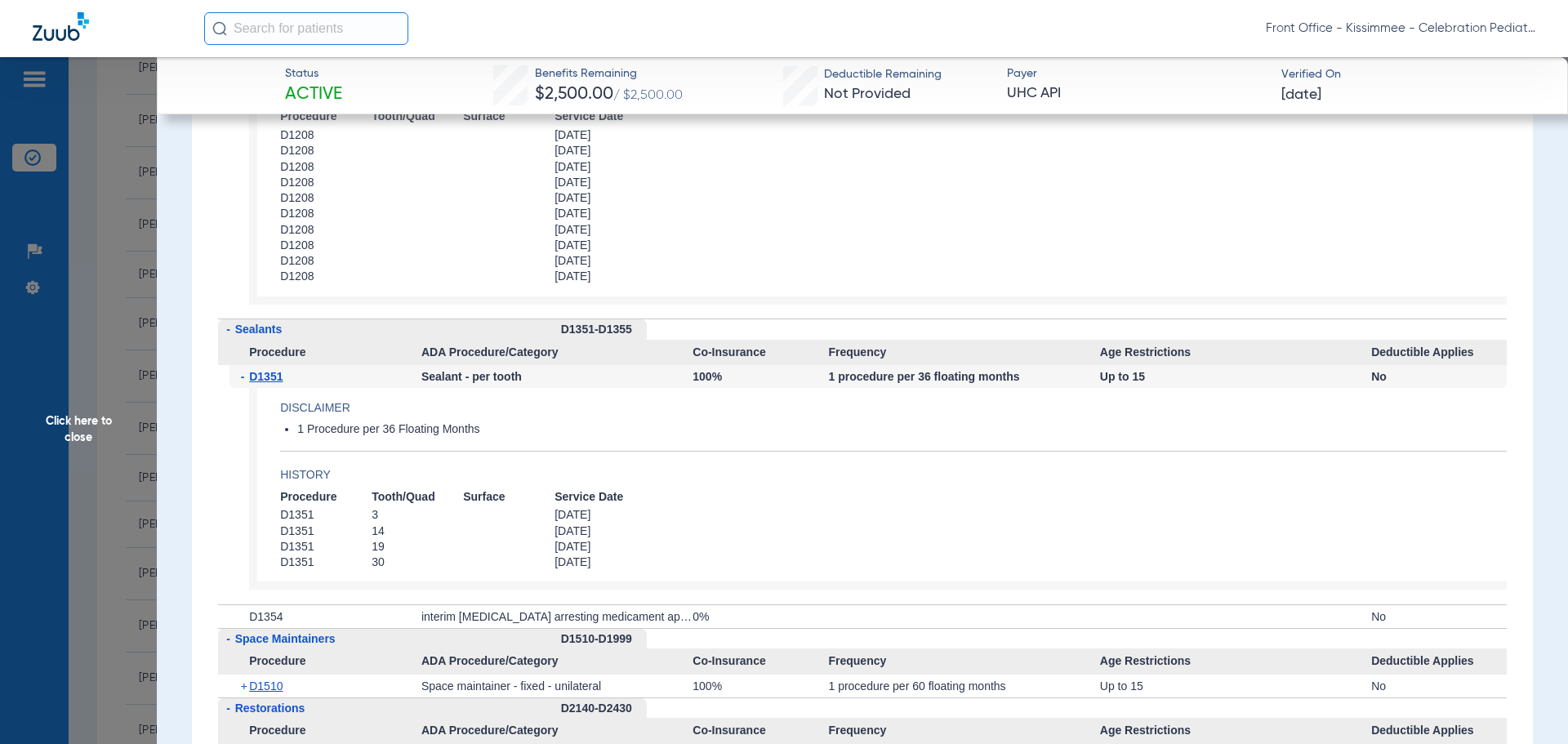
scroll to position [3267, 0]
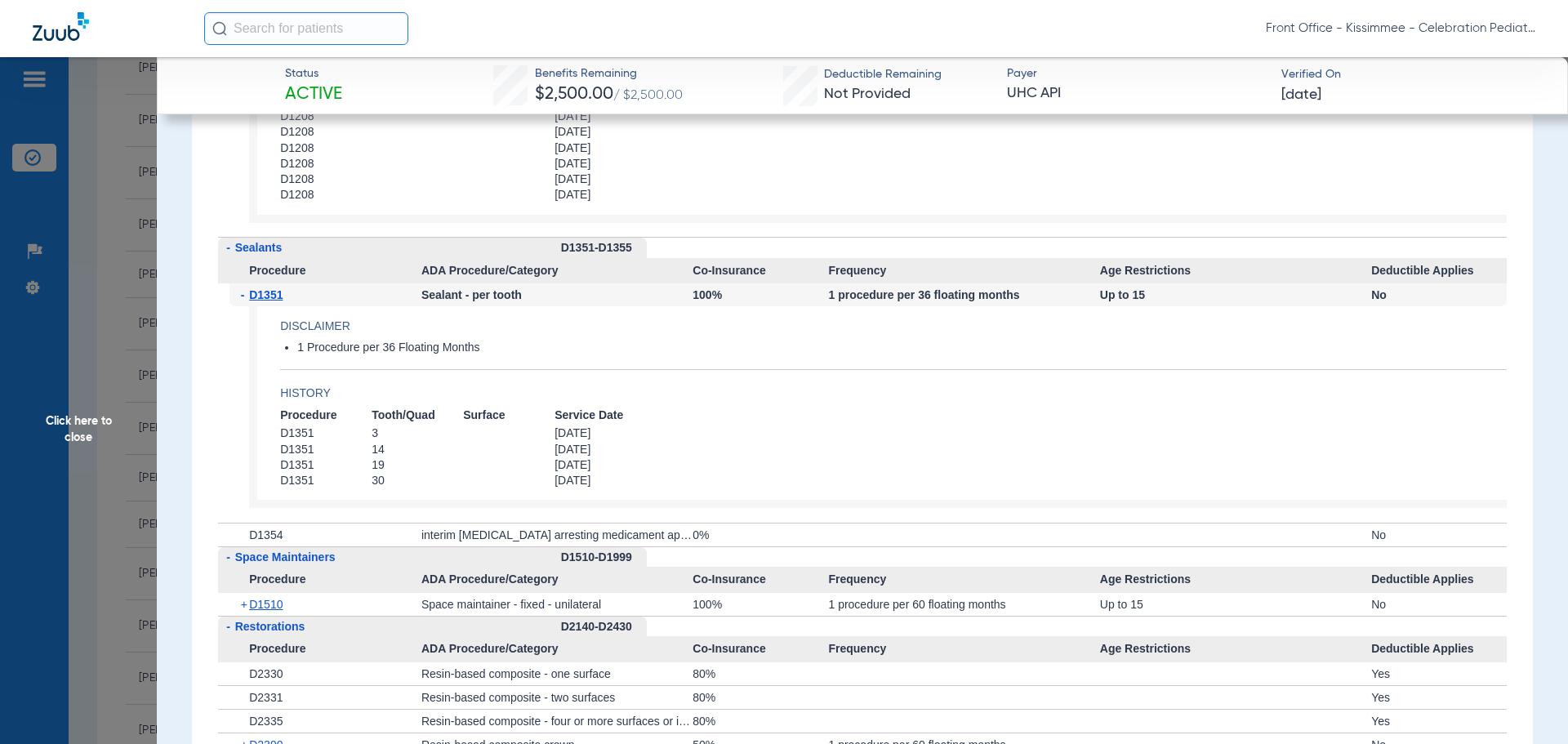
click at [50, 410] on span "Click here to close" at bounding box center [78, 429] width 157 height 744
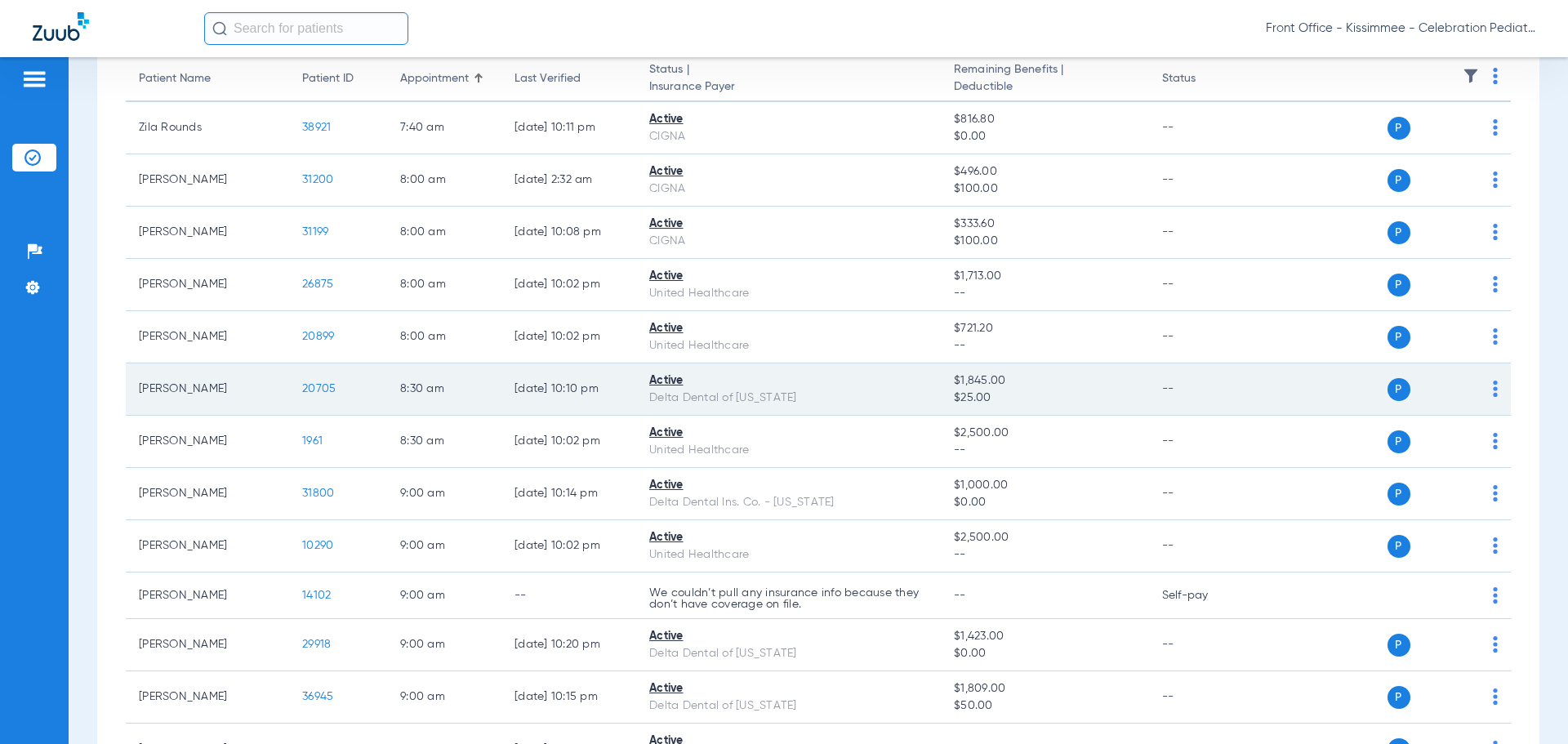
scroll to position [163, 0]
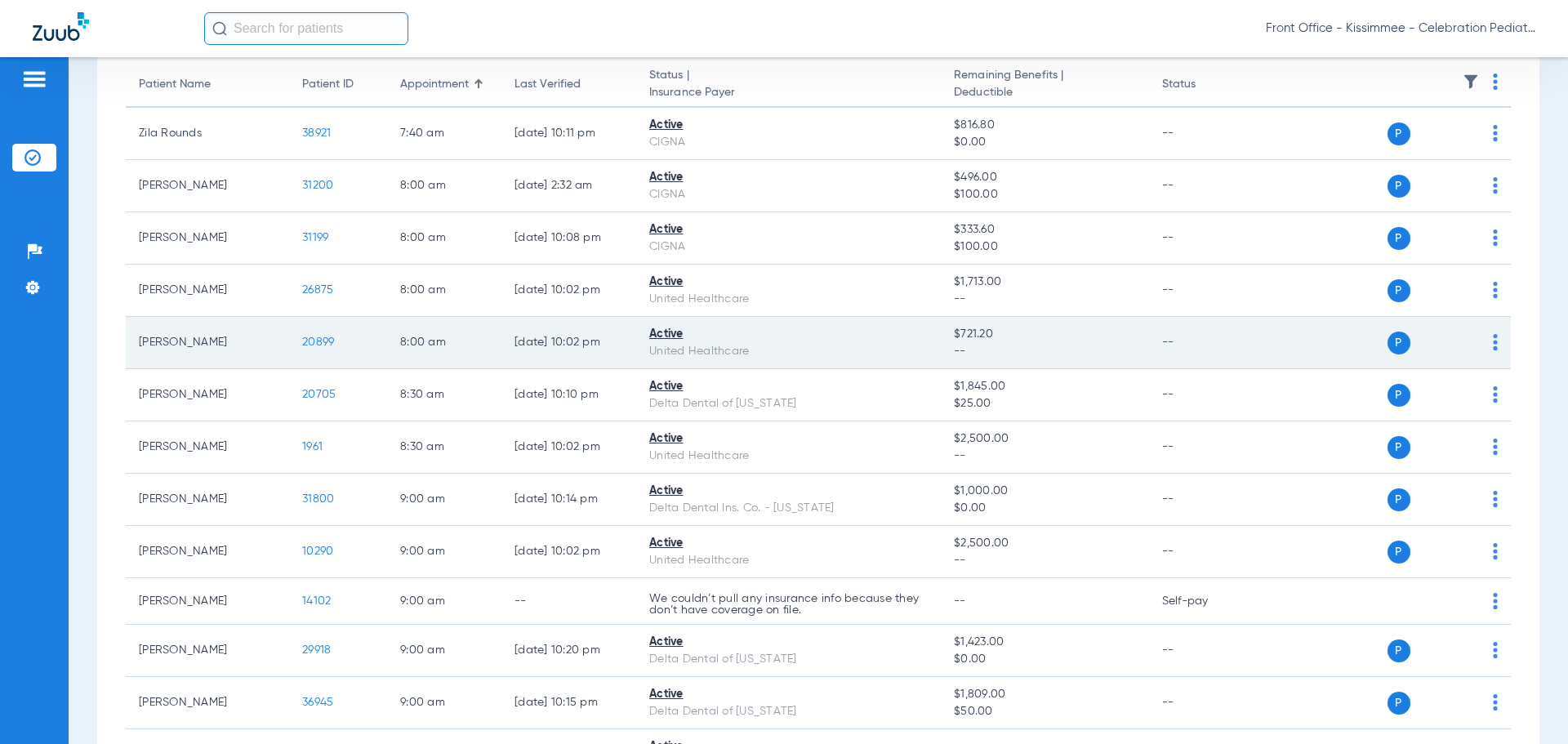
click at [312, 341] on span "20899" at bounding box center [318, 342] width 32 height 11
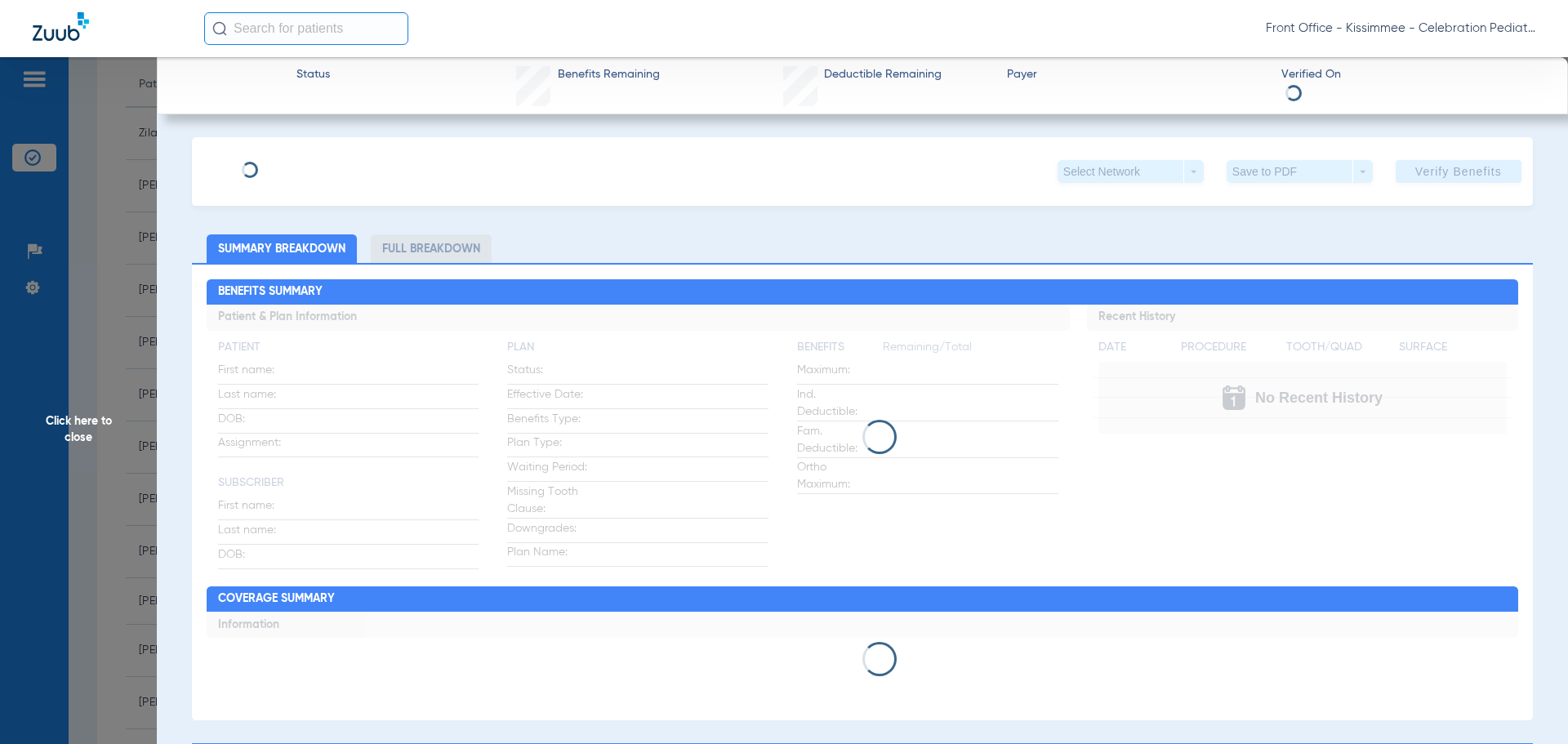
click at [457, 251] on li "Full Breakdown" at bounding box center [431, 249] width 121 height 29
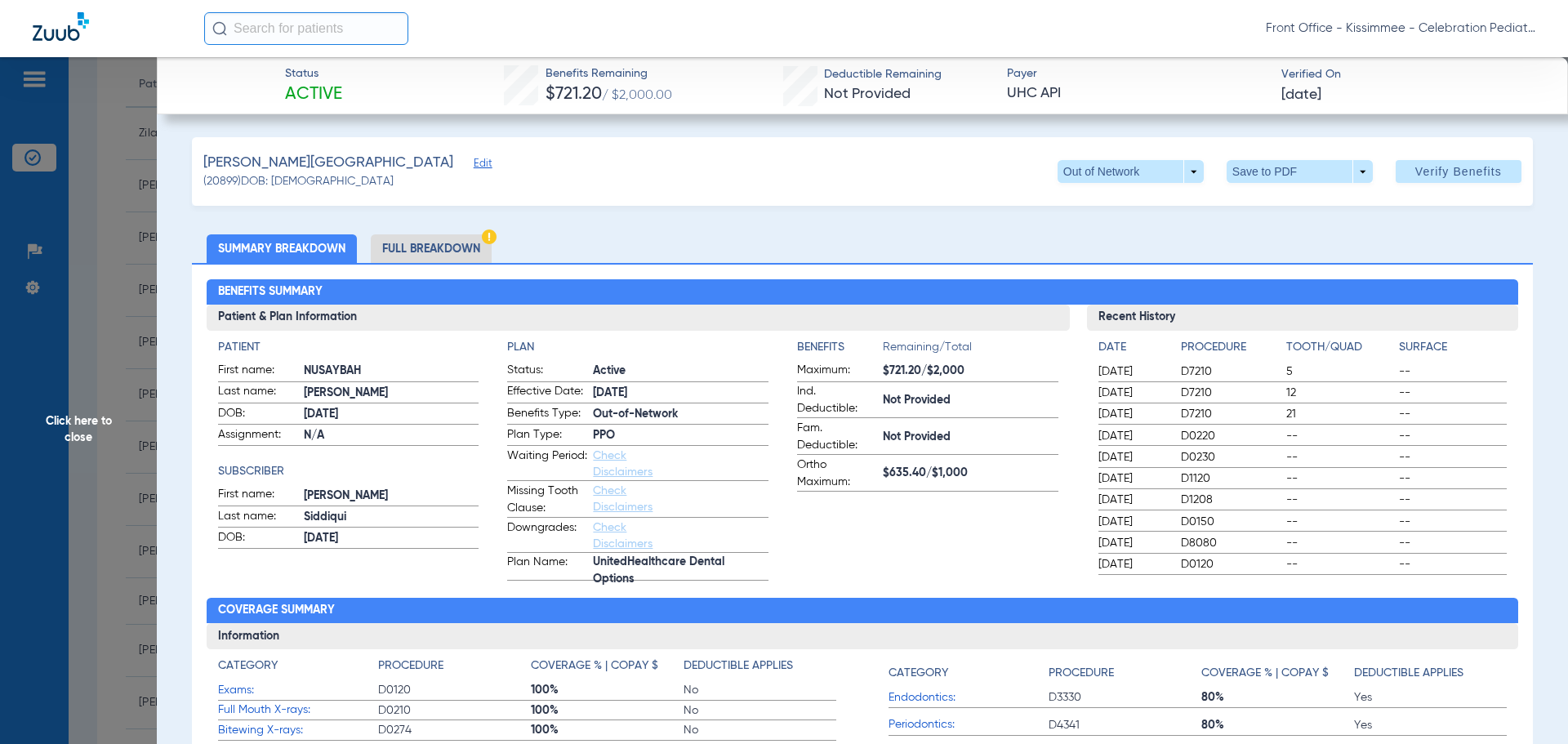
click at [458, 251] on li "Full Breakdown" at bounding box center [431, 249] width 121 height 29
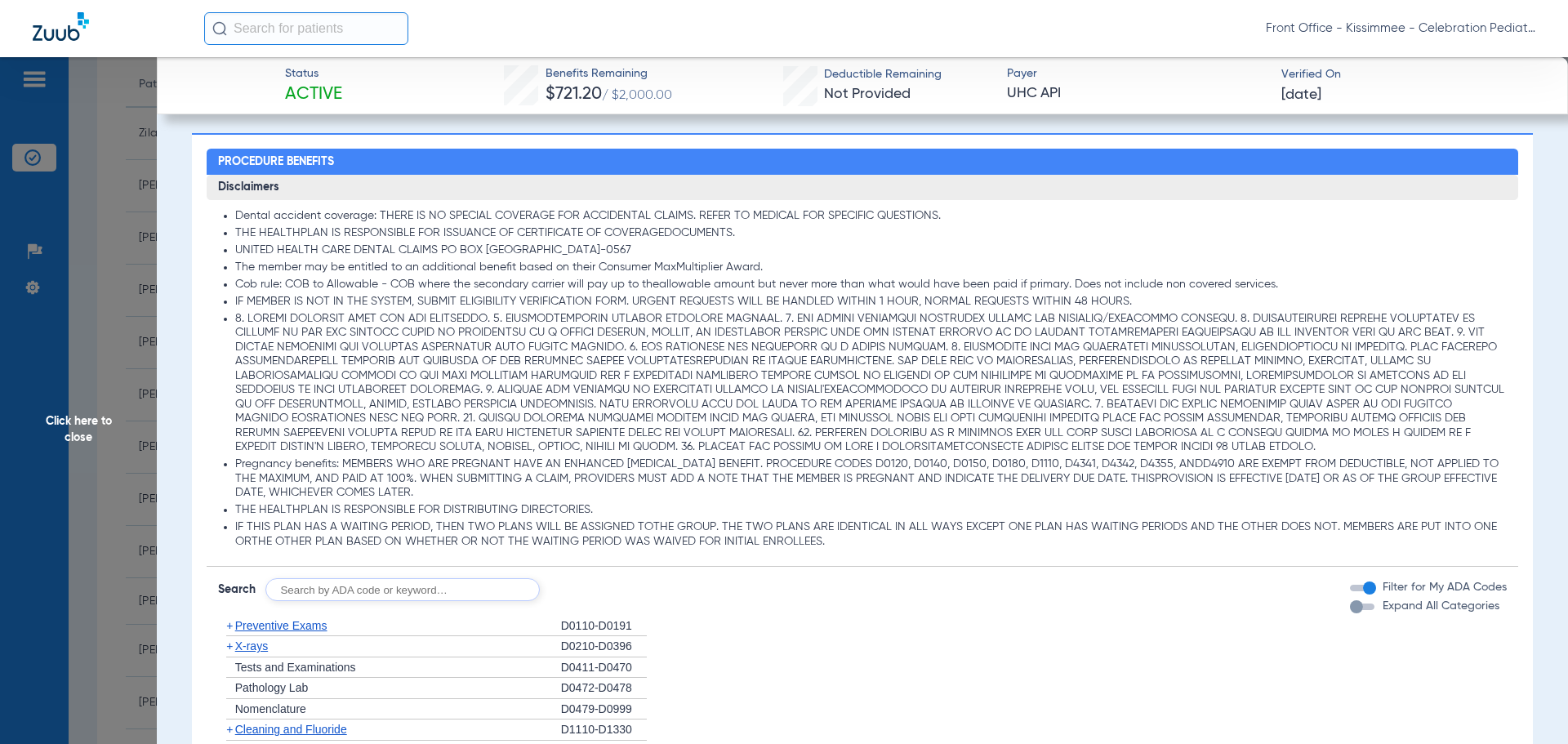
scroll to position [1225, 0]
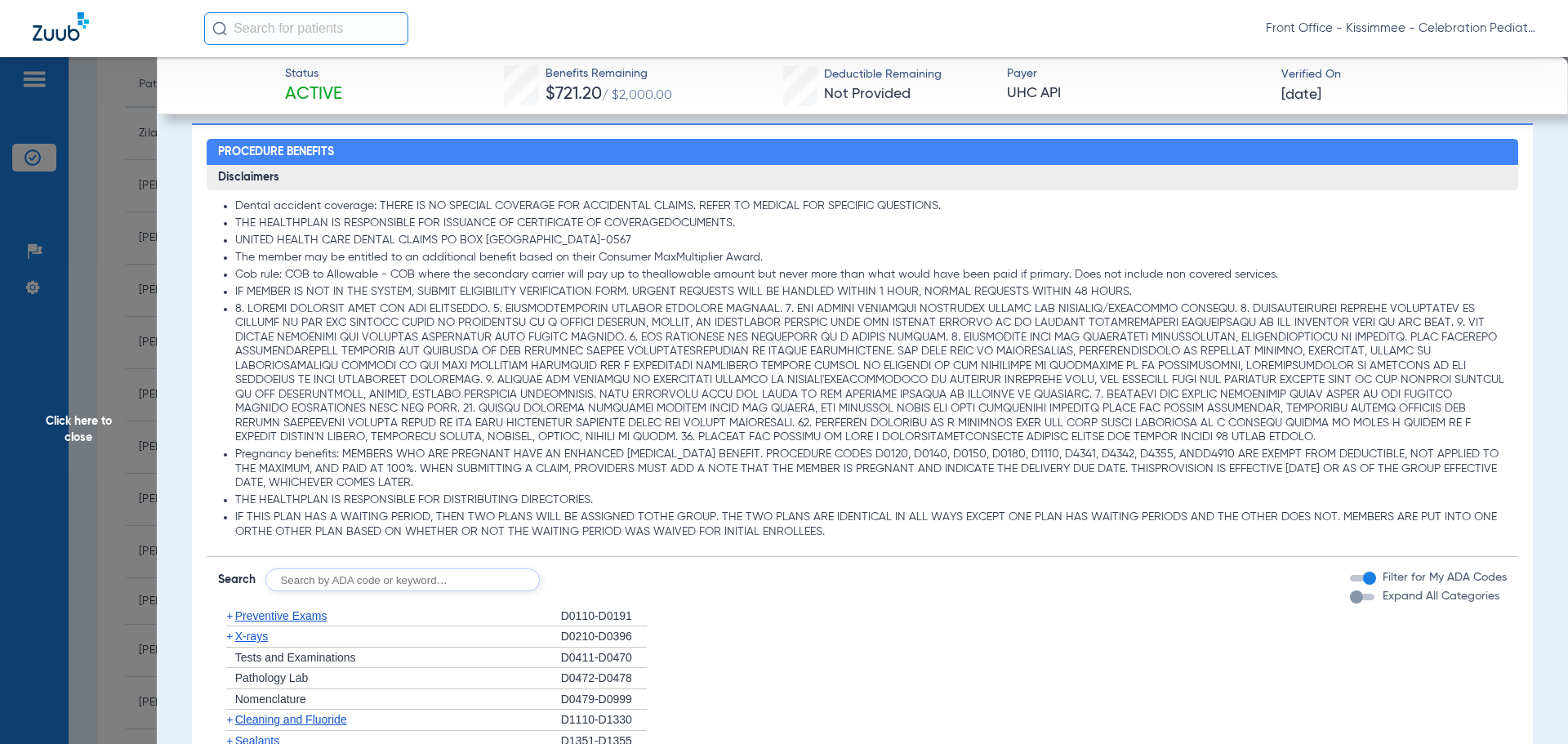
click at [1350, 595] on div "button" at bounding box center [1356, 597] width 13 height 13
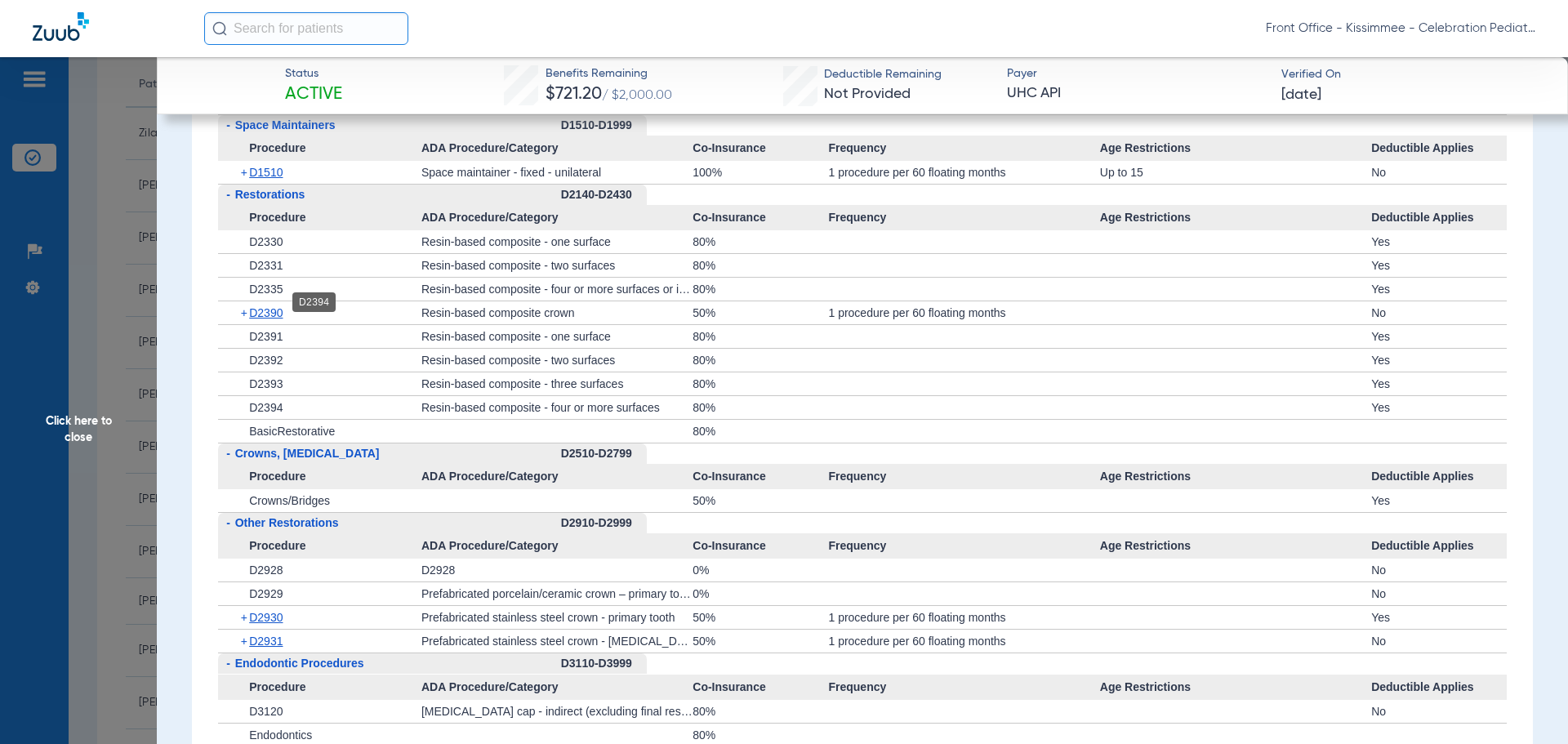
scroll to position [2205, 0]
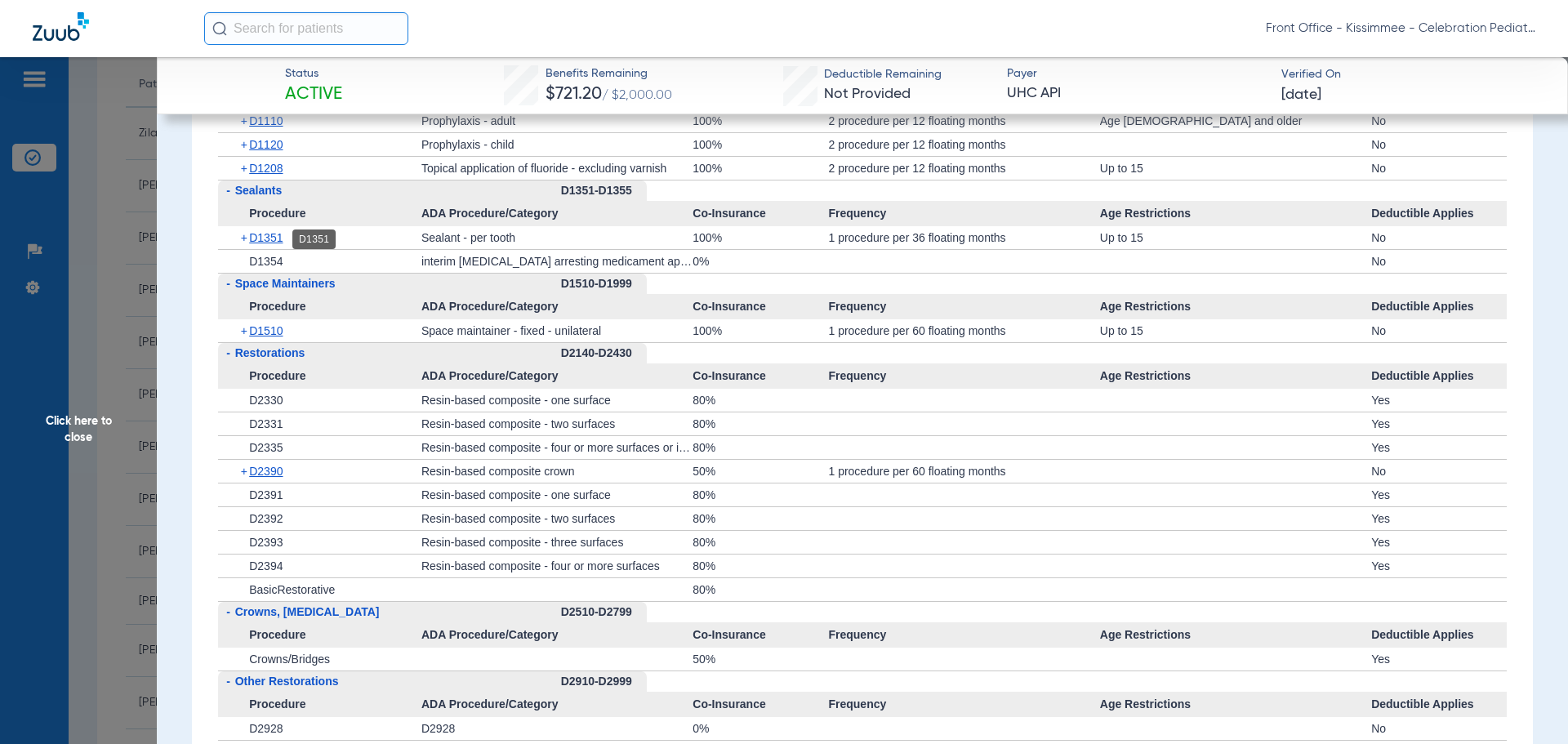
click at [264, 244] on span "D1351" at bounding box center [266, 238] width 33 height 13
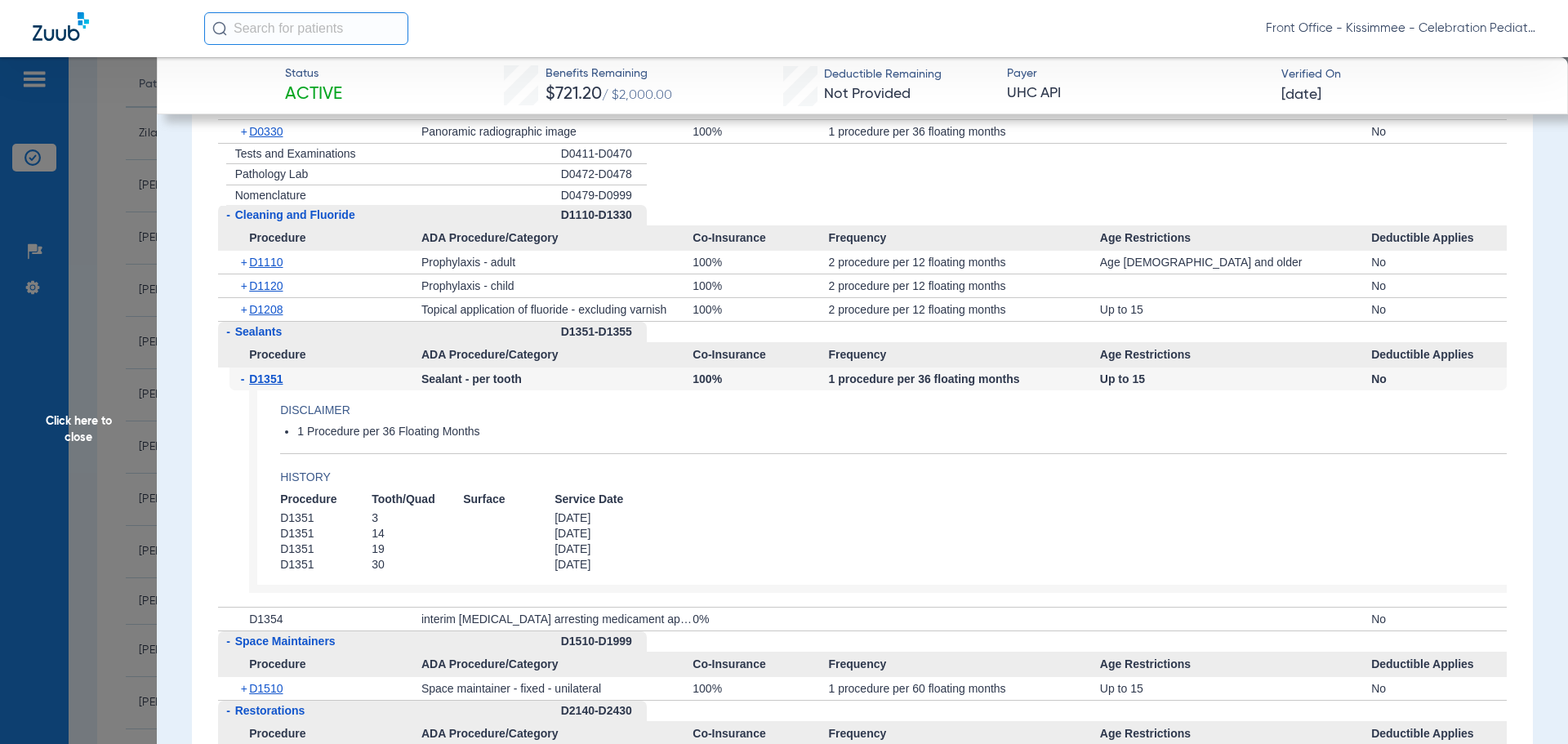
scroll to position [2041, 0]
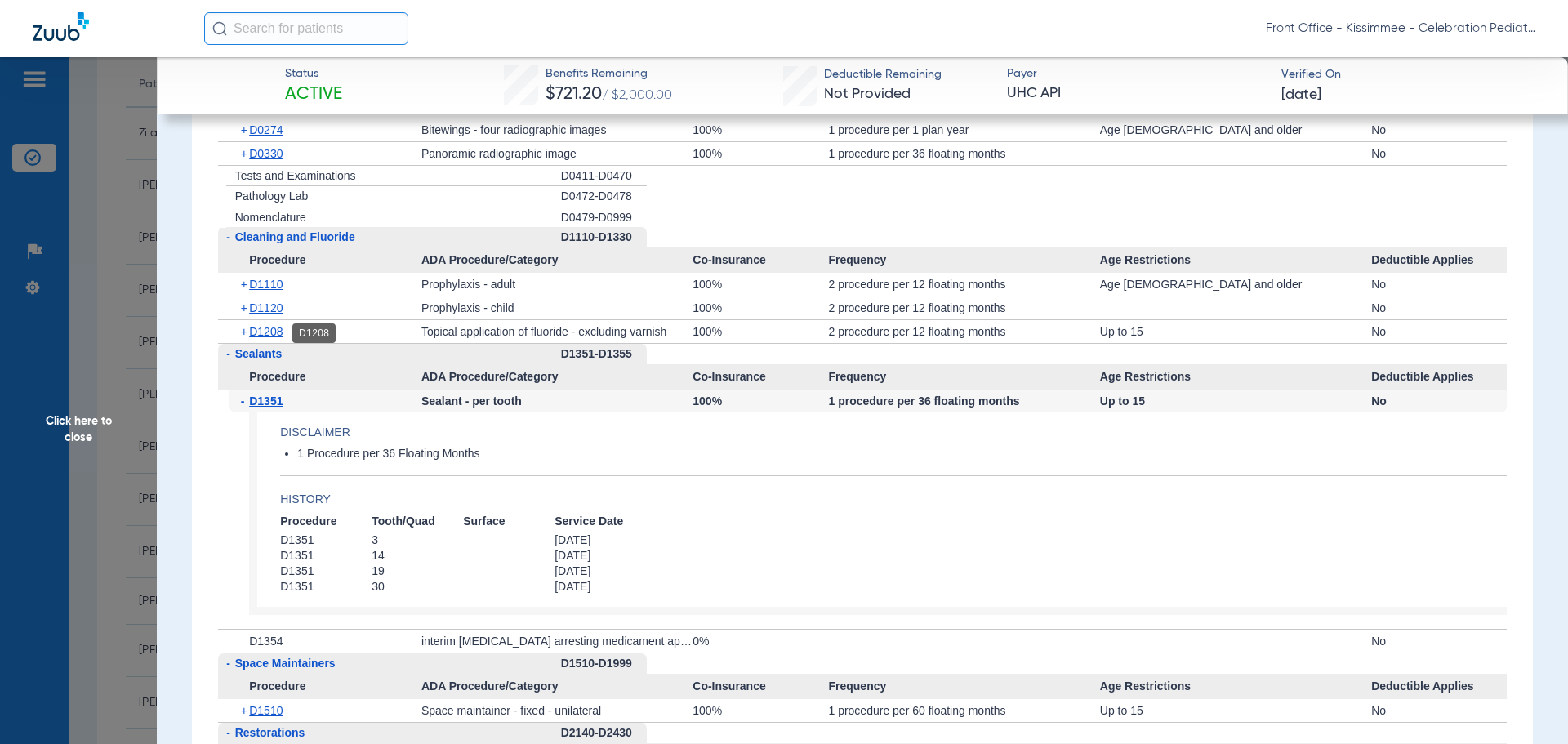
click at [255, 336] on span "D1208" at bounding box center [266, 331] width 33 height 13
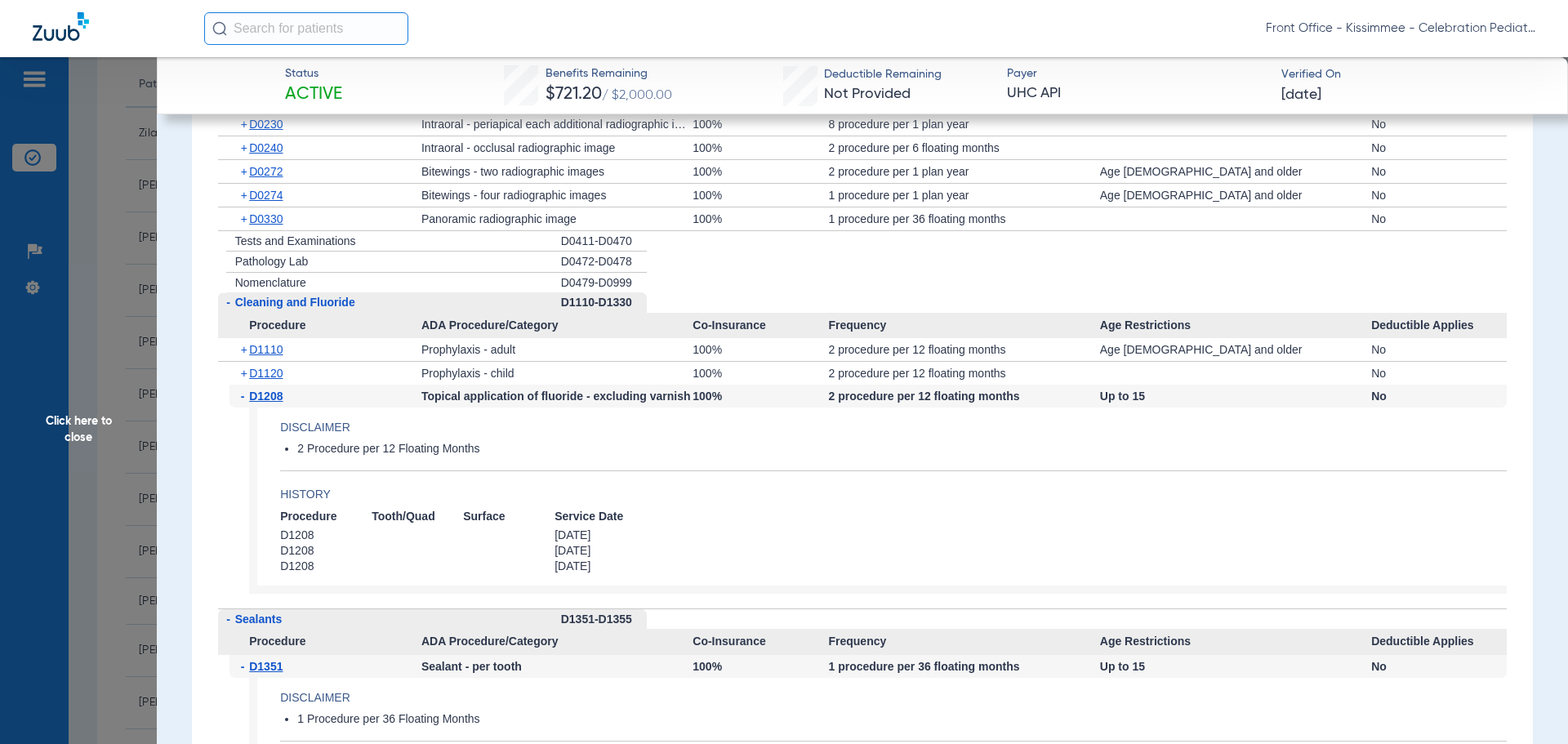
scroll to position [1960, 0]
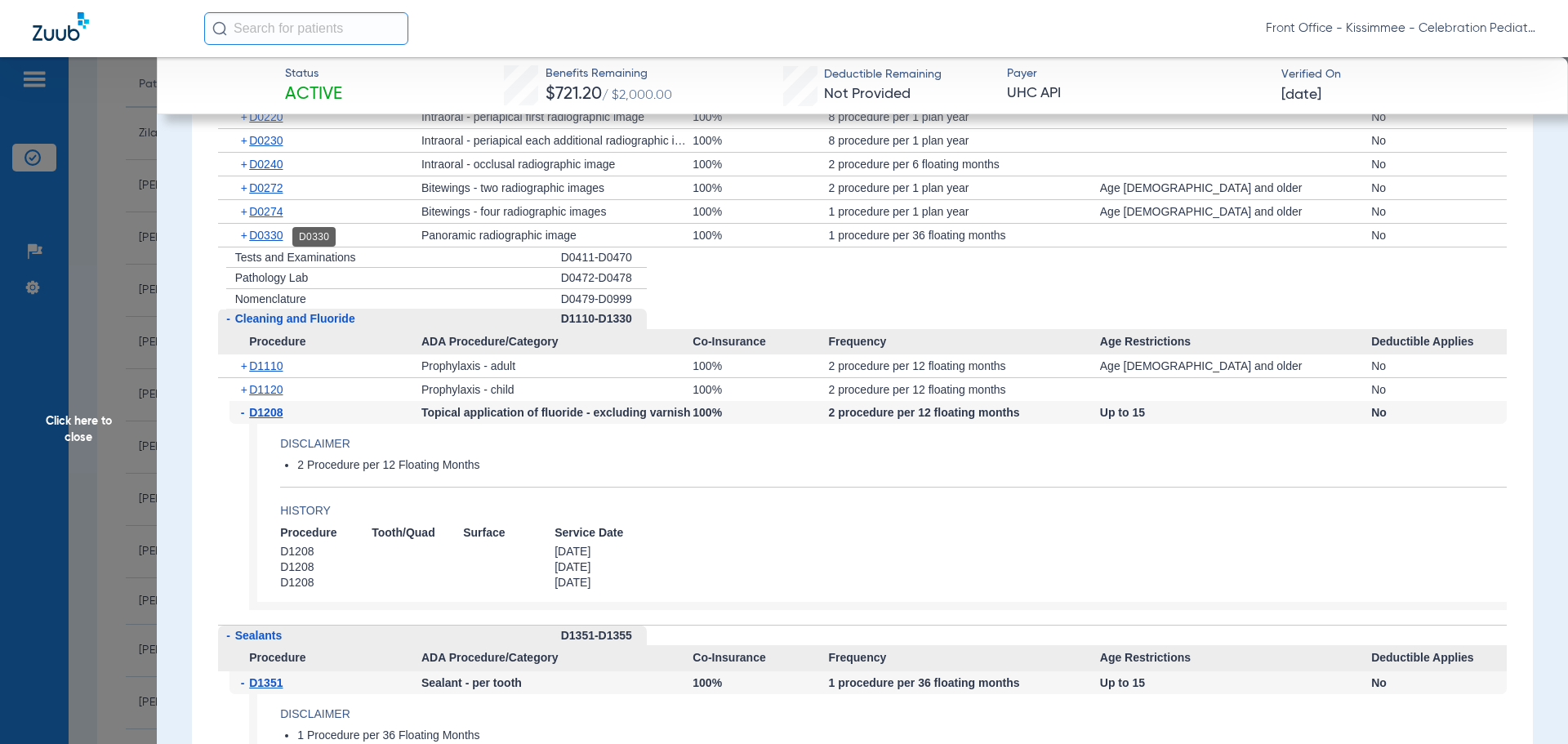
click at [263, 241] on span "D0330" at bounding box center [266, 235] width 33 height 13
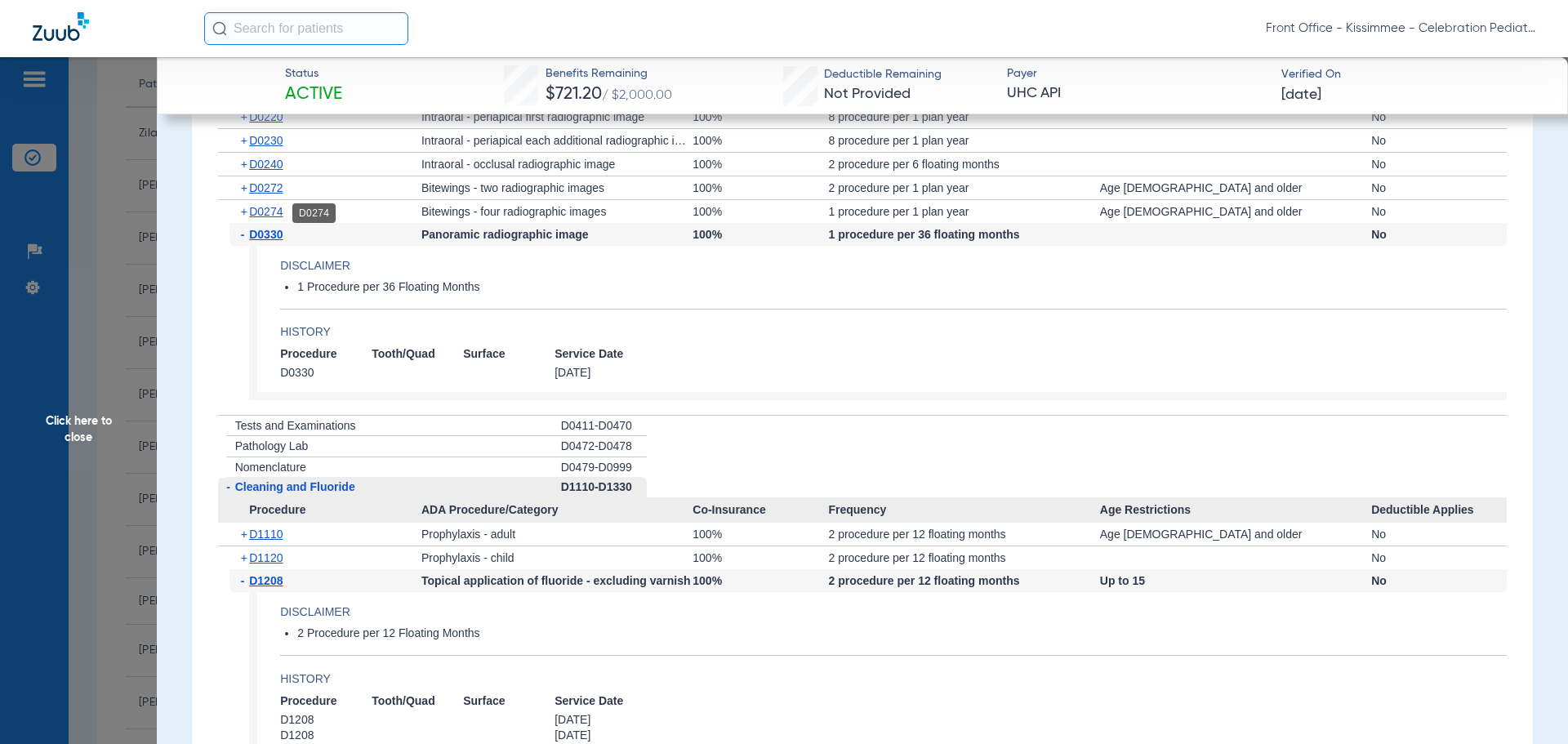
click at [264, 216] on span "D0274" at bounding box center [266, 212] width 33 height 13
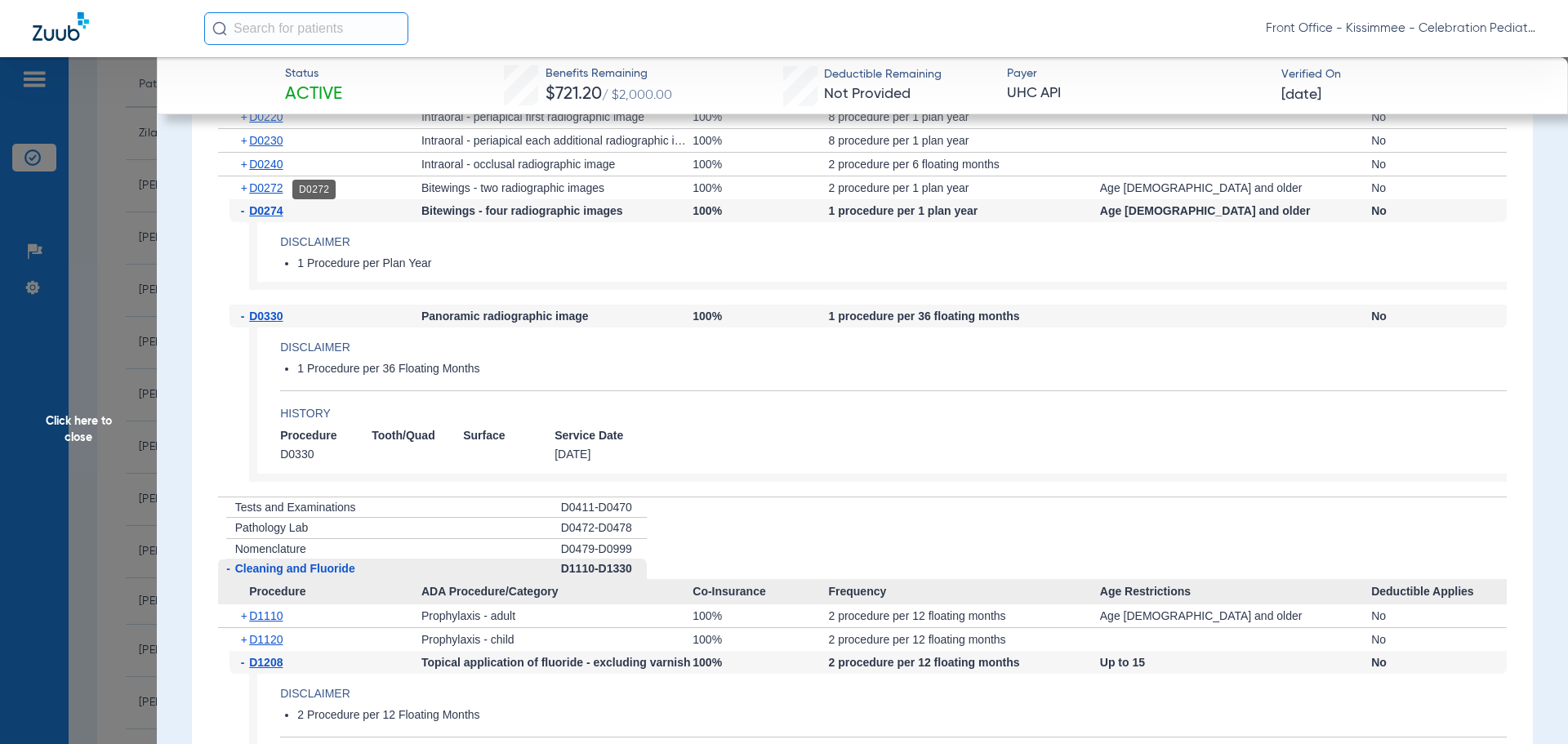
click at [271, 186] on span "D0272" at bounding box center [266, 188] width 33 height 13
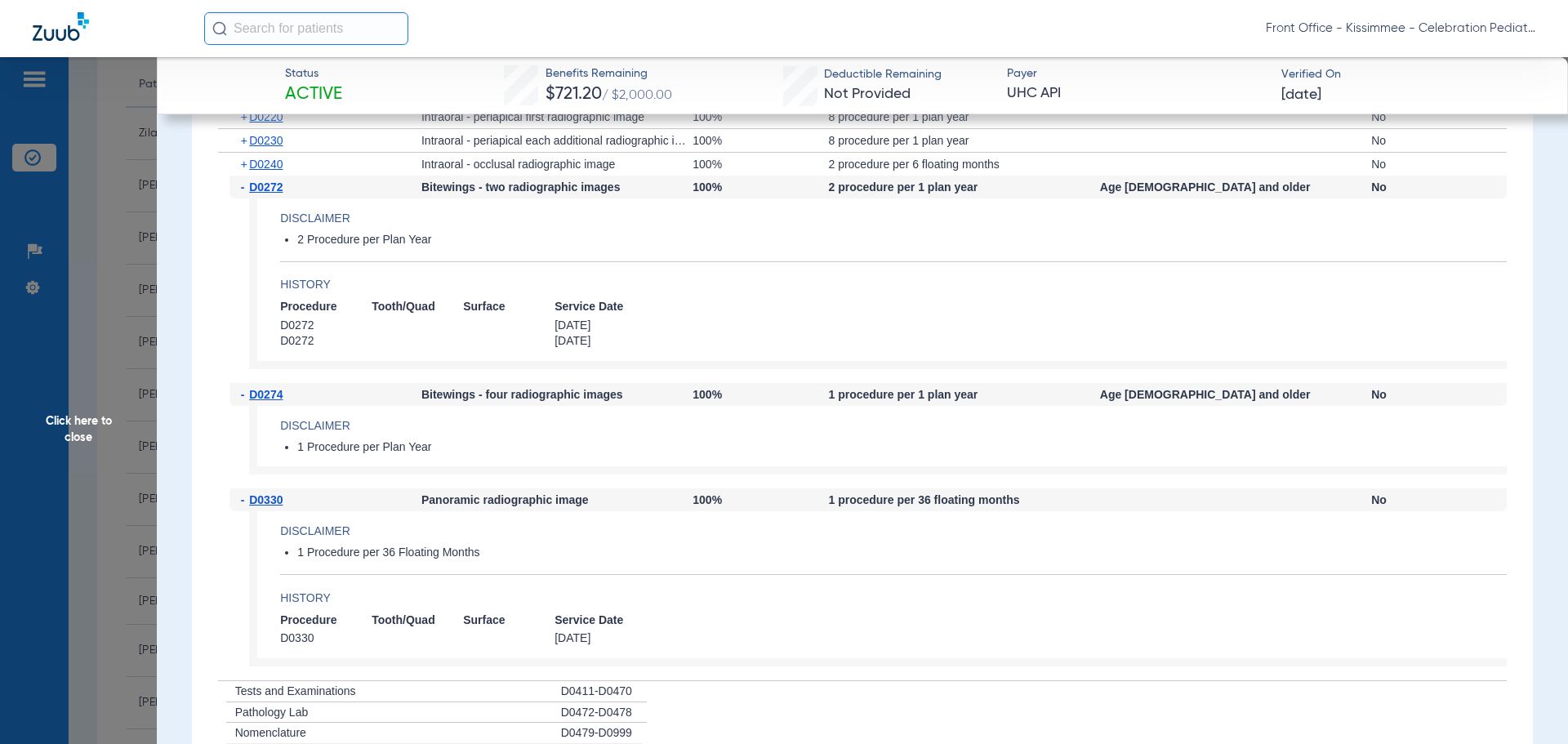
scroll to position [1878, 0]
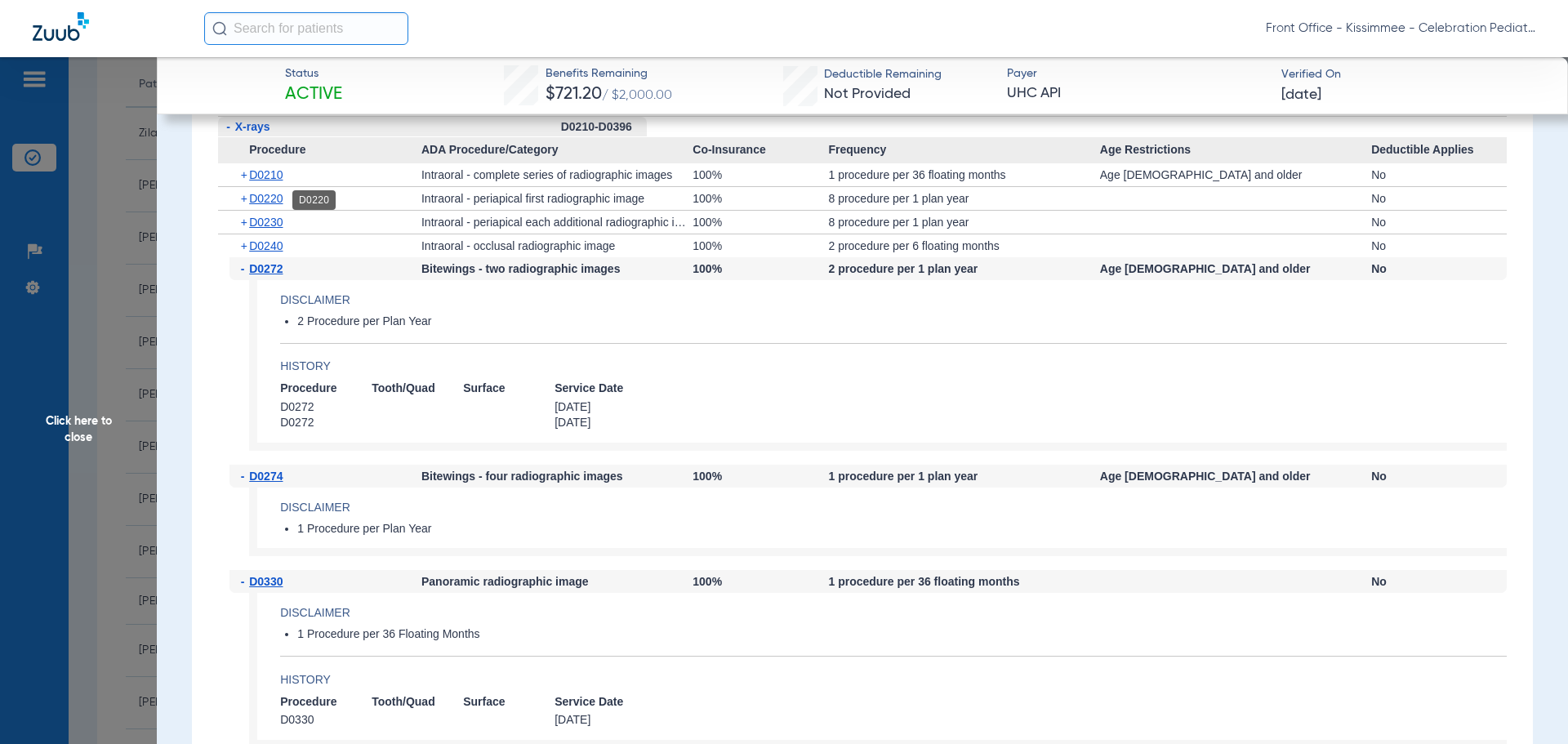
click at [273, 196] on span "D0220" at bounding box center [266, 198] width 33 height 13
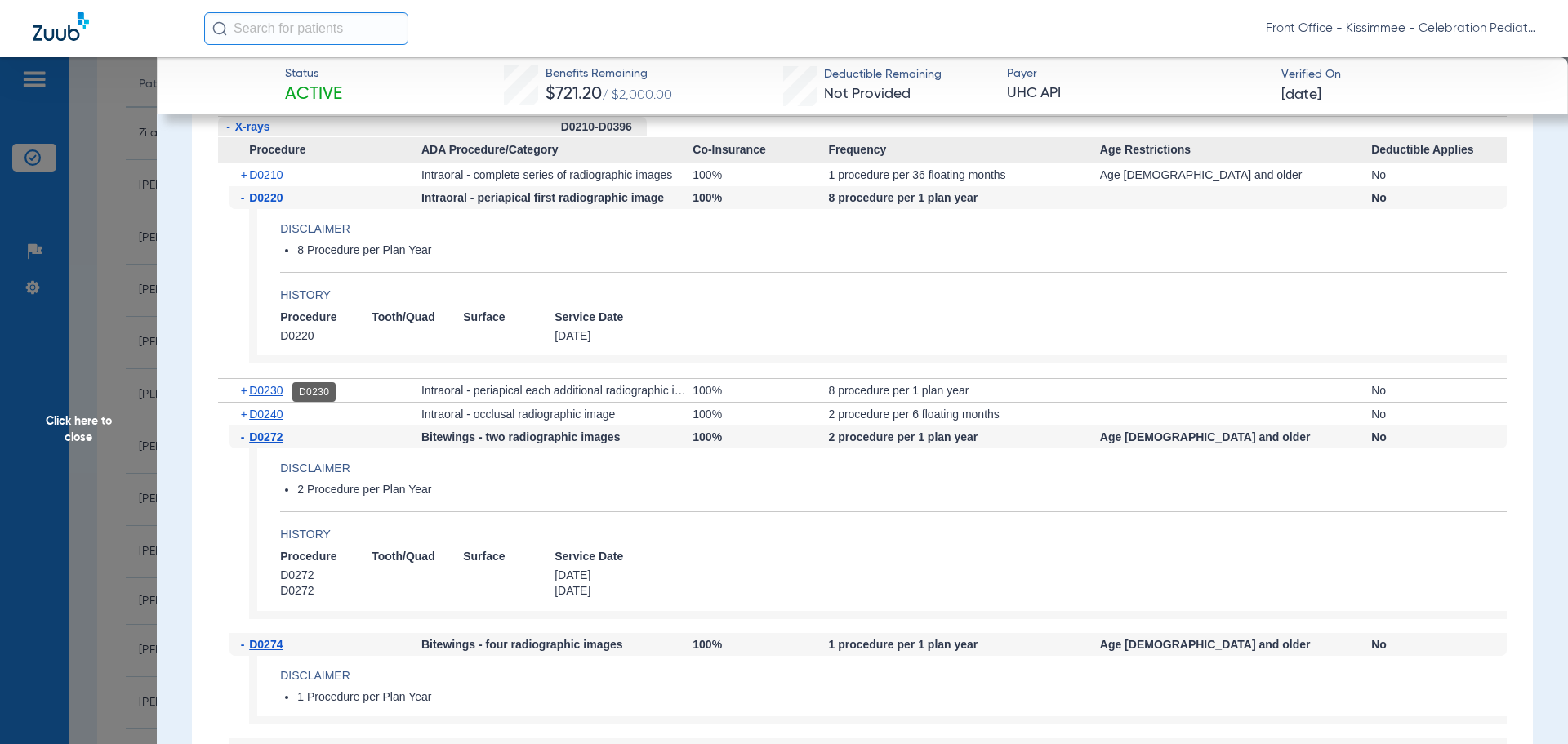
click at [254, 389] on span "D0230" at bounding box center [266, 390] width 33 height 13
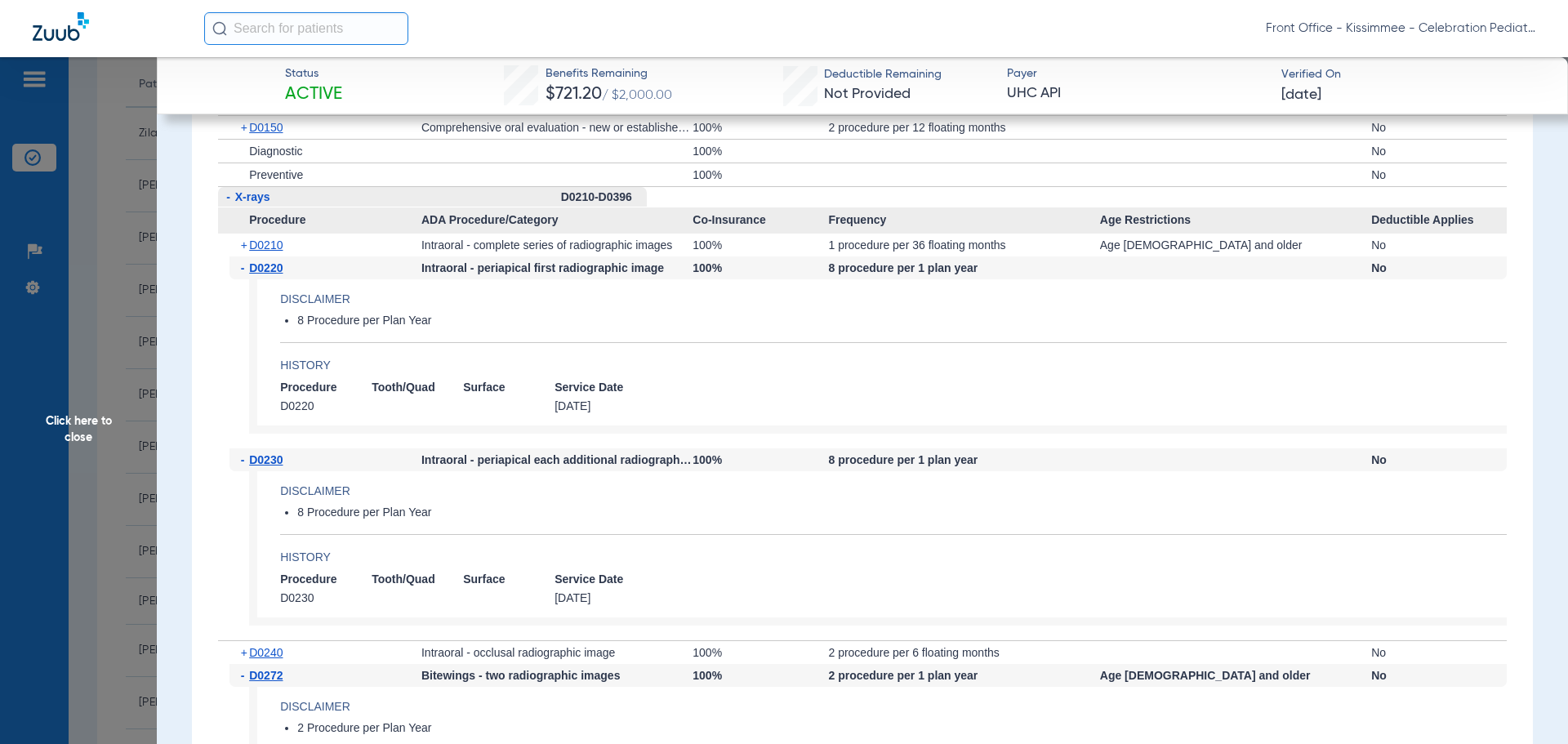
scroll to position [1715, 0]
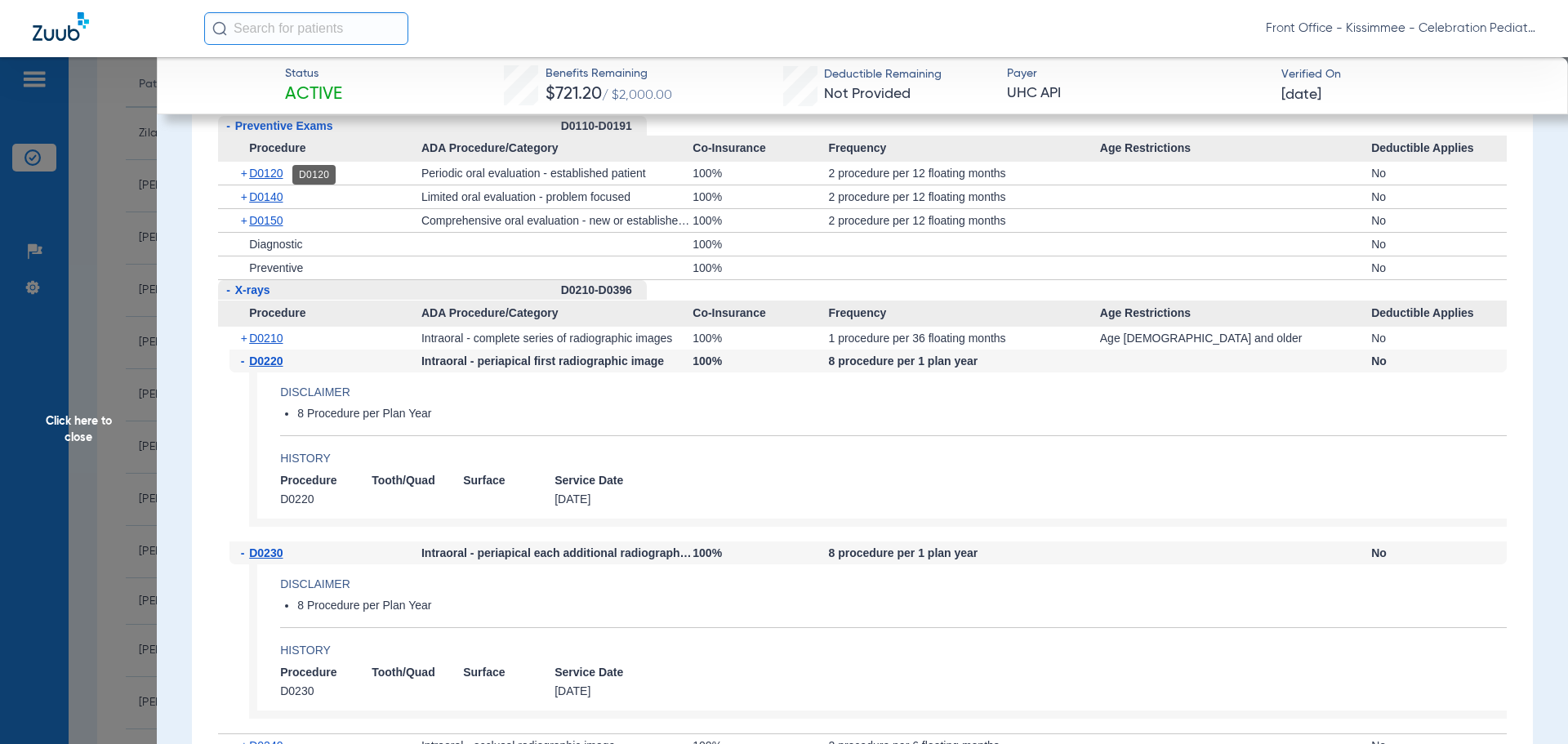
click at [261, 180] on span "D0120" at bounding box center [266, 173] width 33 height 13
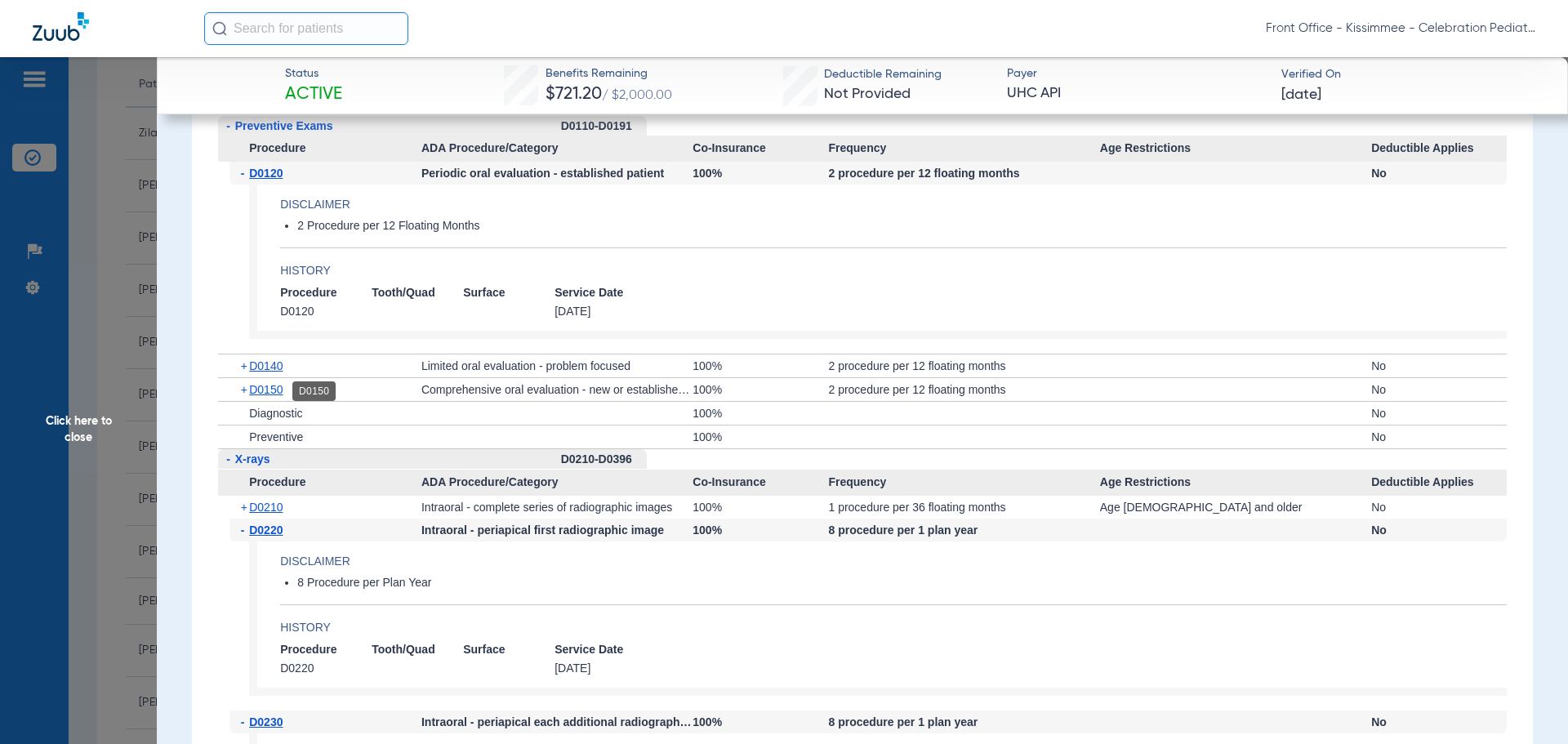
click at [266, 389] on span "D0150" at bounding box center [266, 389] width 33 height 13
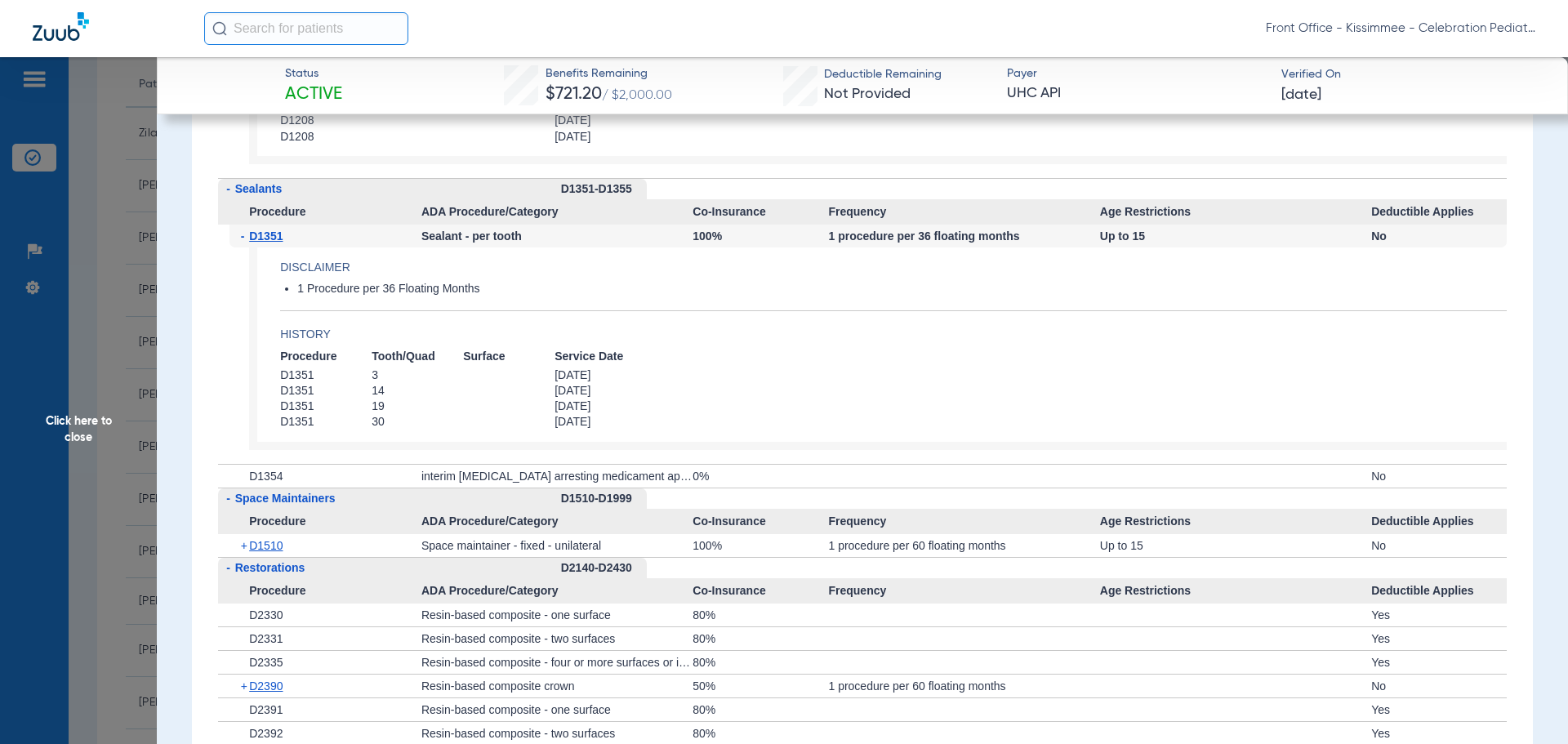
scroll to position [3594, 0]
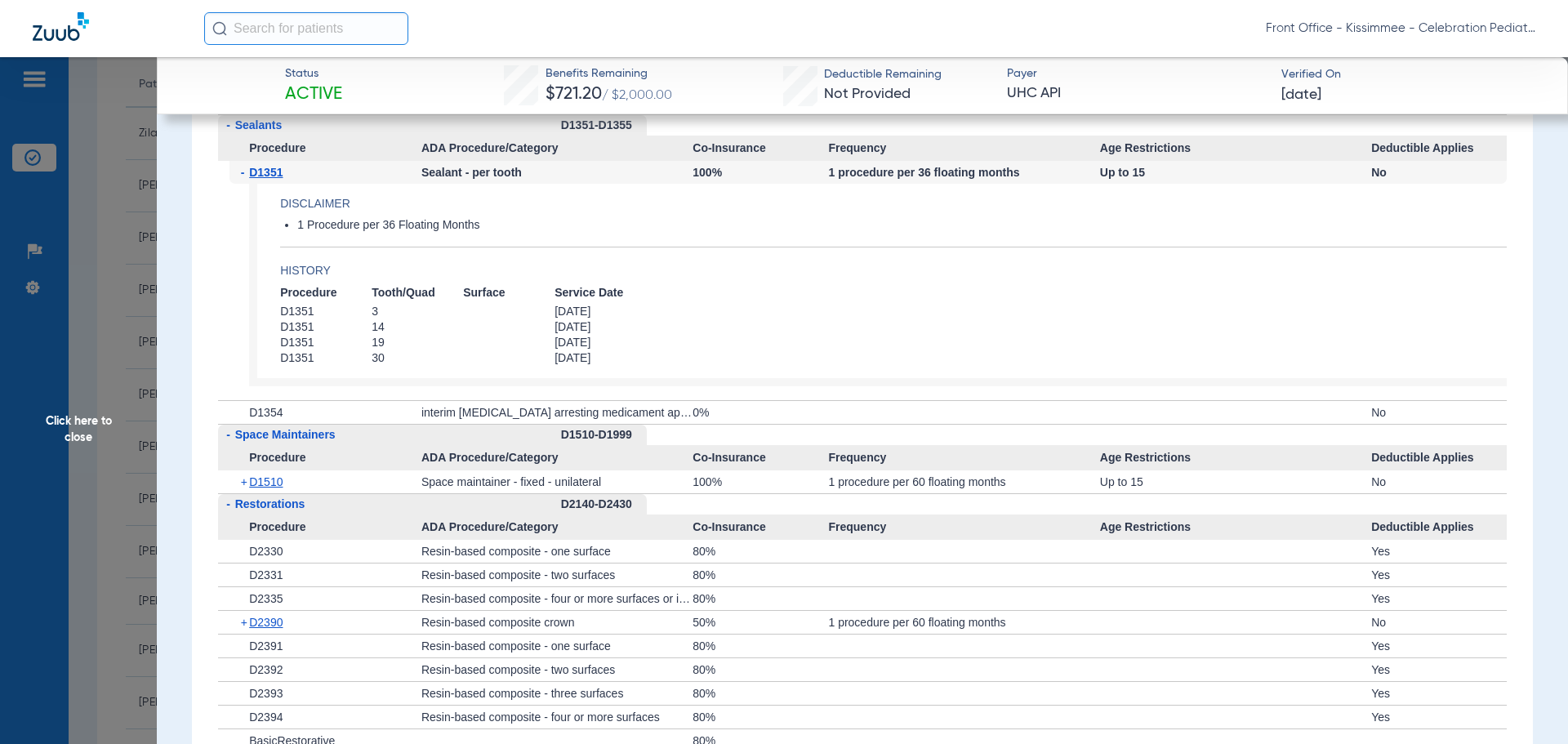
click at [51, 448] on span "Click here to close" at bounding box center [78, 429] width 157 height 744
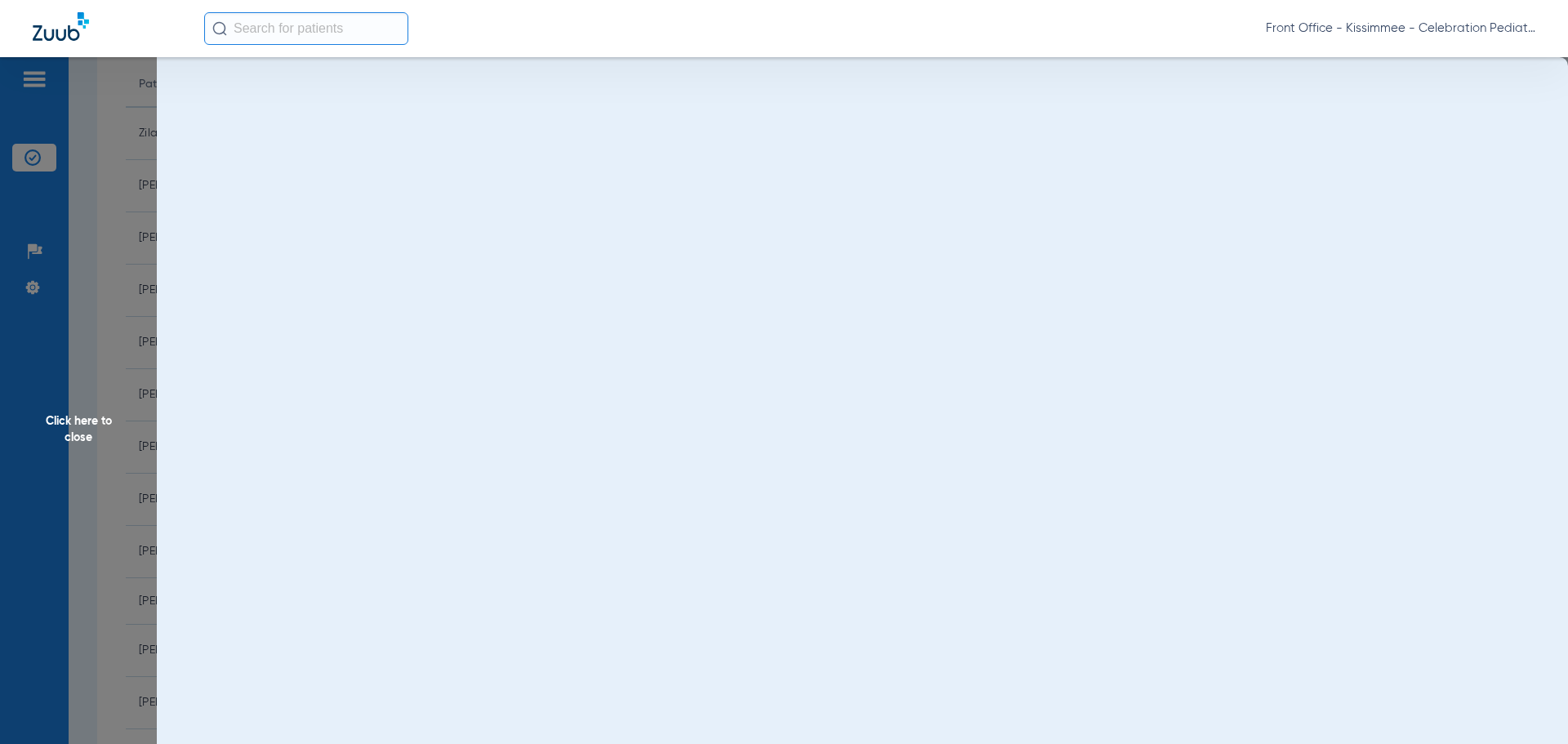
scroll to position [0, 0]
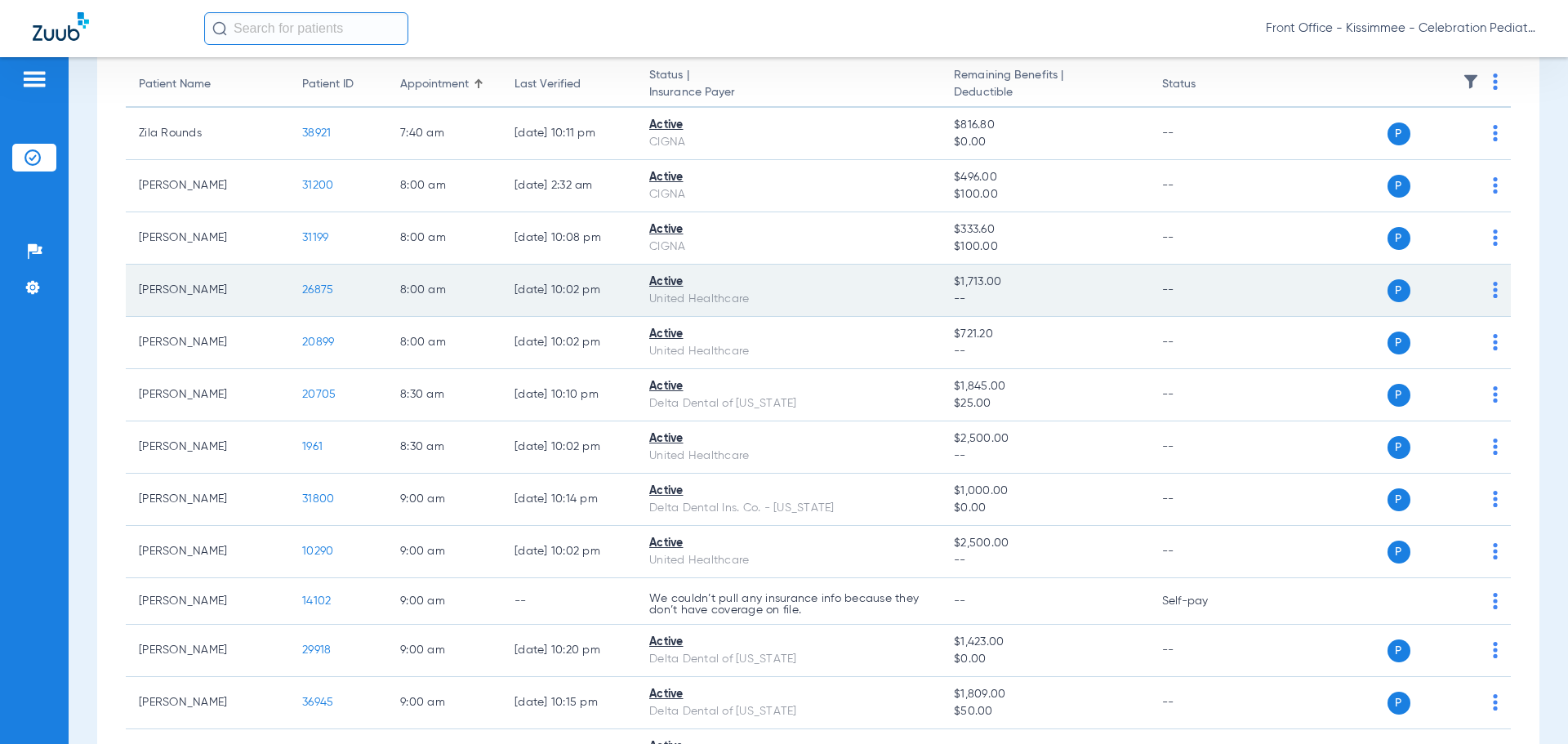
click at [309, 291] on span "26875" at bounding box center [318, 290] width 31 height 11
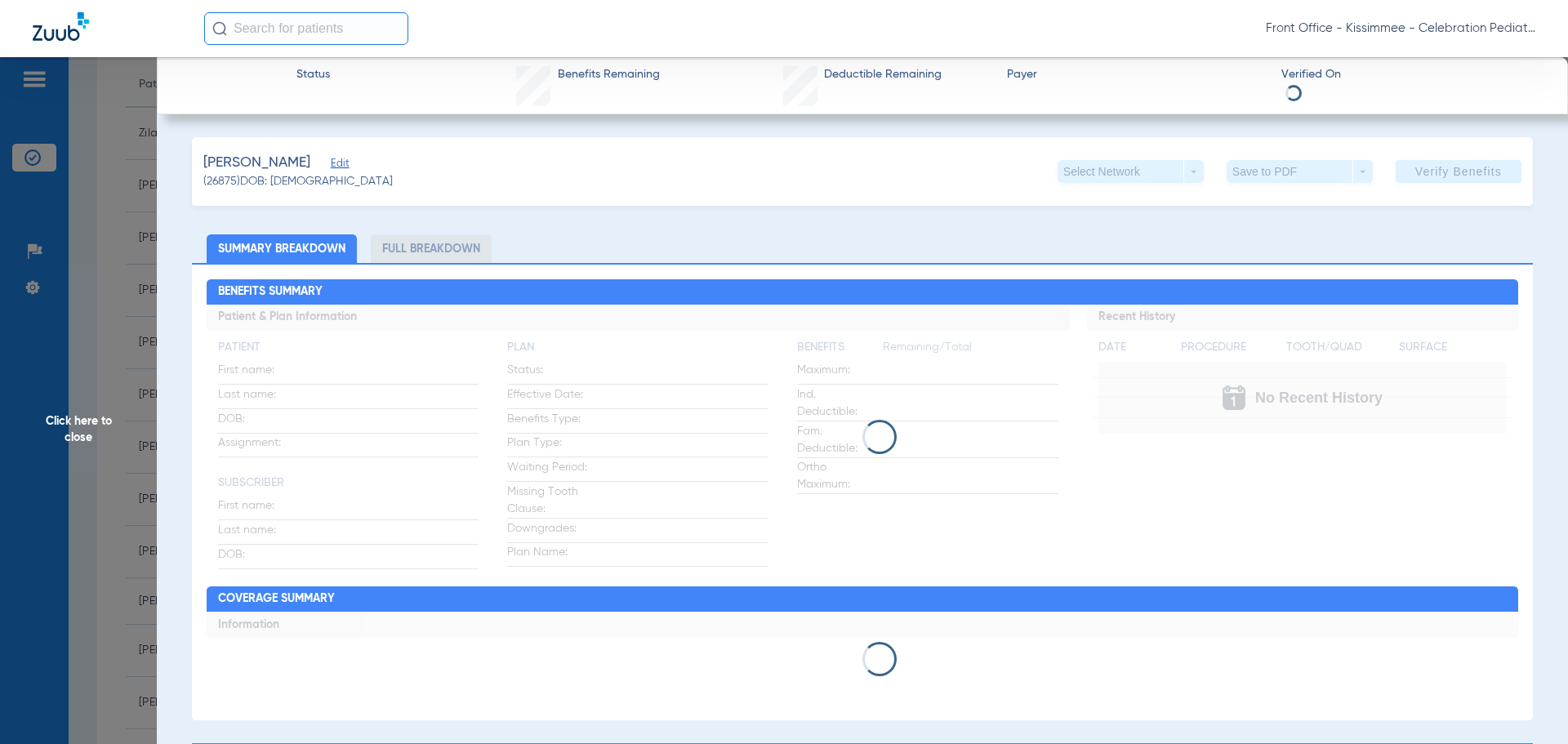
click at [391, 247] on li "Full Breakdown" at bounding box center [431, 249] width 121 height 29
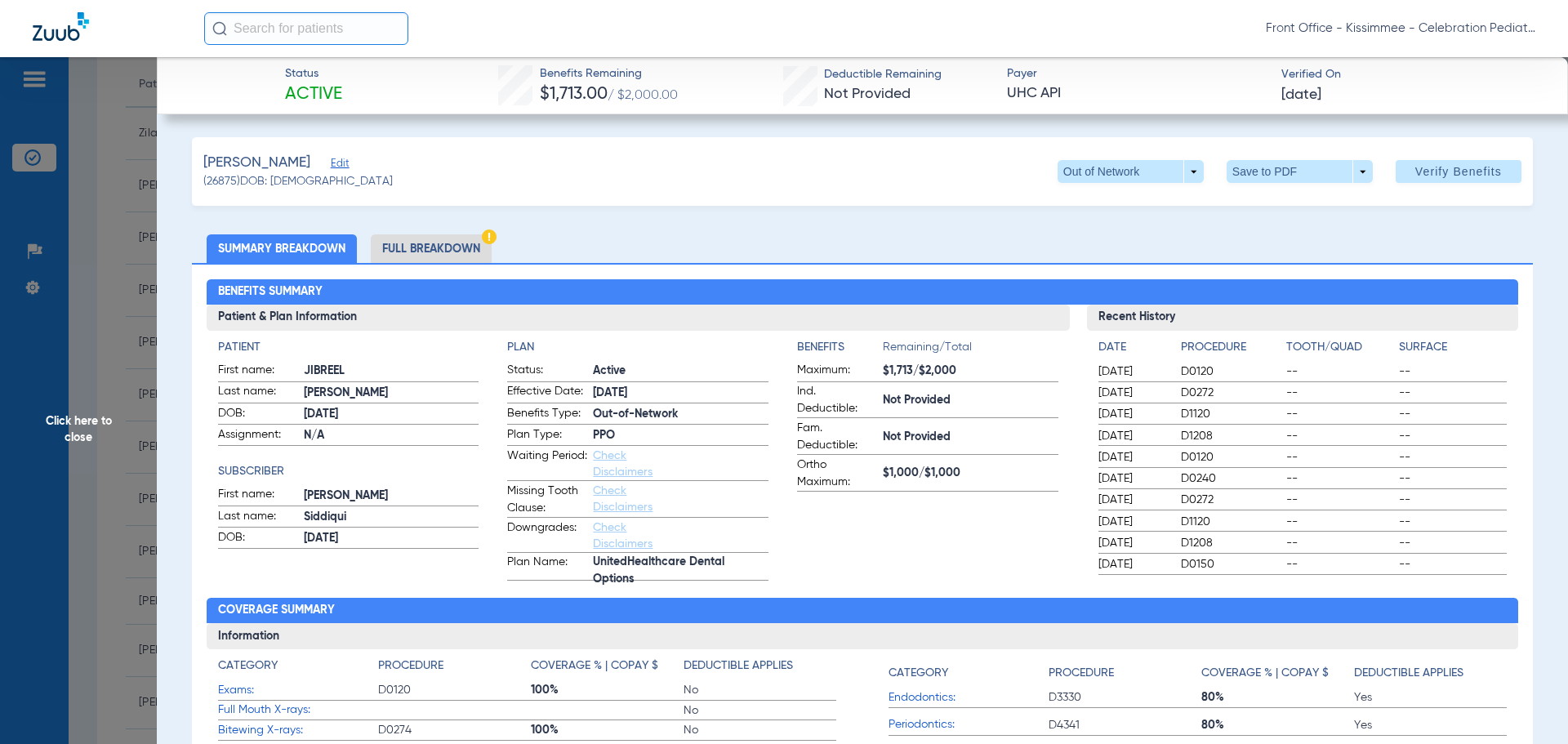
click at [416, 251] on li "Full Breakdown" at bounding box center [431, 249] width 121 height 29
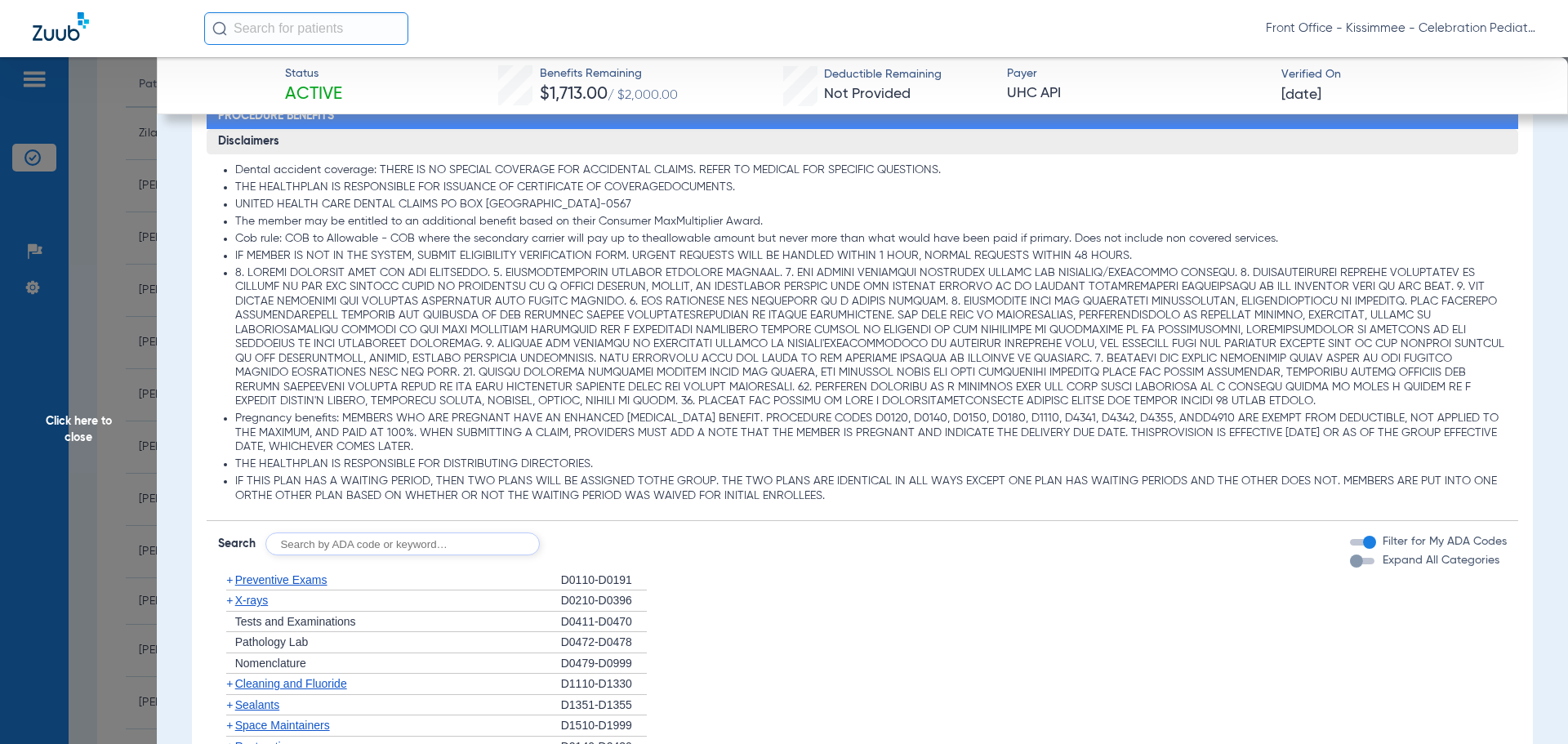
scroll to position [1389, 0]
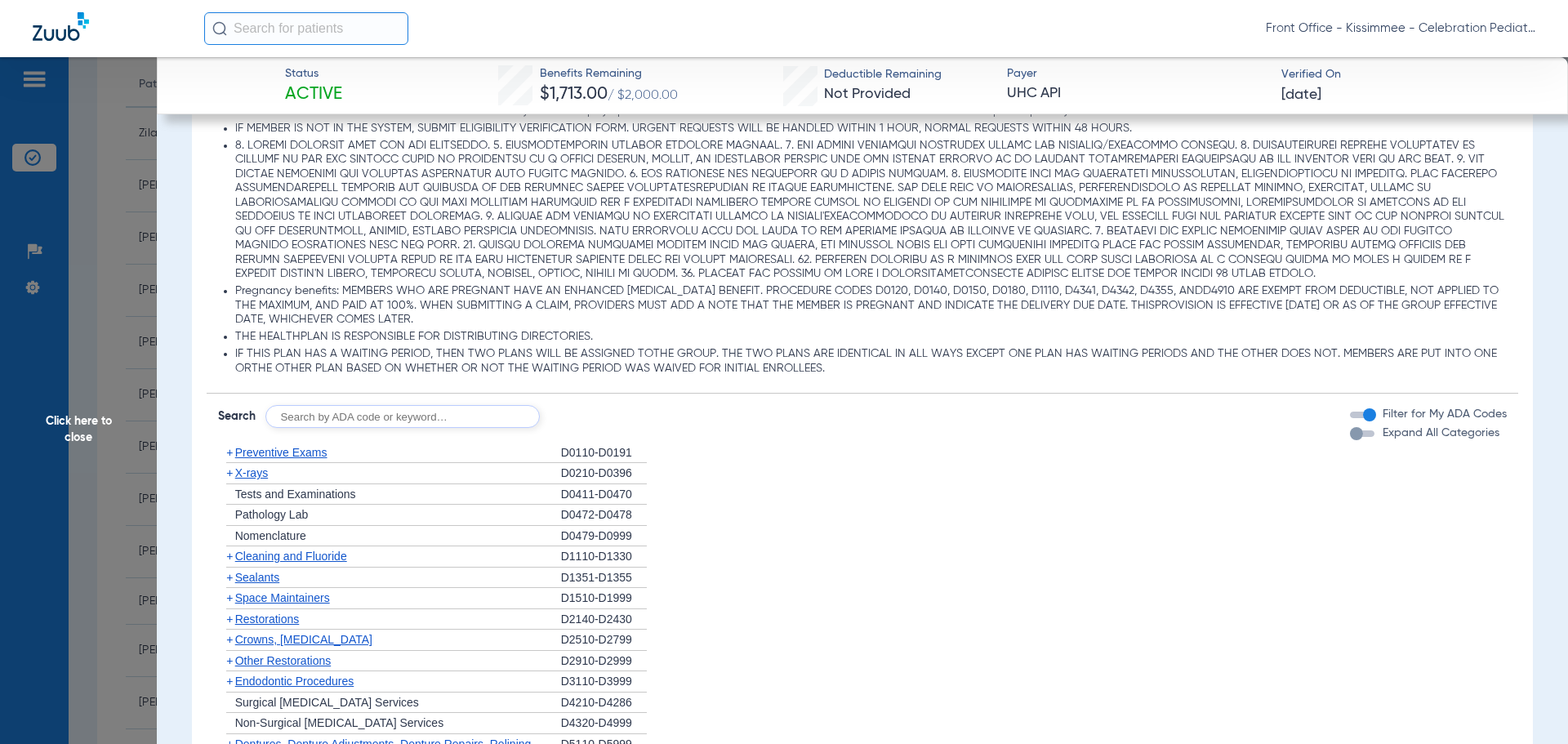
click at [1350, 437] on div "button" at bounding box center [1356, 434] width 13 height 13
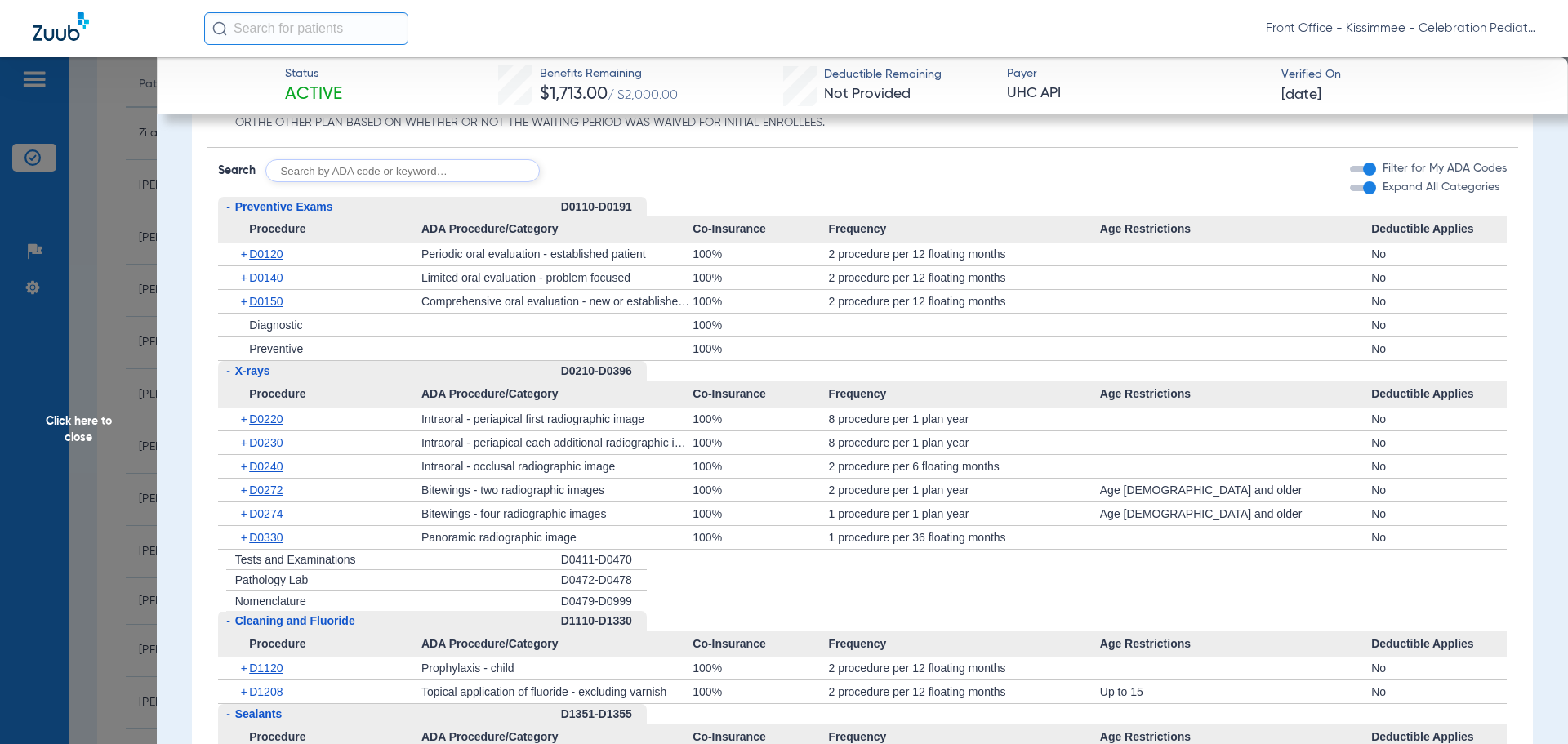
scroll to position [1633, 0]
click at [268, 255] on span "D0120" at bounding box center [266, 255] width 33 height 13
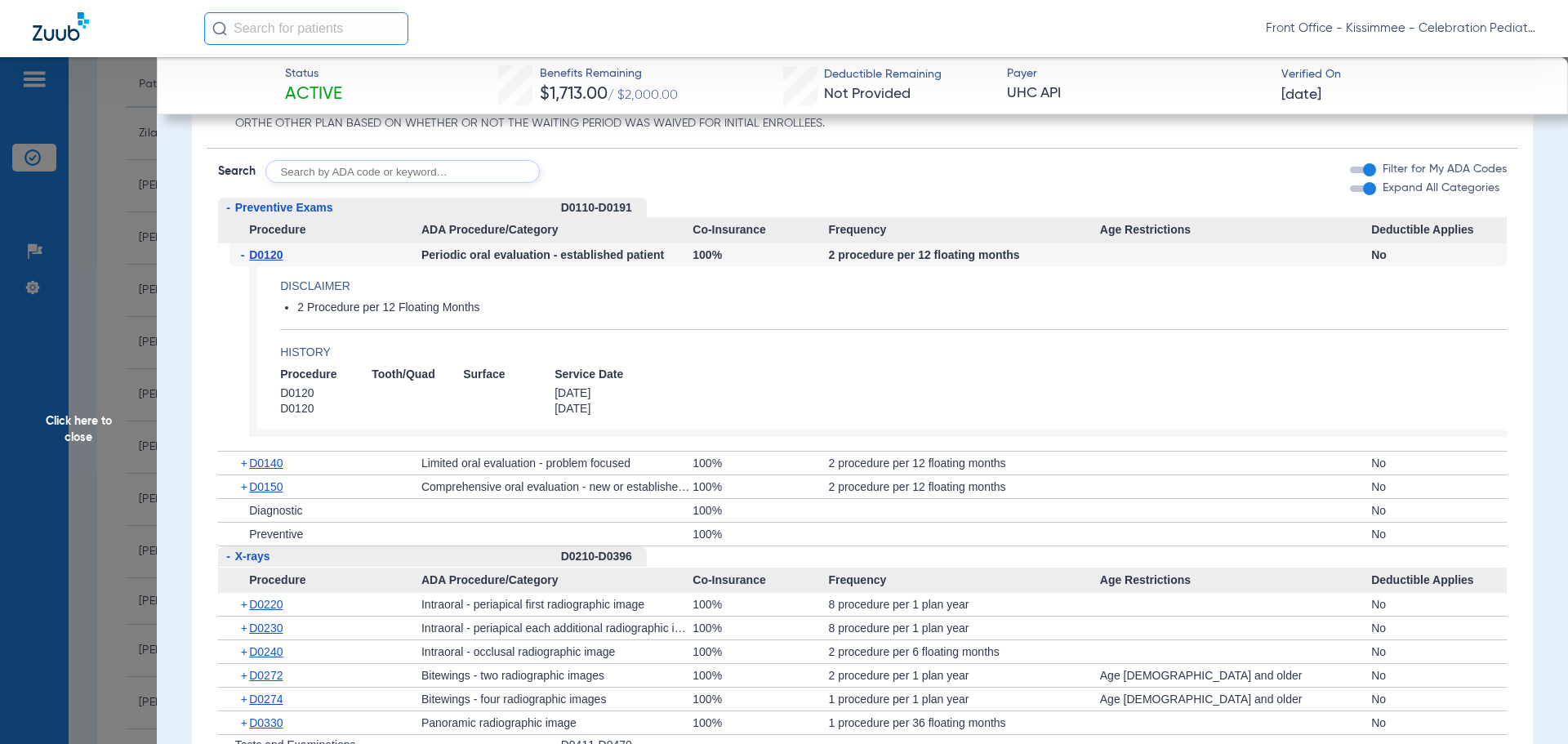
click at [268, 255] on span "D0120" at bounding box center [266, 255] width 33 height 13
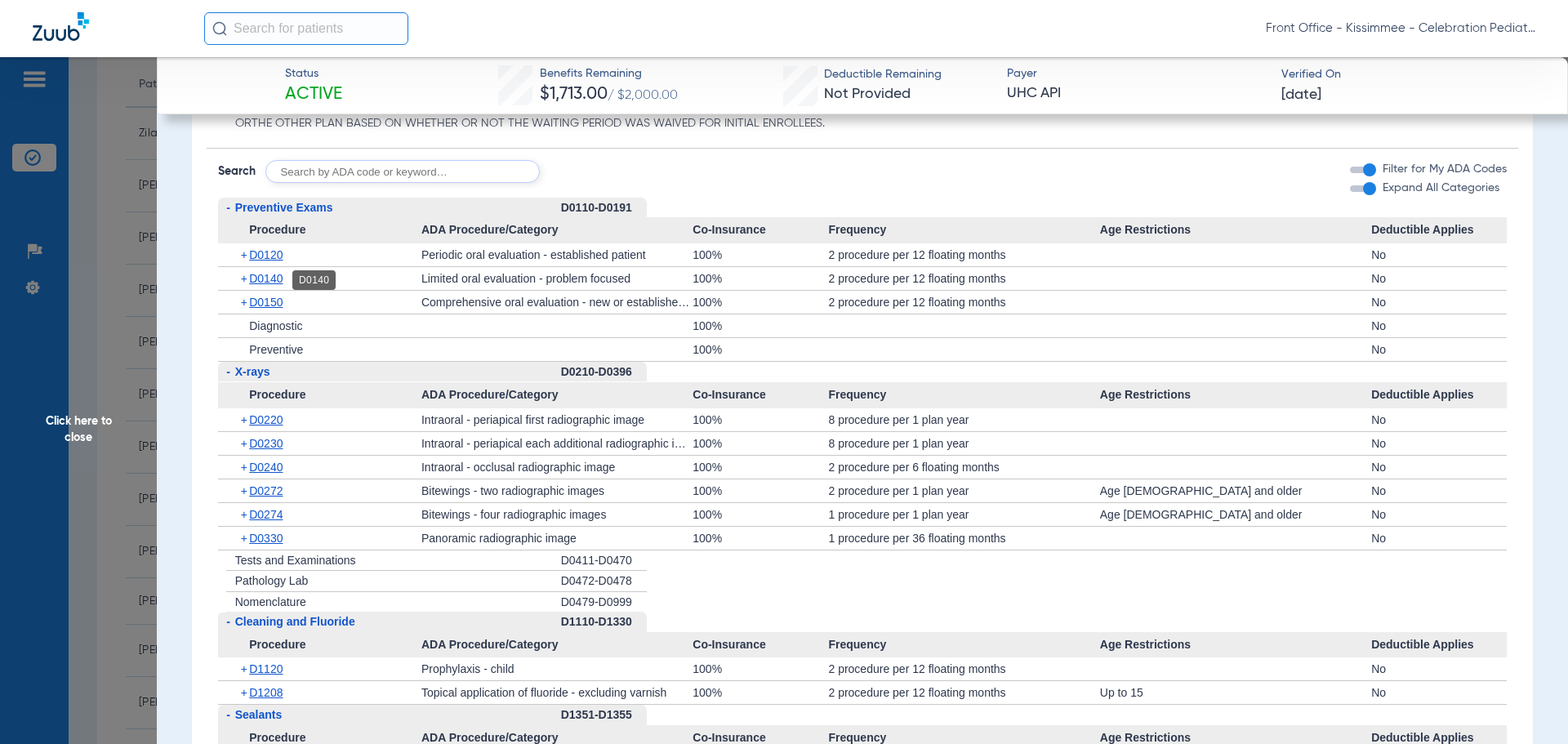
click at [267, 278] on span "D0140" at bounding box center [266, 278] width 33 height 13
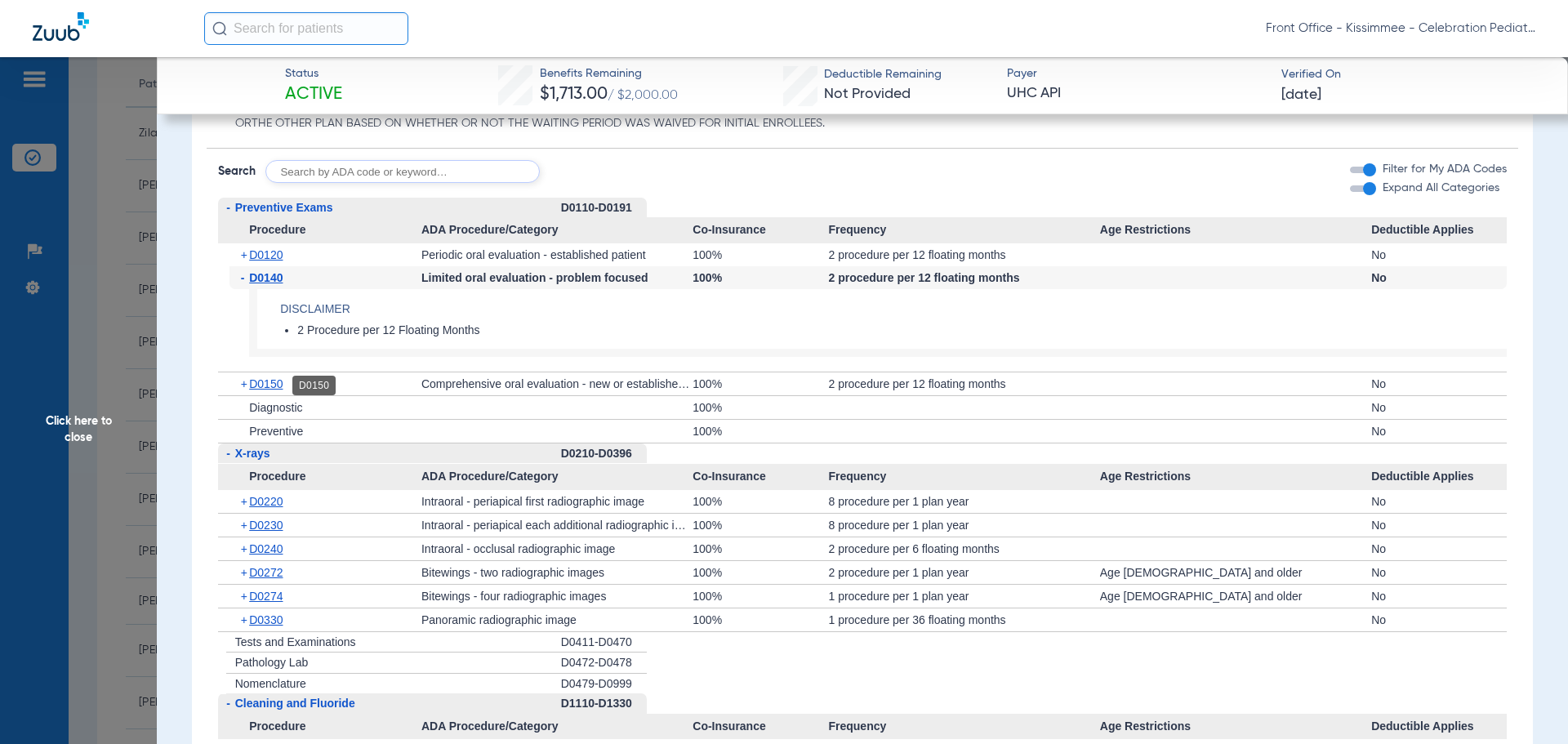
click at [271, 390] on span "D0150" at bounding box center [266, 384] width 33 height 13
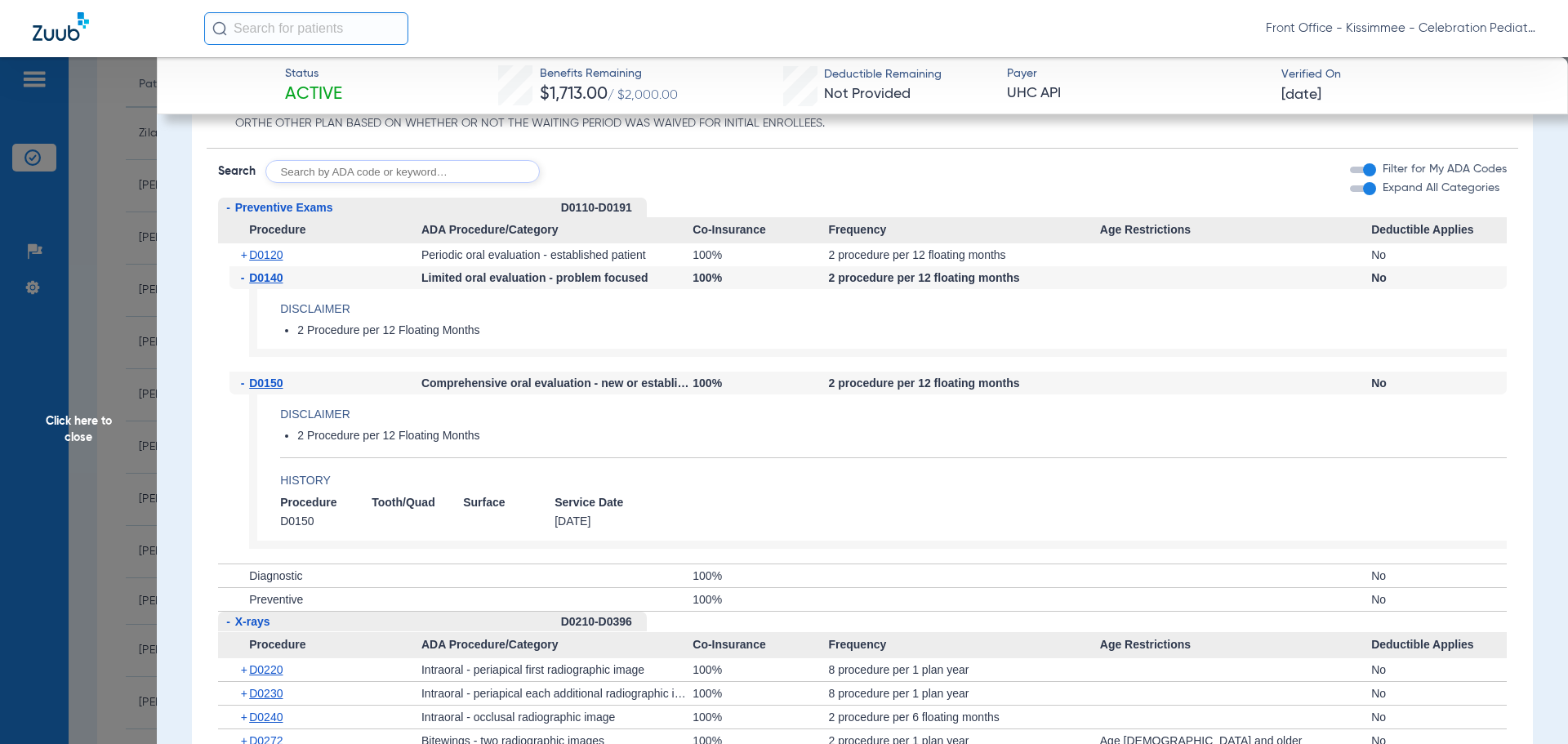
click at [271, 389] on span "D0150" at bounding box center [266, 383] width 33 height 13
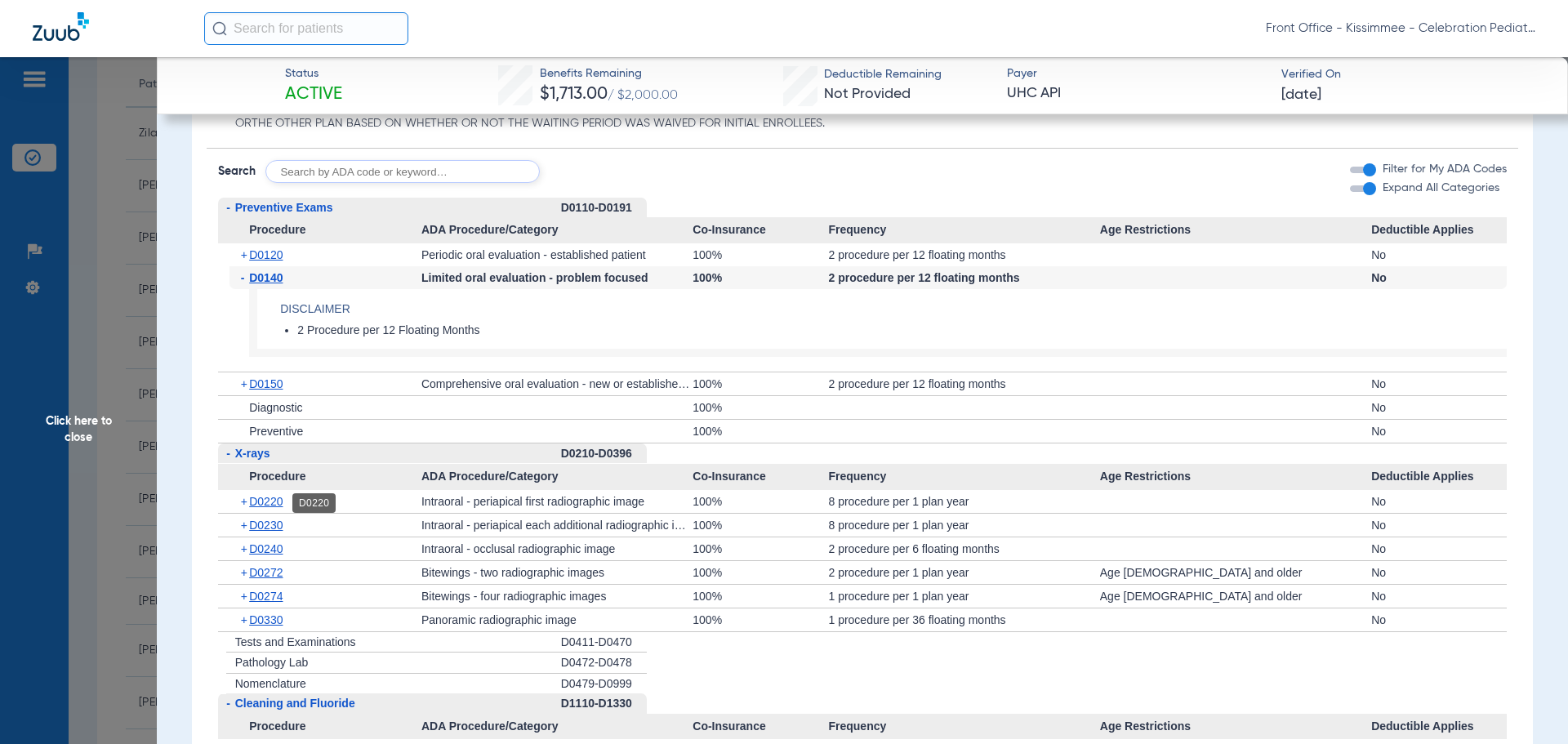
click at [259, 502] on span "D0220" at bounding box center [266, 501] width 33 height 13
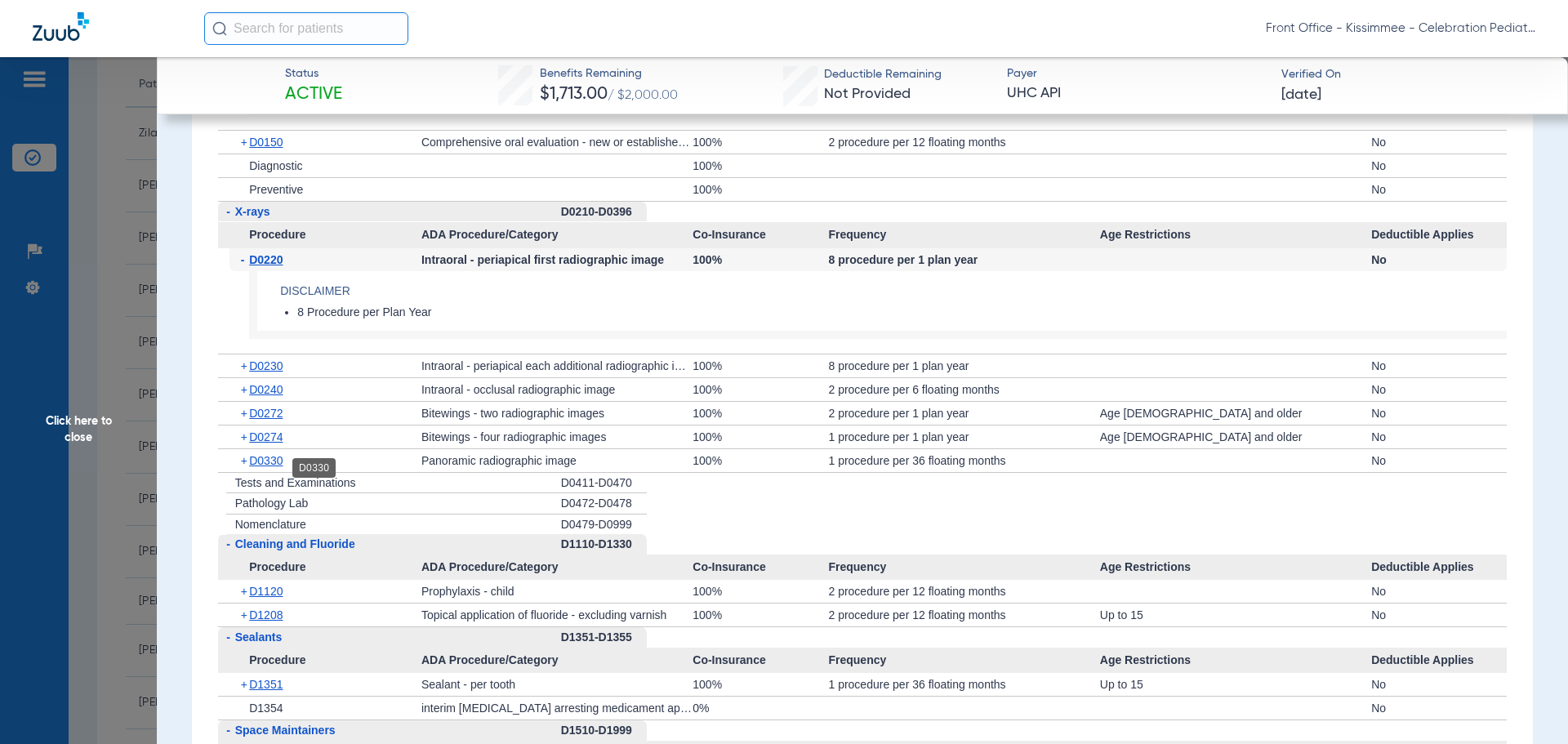
scroll to position [1878, 0]
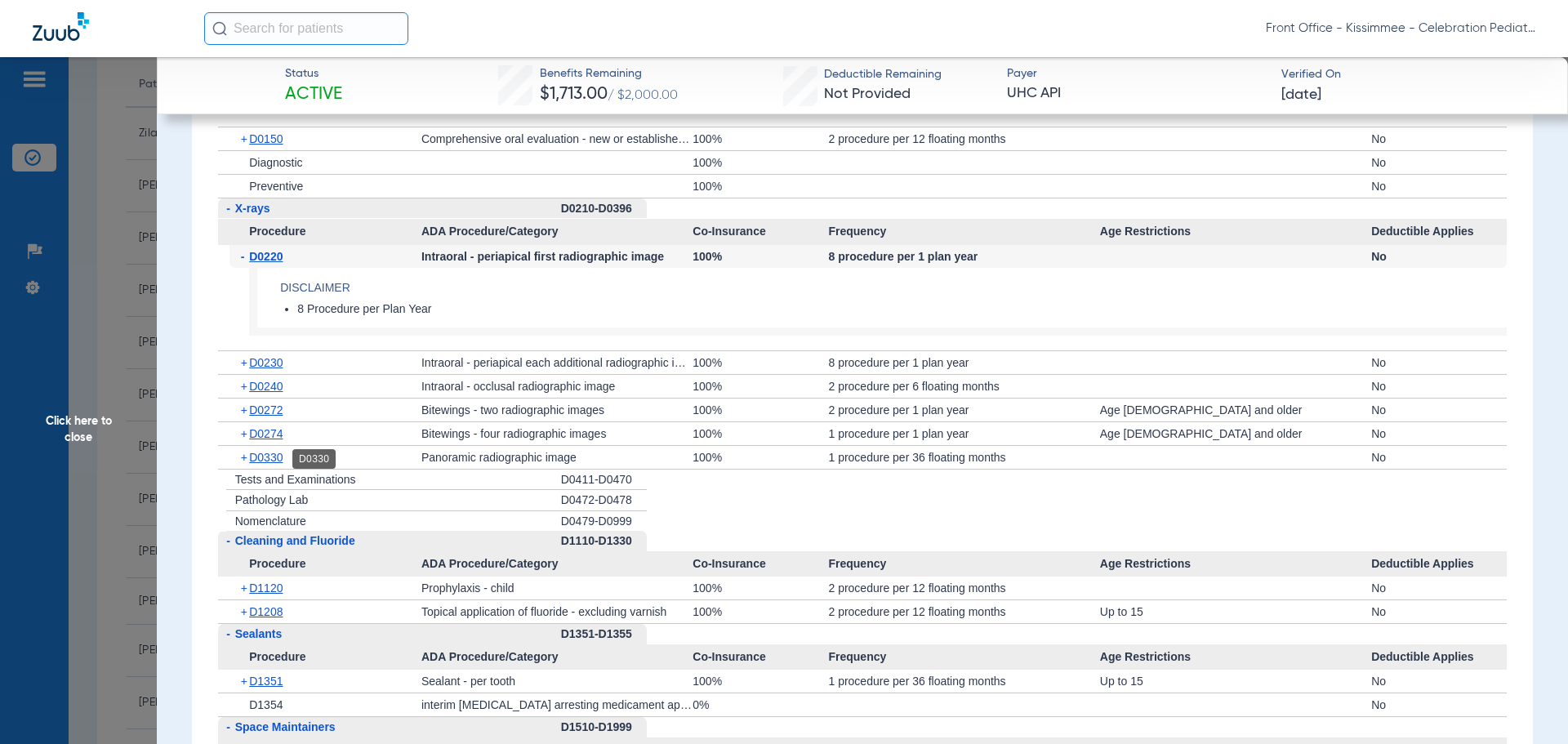
click at [251, 459] on span "D0330" at bounding box center [266, 458] width 33 height 13
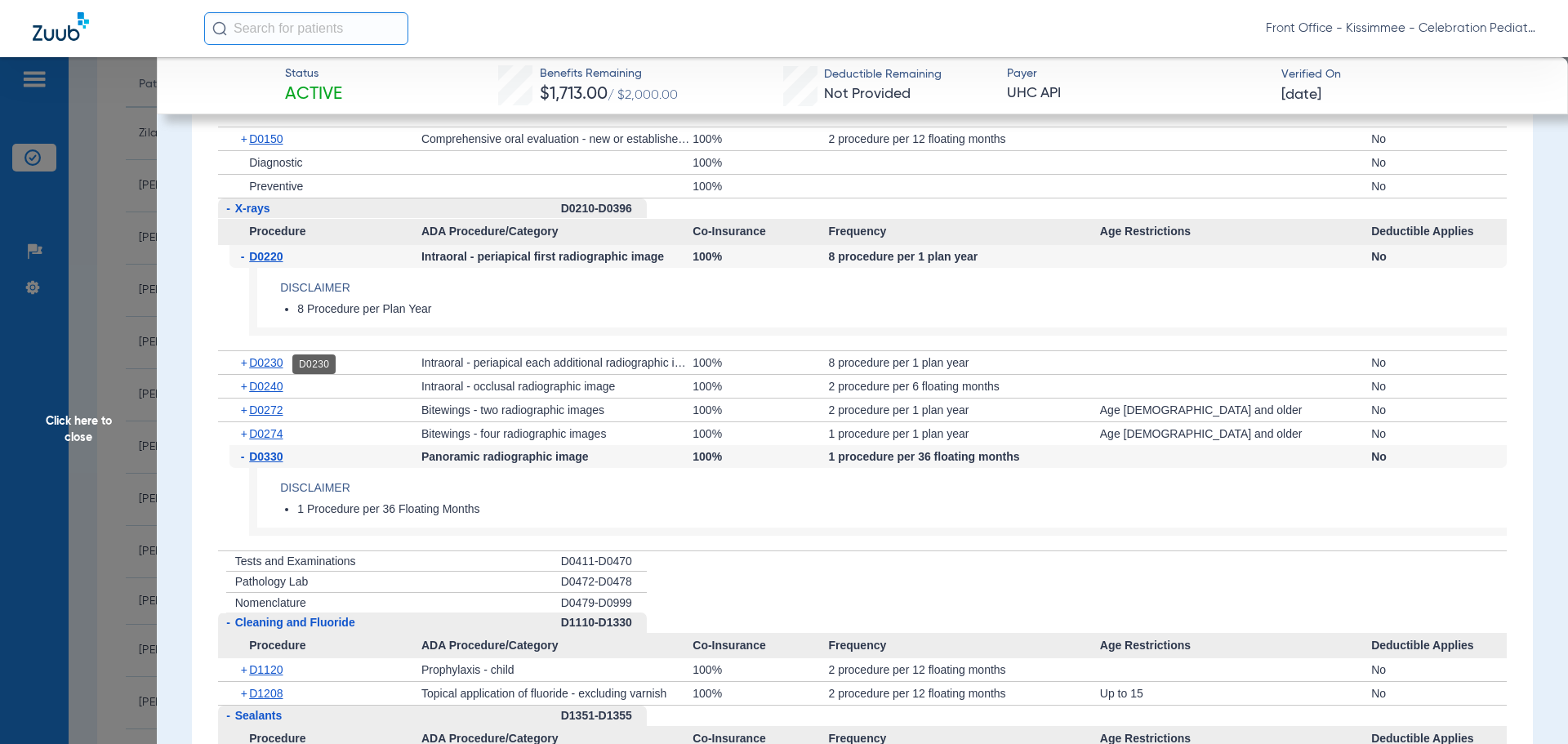
click at [271, 366] on span "D0230" at bounding box center [266, 363] width 33 height 13
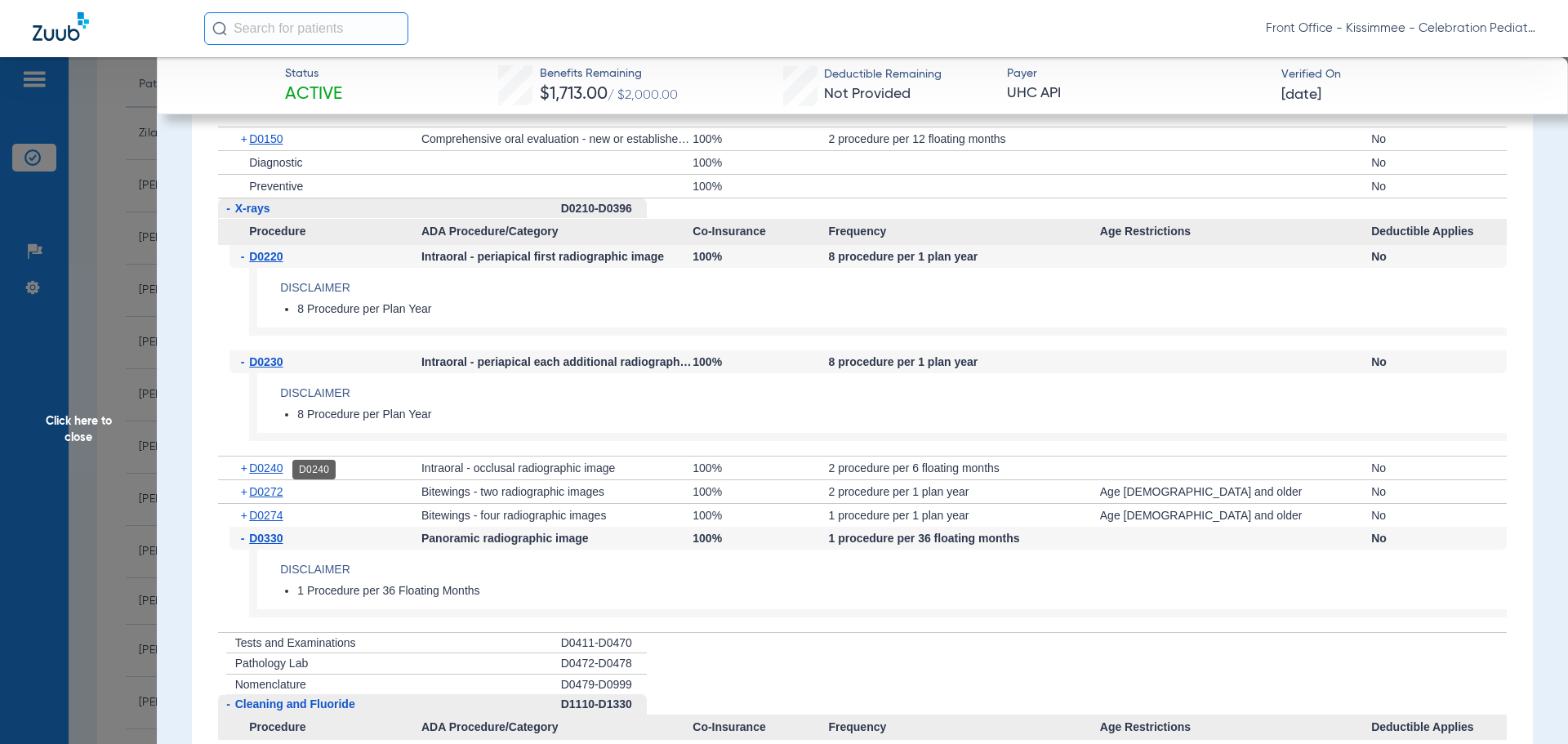
click at [264, 470] on span "D0240" at bounding box center [266, 468] width 33 height 13
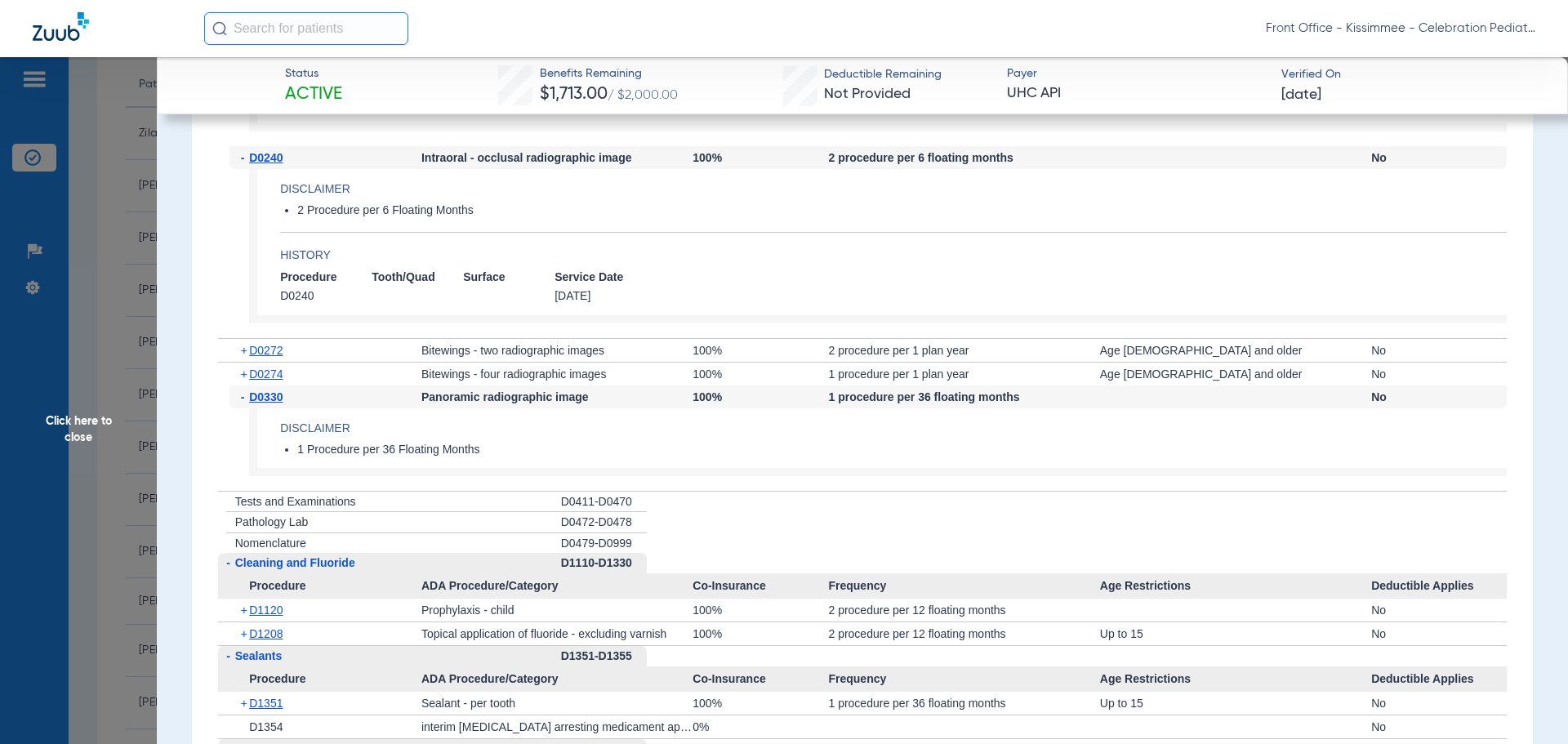
scroll to position [2205, 0]
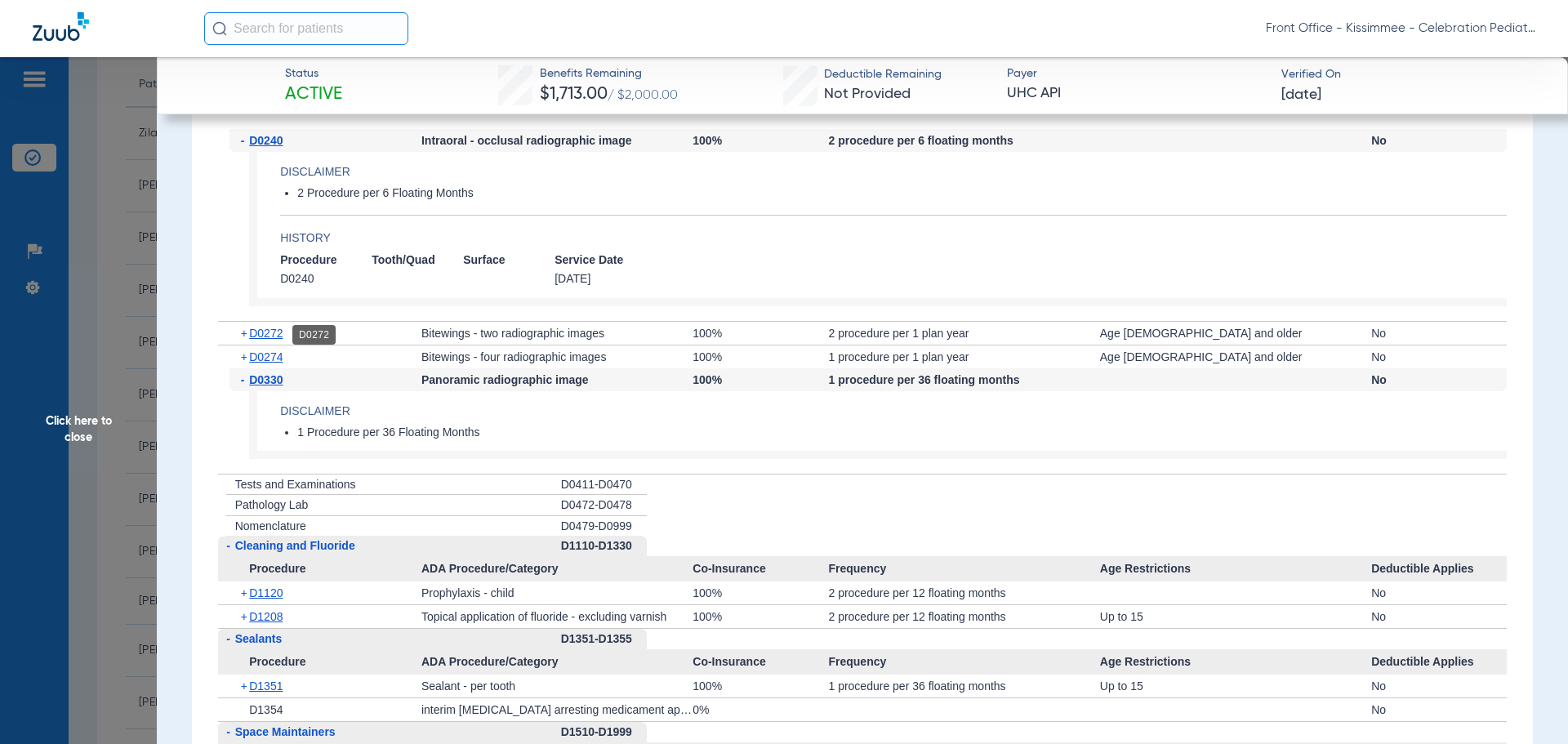
click at [264, 338] on span "D0272" at bounding box center [266, 333] width 33 height 13
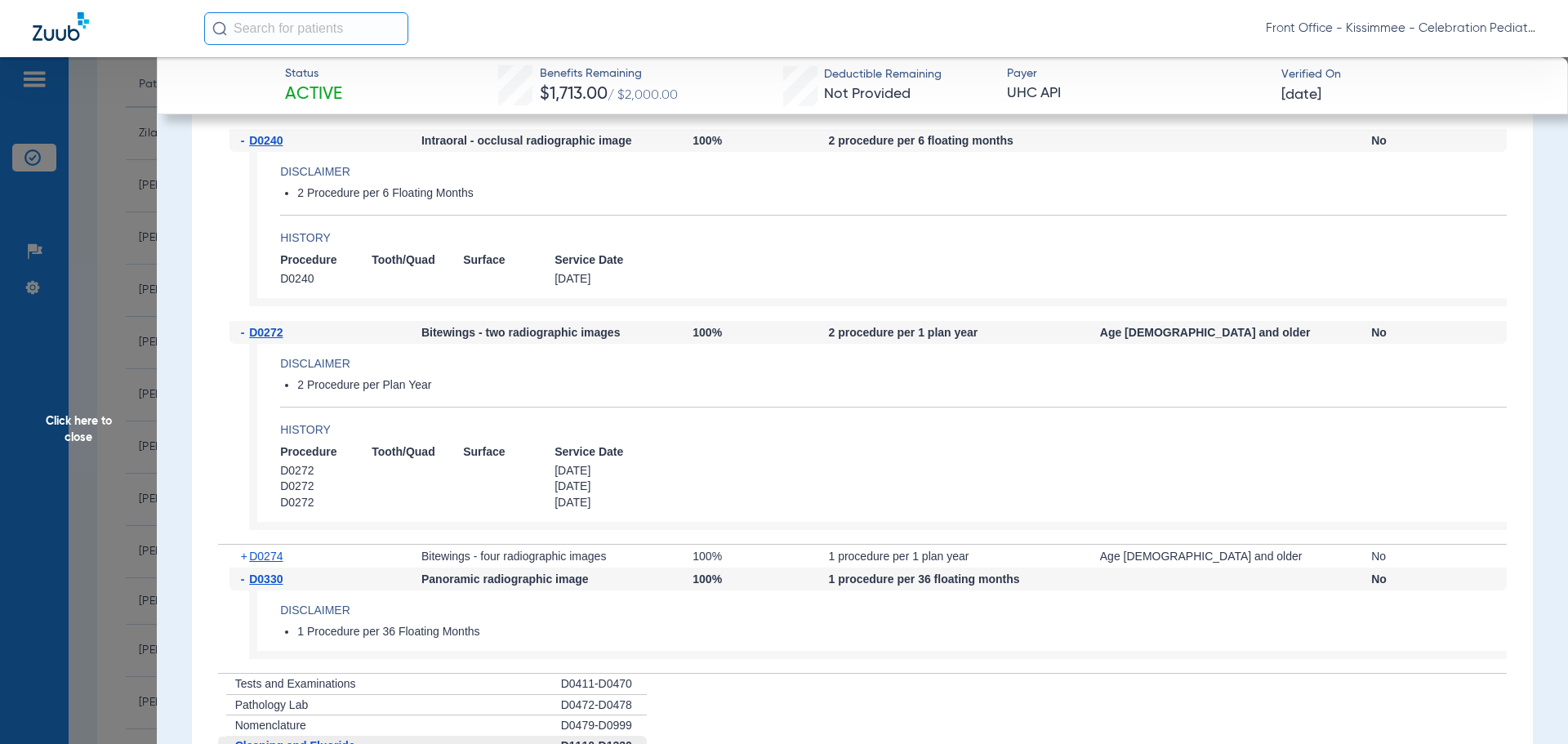
click at [268, 566] on div "+ D0274" at bounding box center [325, 556] width 192 height 23
click at [268, 554] on span "D0274" at bounding box center [266, 556] width 33 height 13
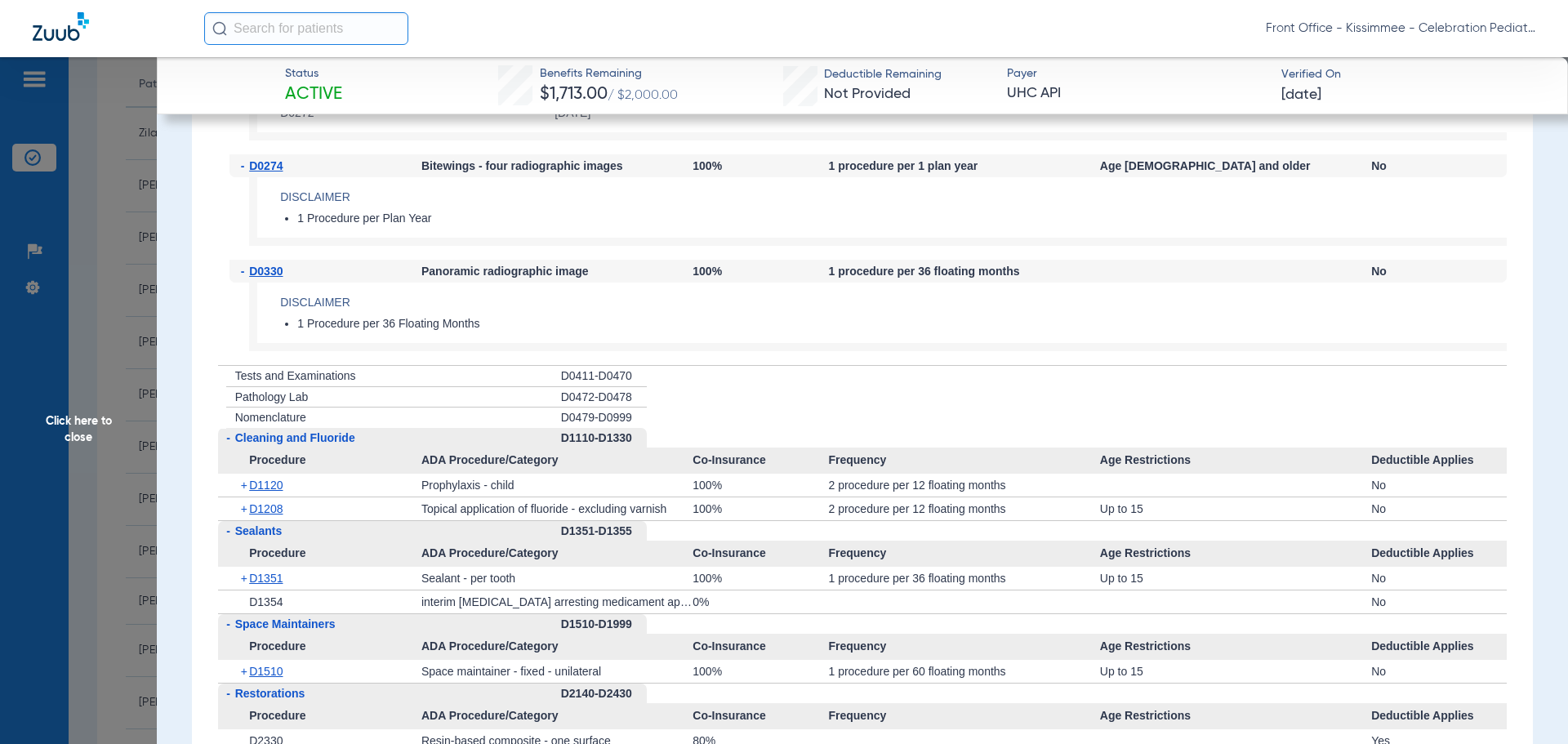
scroll to position [2613, 0]
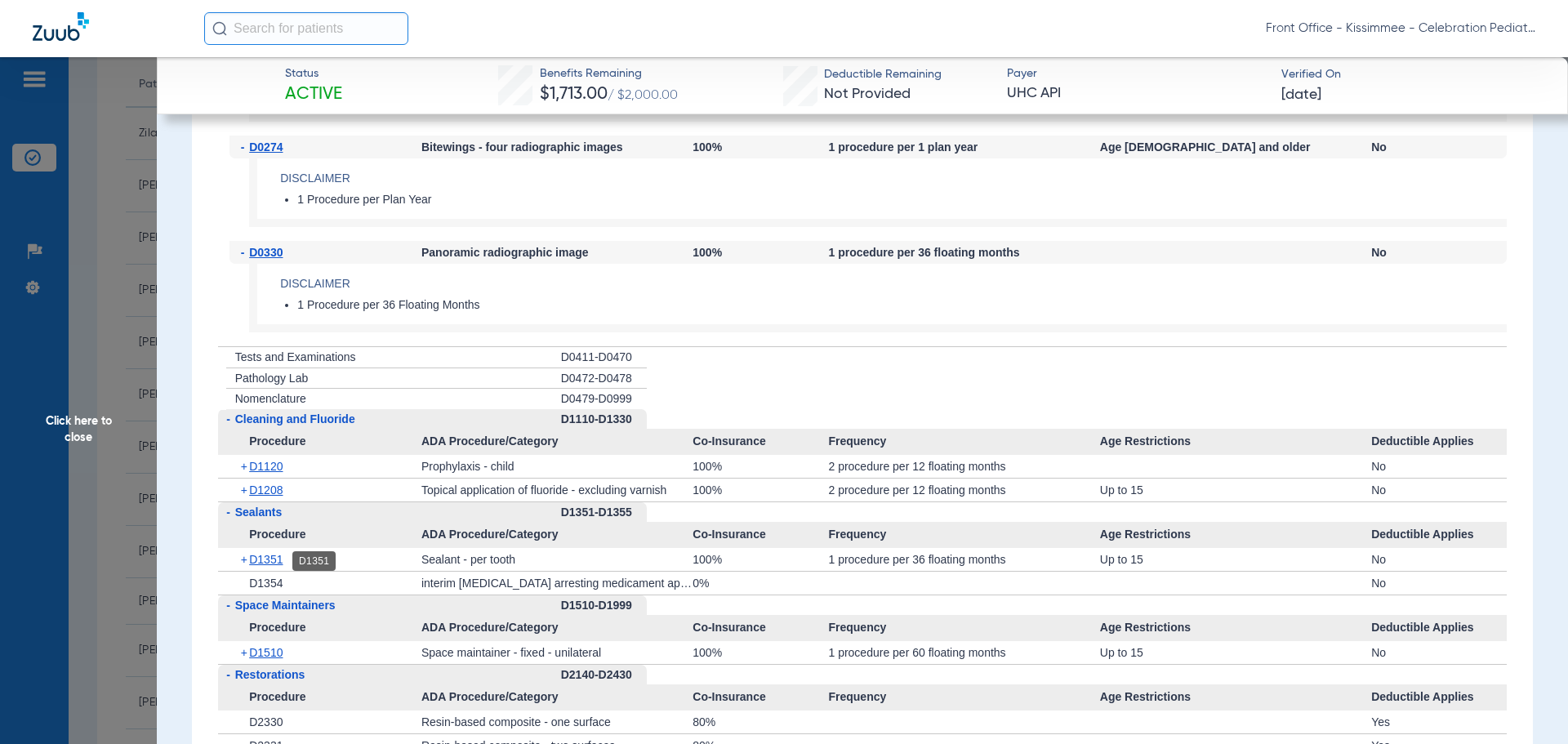
click at [263, 560] on span "D1351" at bounding box center [266, 559] width 33 height 13
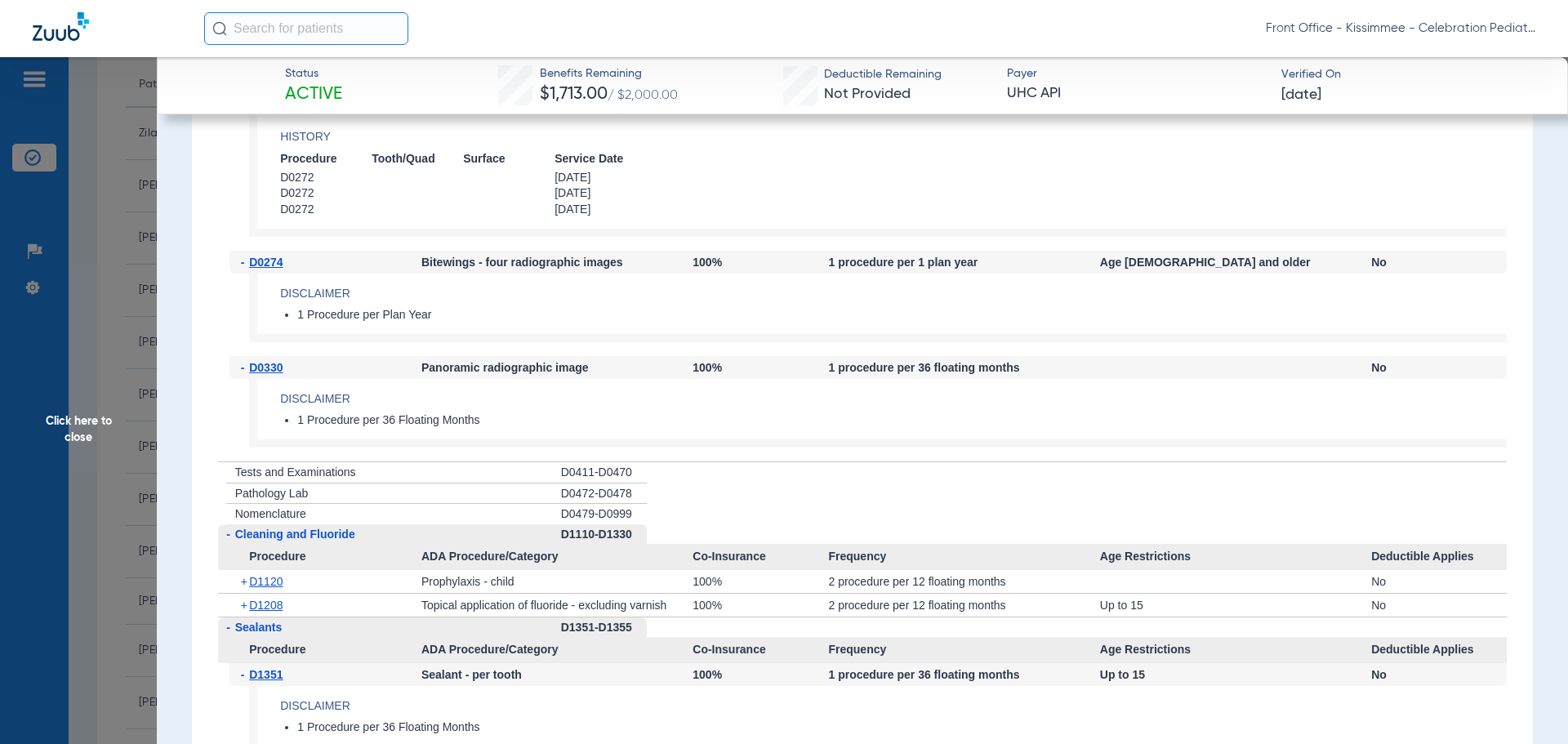
scroll to position [2450, 0]
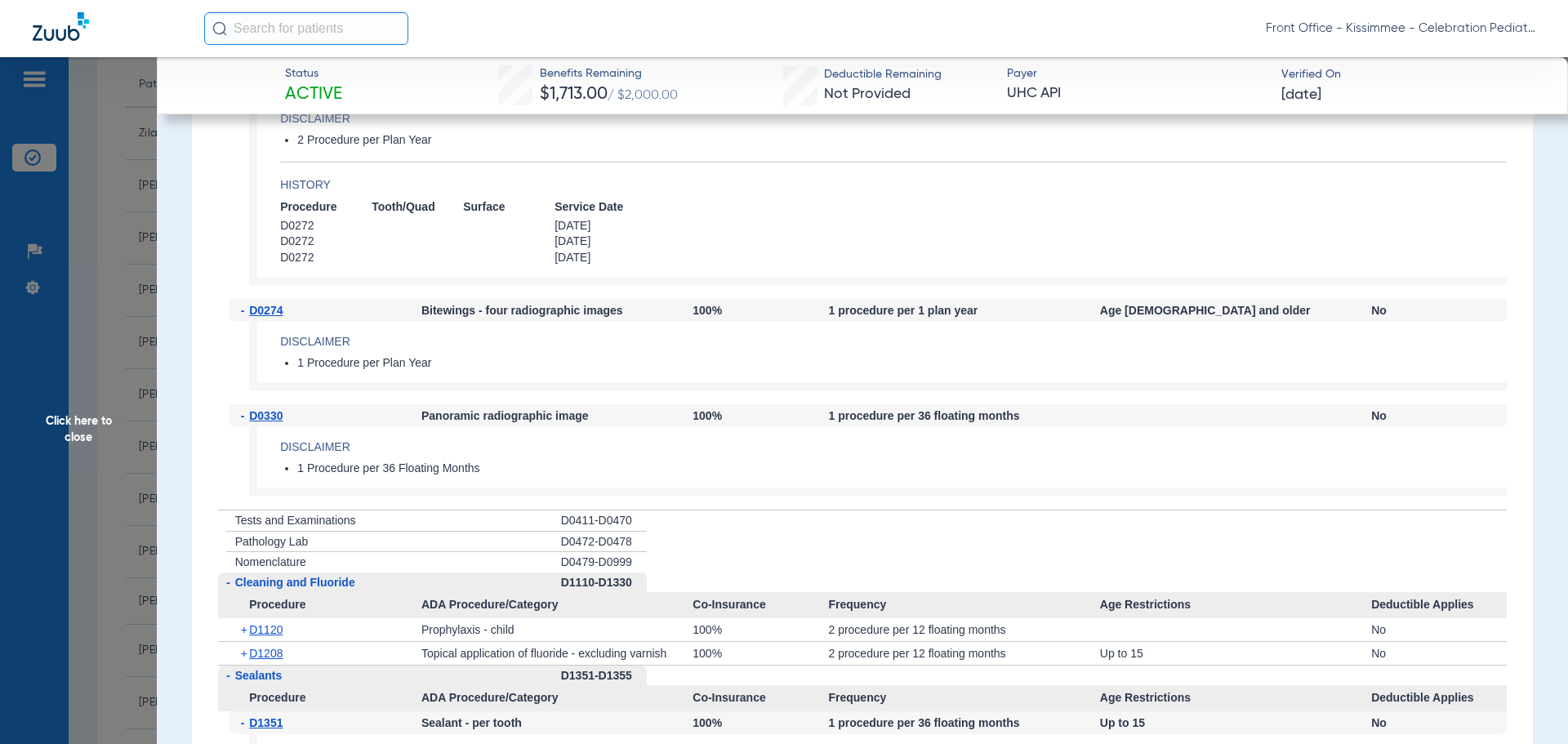
click at [1381, 196] on app-benefits-detail "Disclaimer 2 Procedure per Plan Year History Procedure Tooth/Quad Surface Servi…" at bounding box center [878, 192] width 1258 height 186
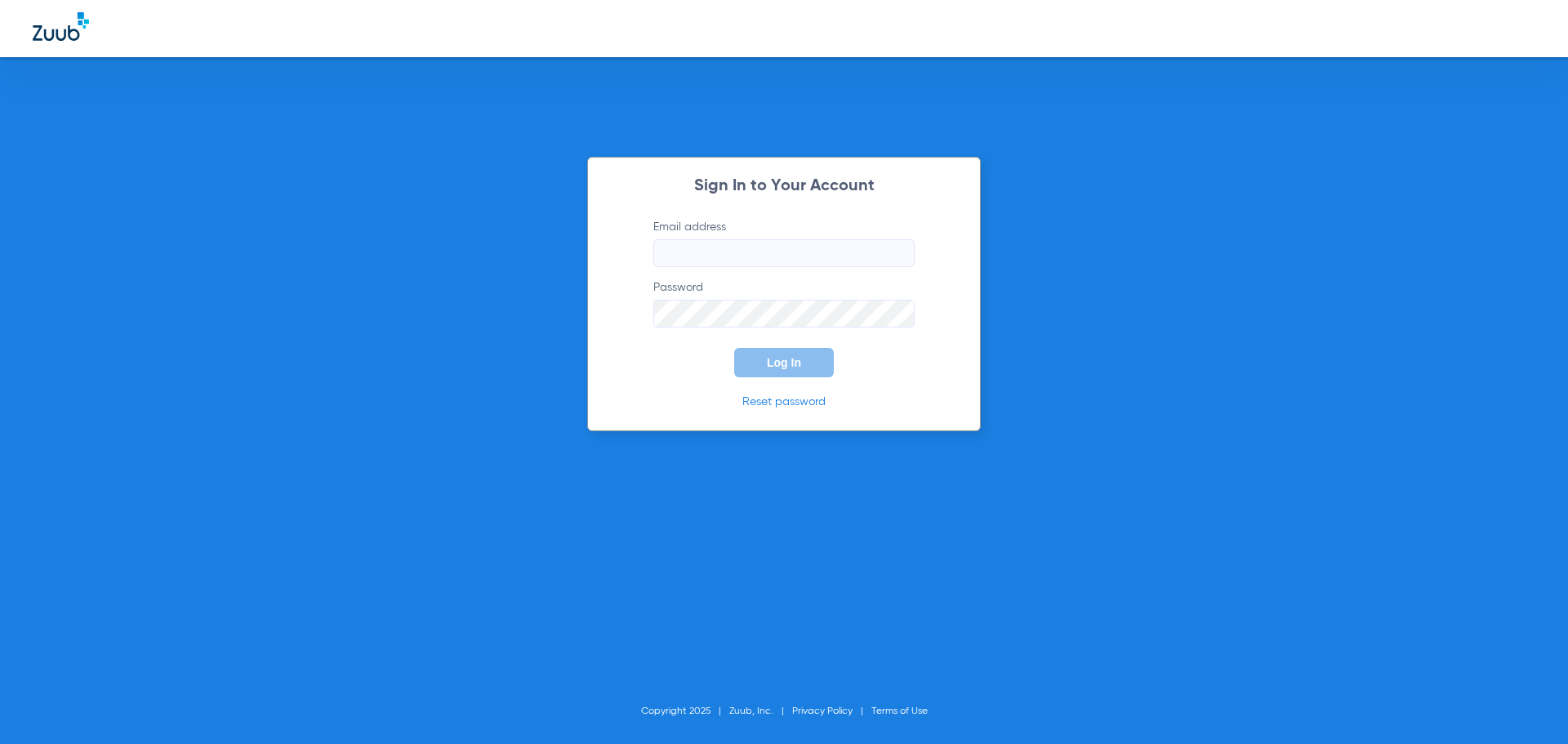
type input "[EMAIL_ADDRESS][DOMAIN_NAME]"
